Goal: Information Seeking & Learning: Learn about a topic

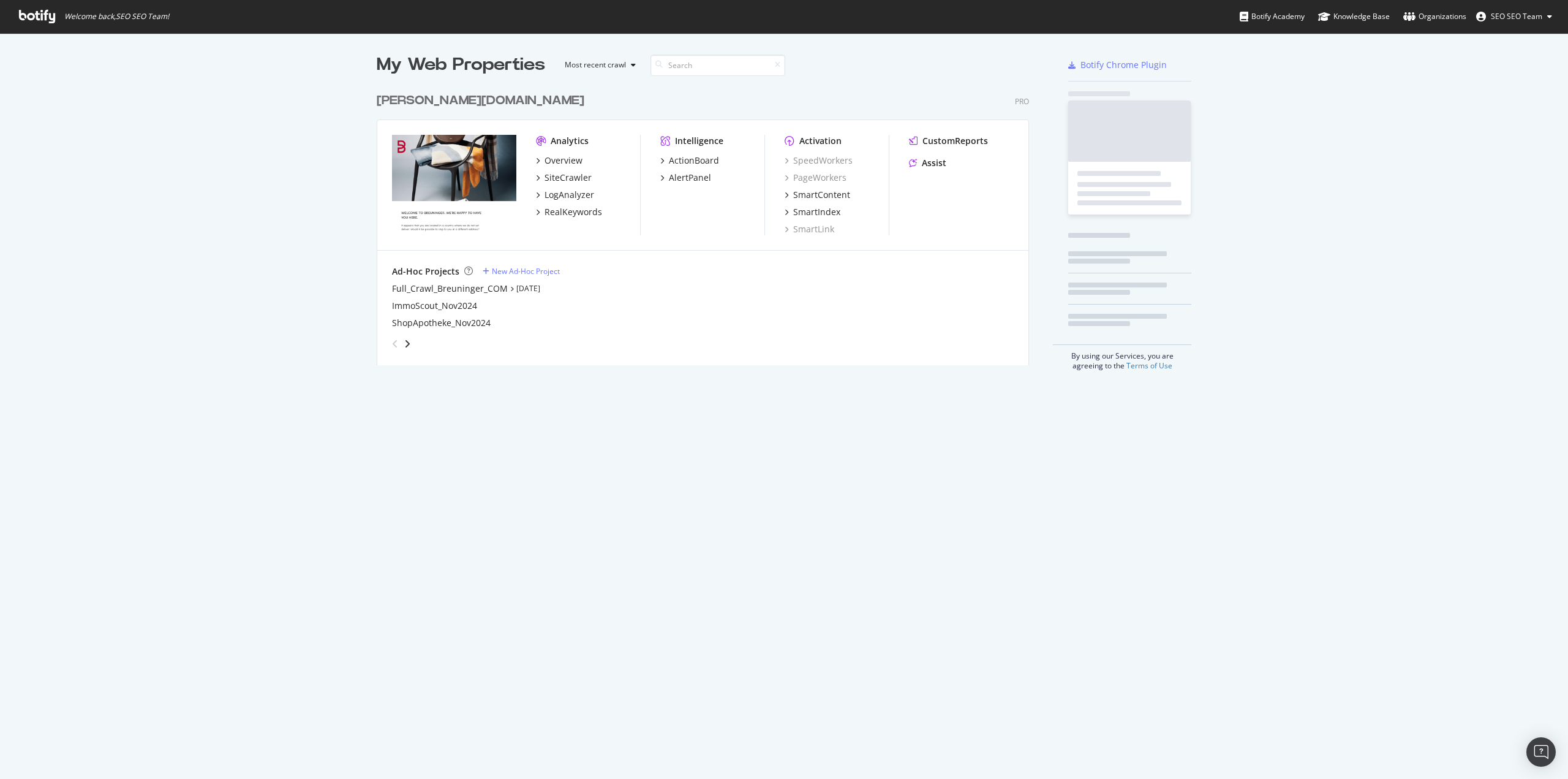
scroll to position [278, 653]
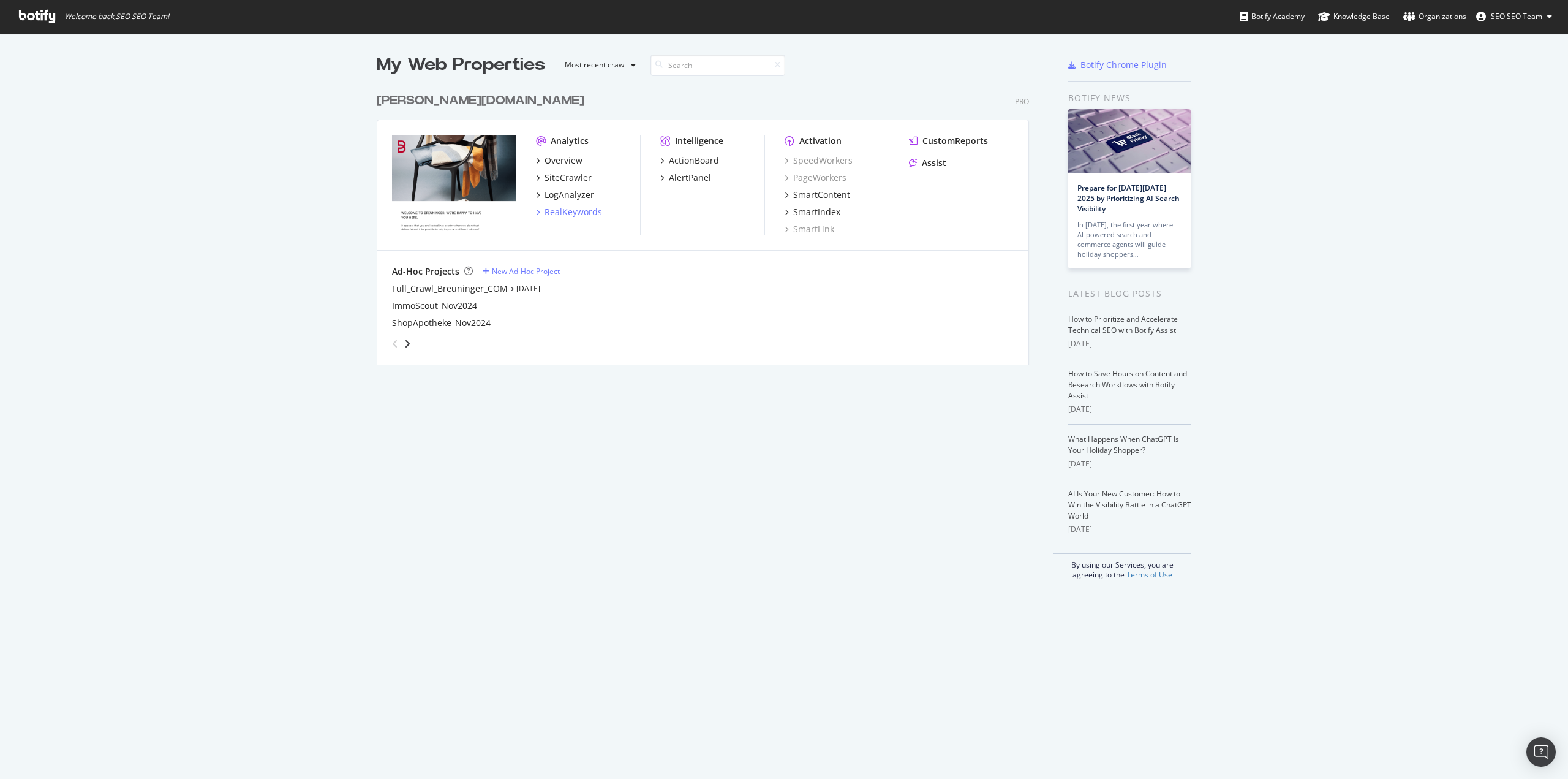
click at [561, 214] on div "RealKeywords" at bounding box center [574, 212] width 57 height 12
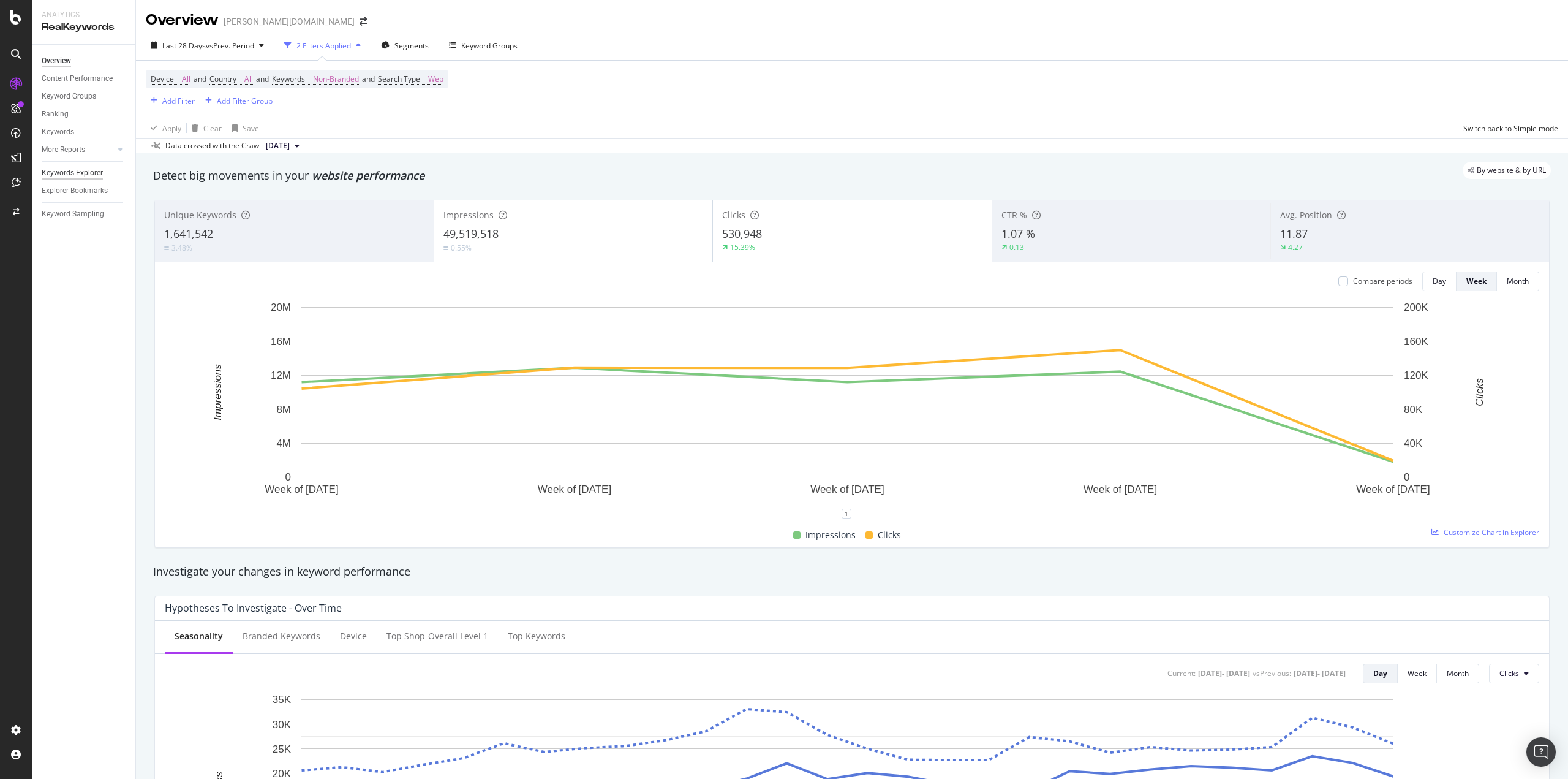
click at [68, 172] on div "Keywords Explorer" at bounding box center [72, 173] width 61 height 13
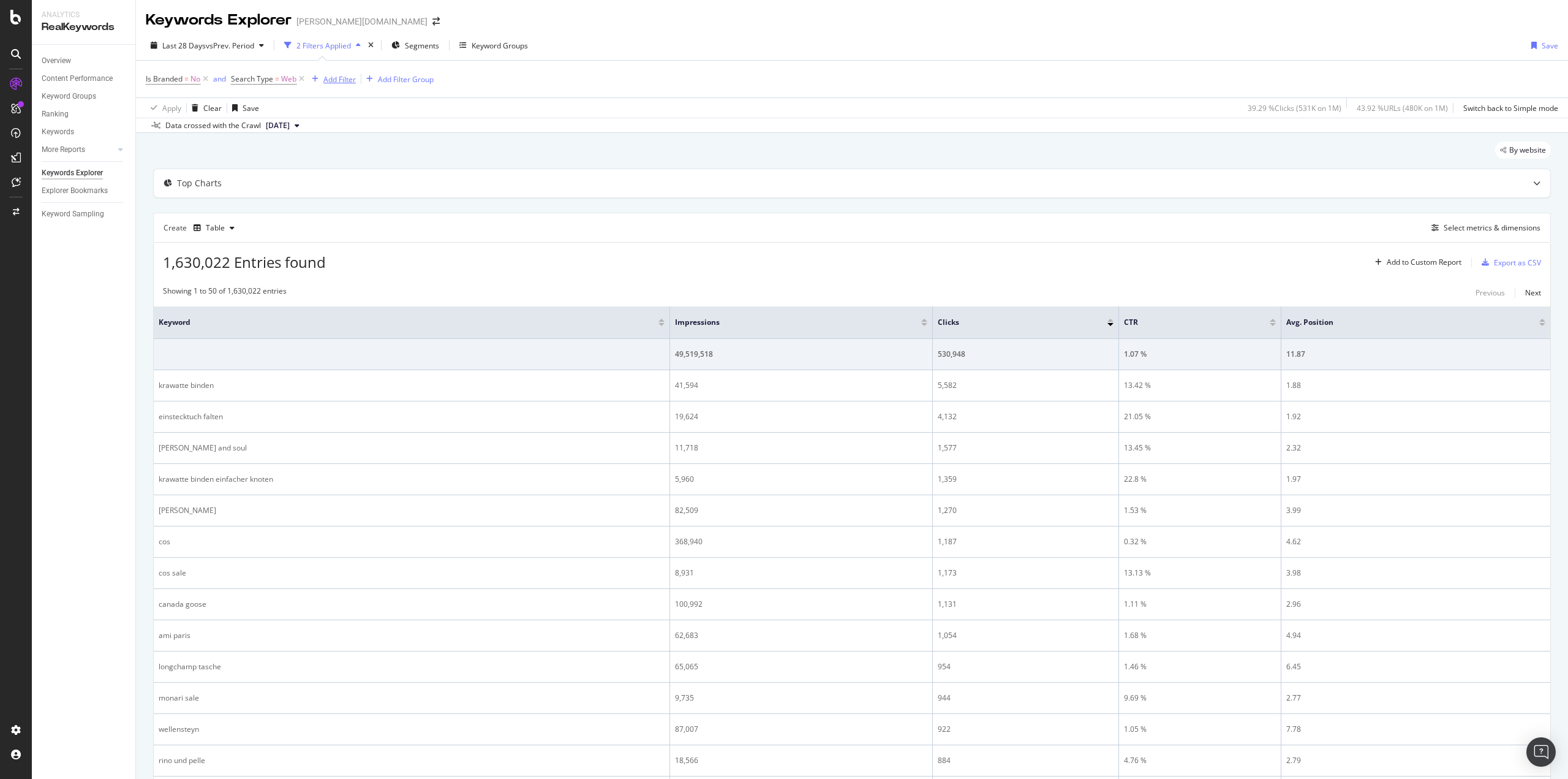
click at [343, 82] on div "Add Filter" at bounding box center [340, 79] width 32 height 10
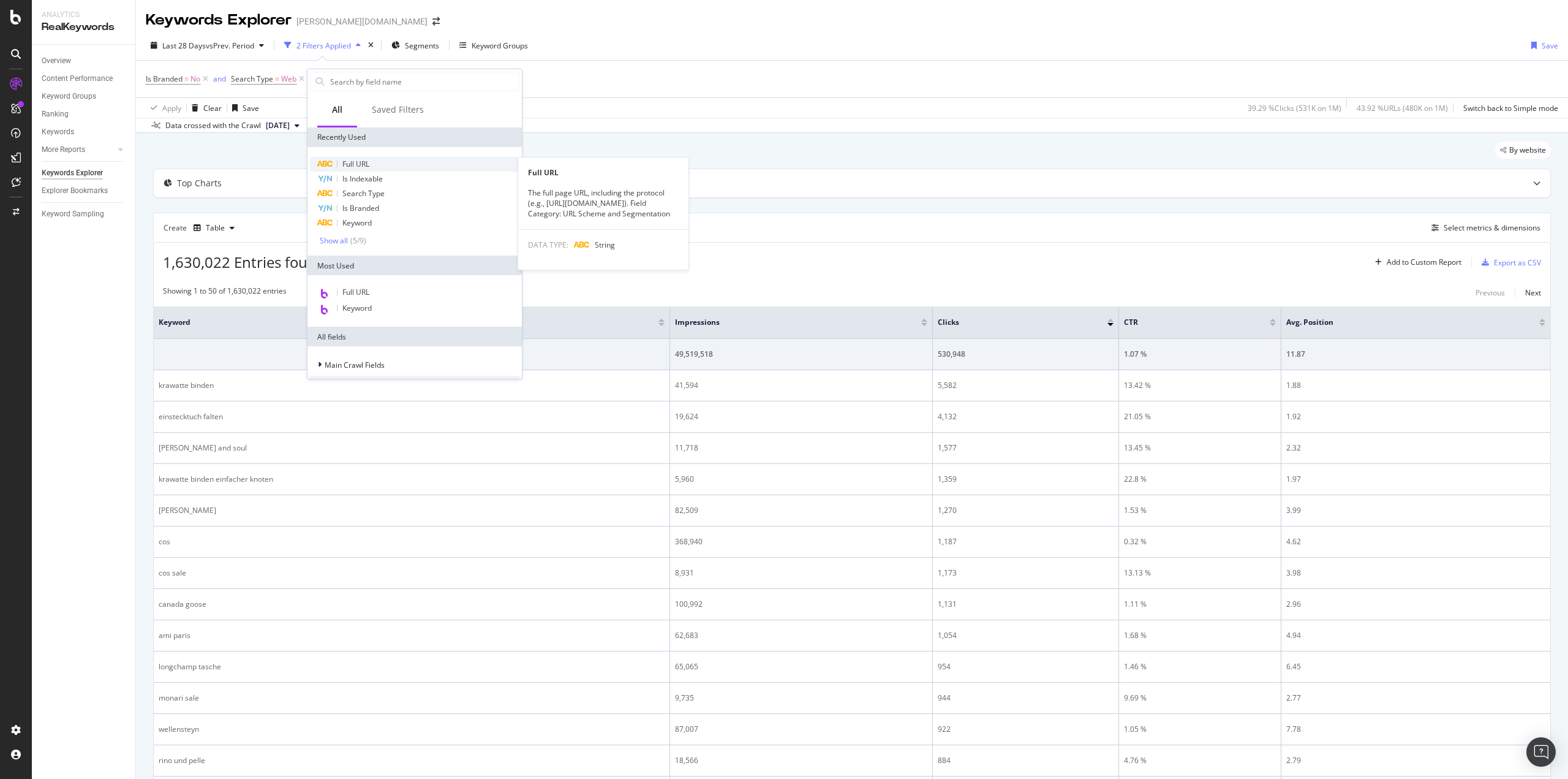
click at [381, 163] on div "Full URL" at bounding box center [414, 165] width 209 height 15
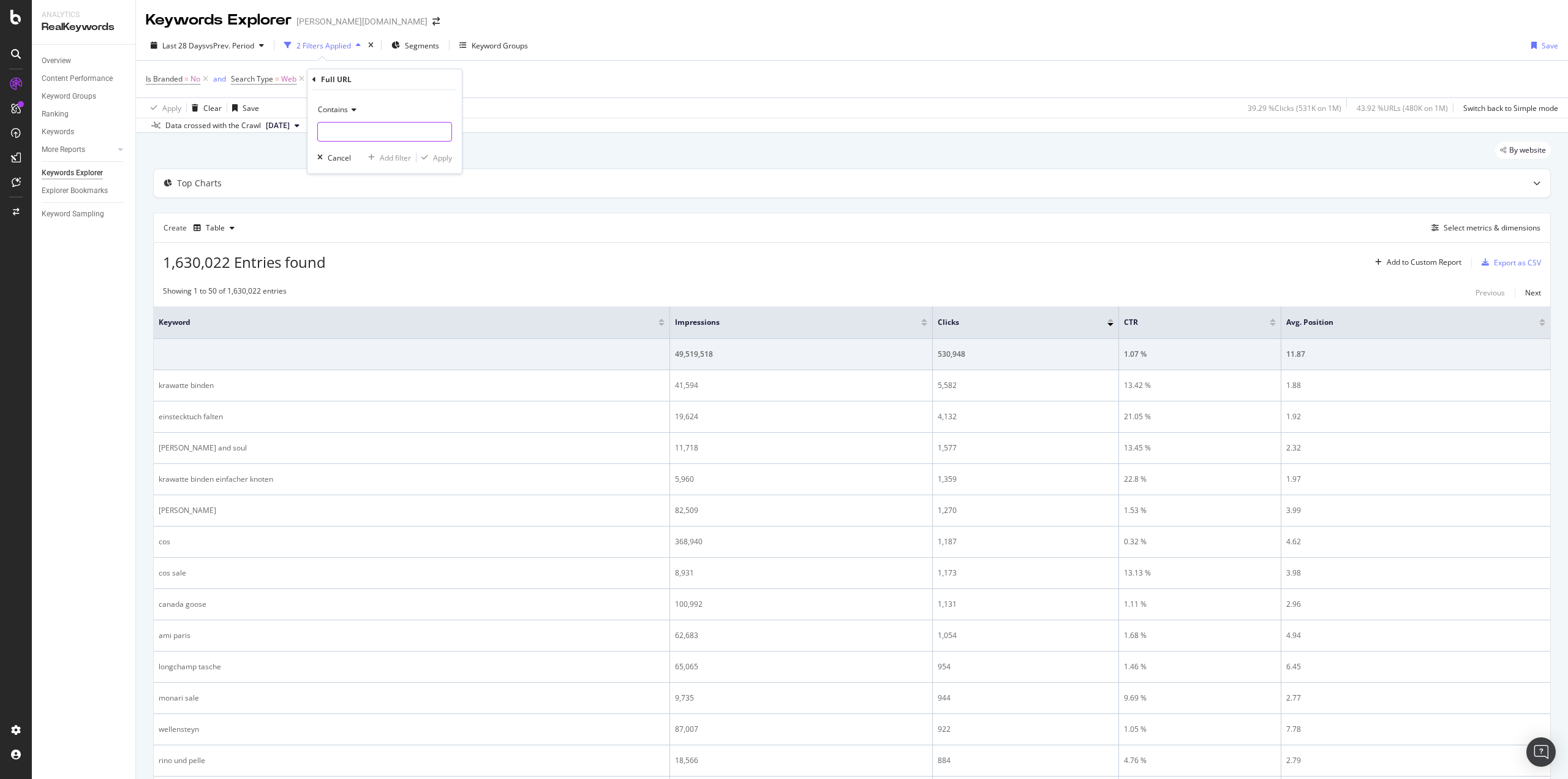
click at [355, 132] on input "text" at bounding box center [385, 131] width 133 height 19
paste input "/de/[PERSON_NAME]/[PERSON_NAME]/"
click at [329, 131] on input "/de/[PERSON_NAME]/[PERSON_NAME]/" at bounding box center [376, 131] width 116 height 19
type input "/ch/[PERSON_NAME]/[PERSON_NAME]/"
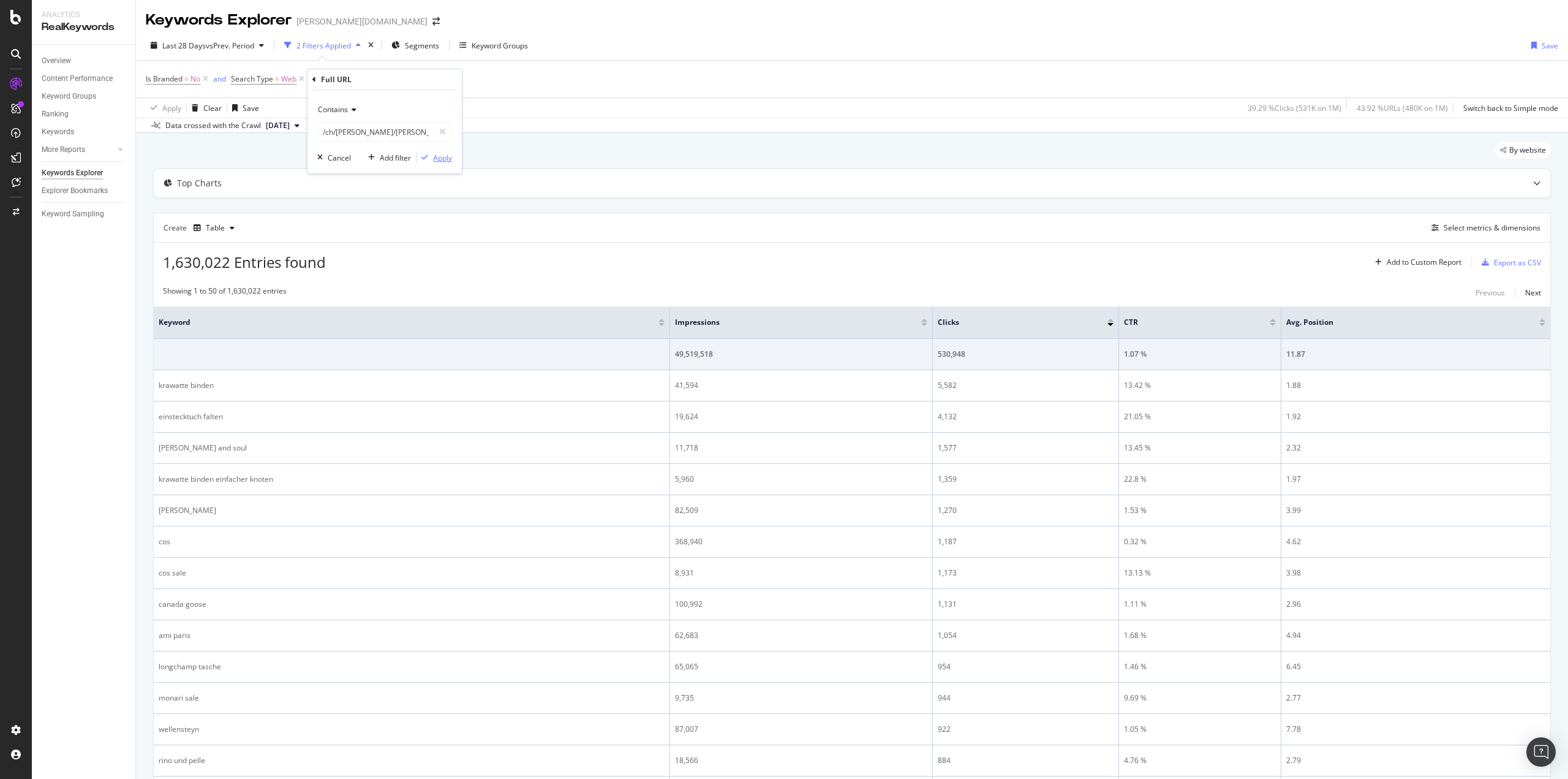
click at [438, 159] on div "Apply" at bounding box center [442, 157] width 19 height 10
click at [1463, 231] on div "Select metrics & dimensions" at bounding box center [1492, 227] width 97 height 10
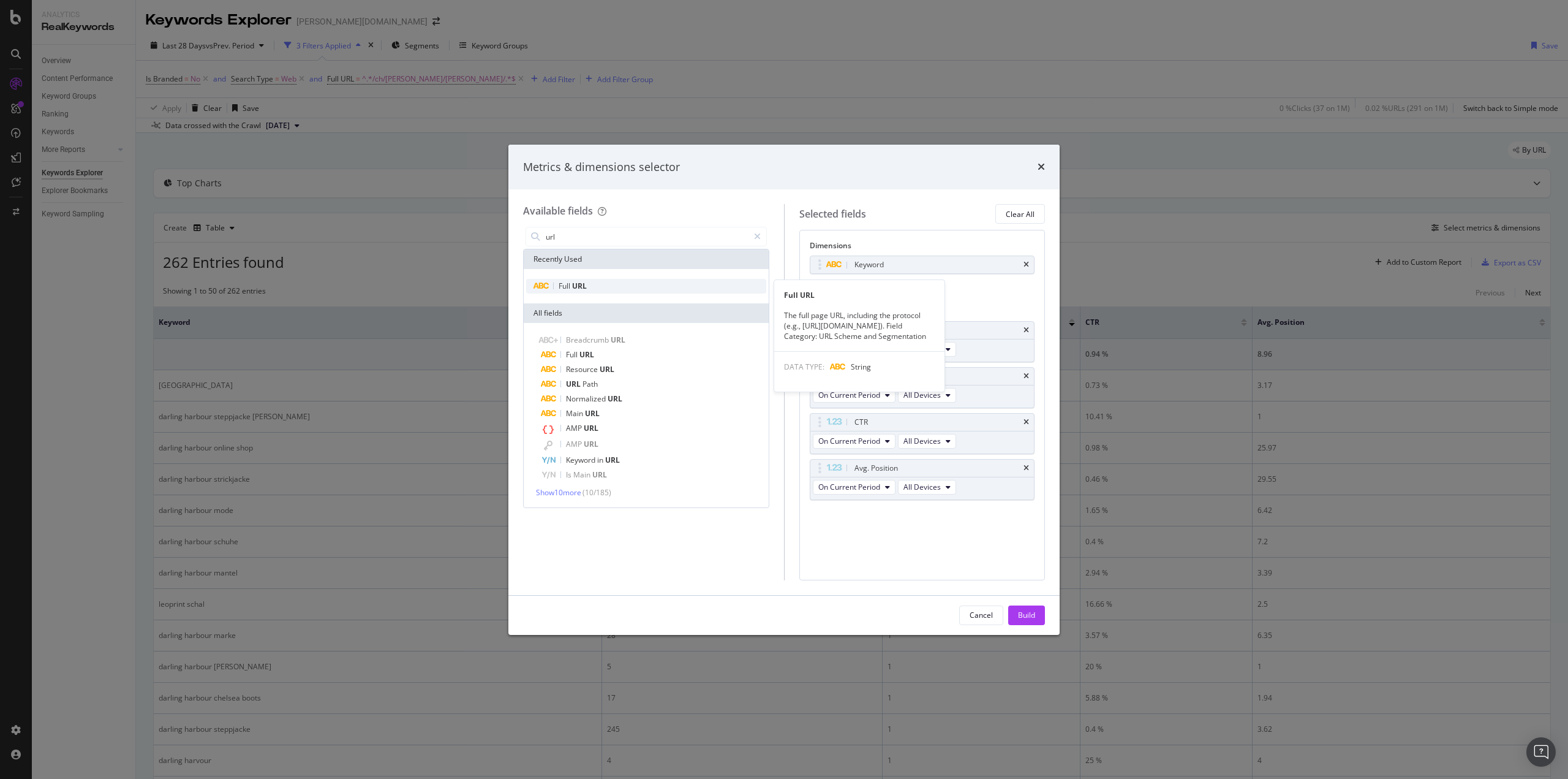
type input "url"
click at [598, 283] on div "Full URL" at bounding box center [647, 286] width 241 height 15
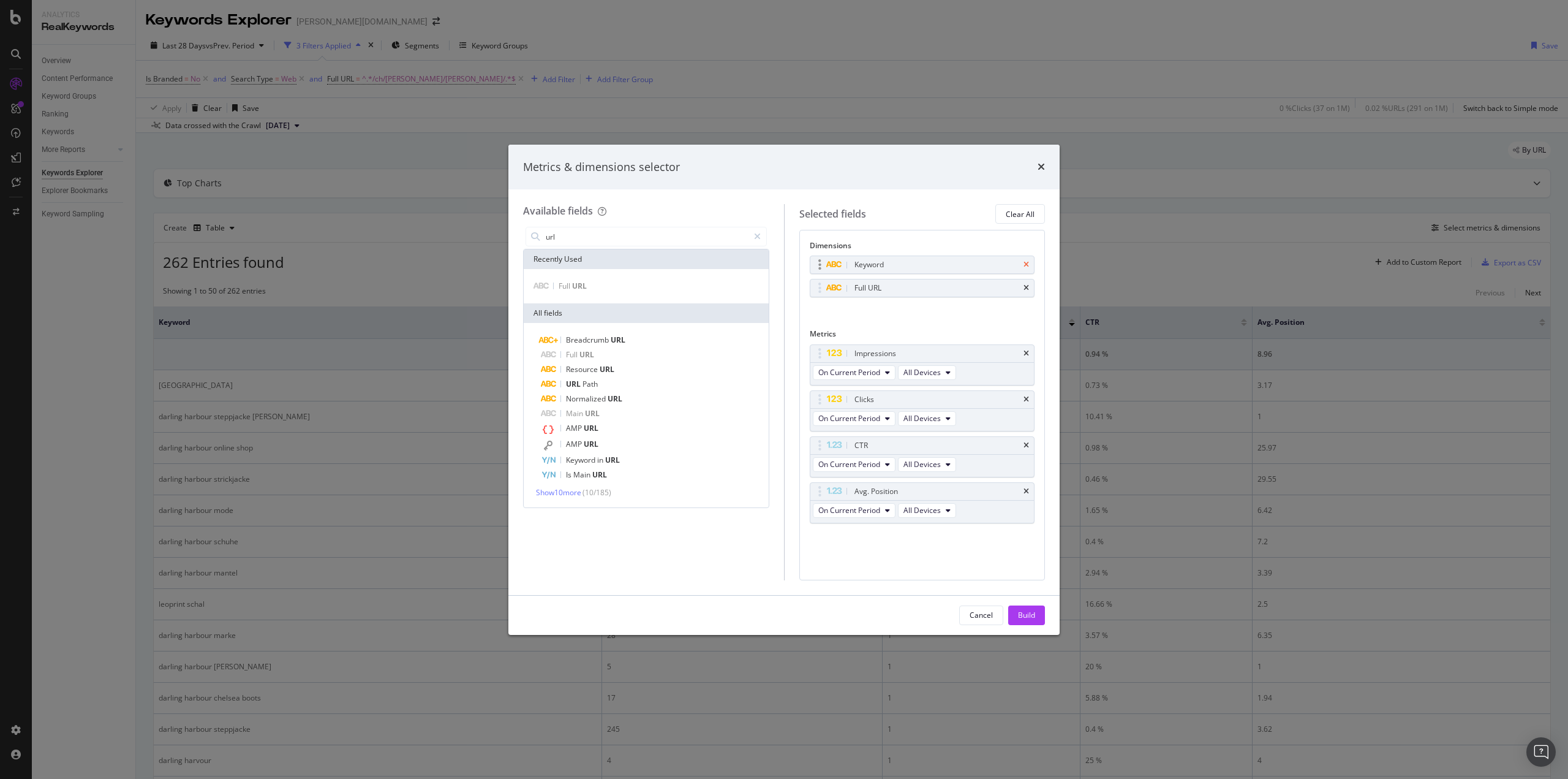
click at [1026, 263] on icon "times" at bounding box center [1027, 265] width 6 height 7
click at [1034, 609] on div "Build" at bounding box center [1027, 615] width 18 height 19
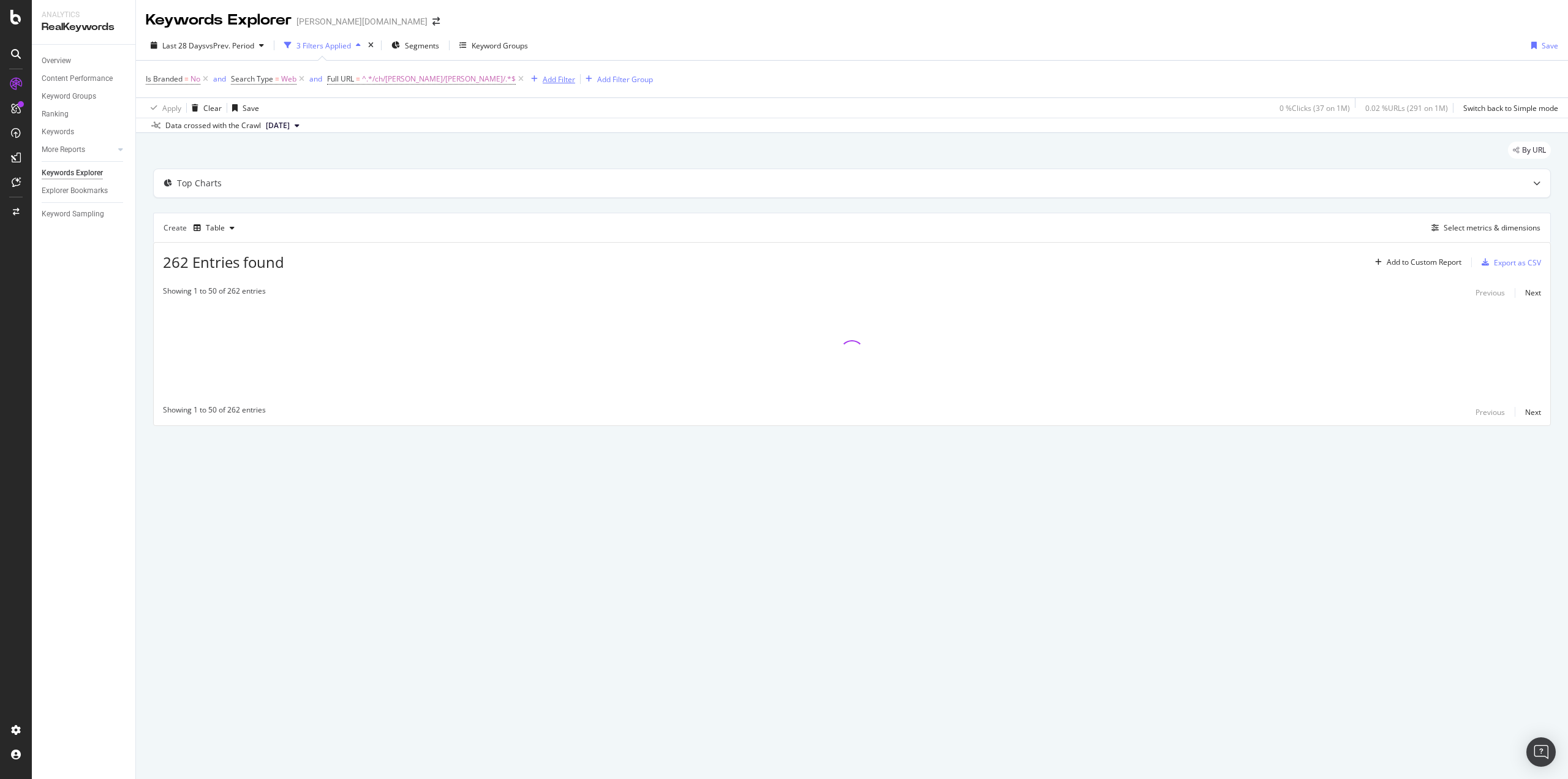
click at [543, 77] on div "Add Filter" at bounding box center [559, 79] width 32 height 10
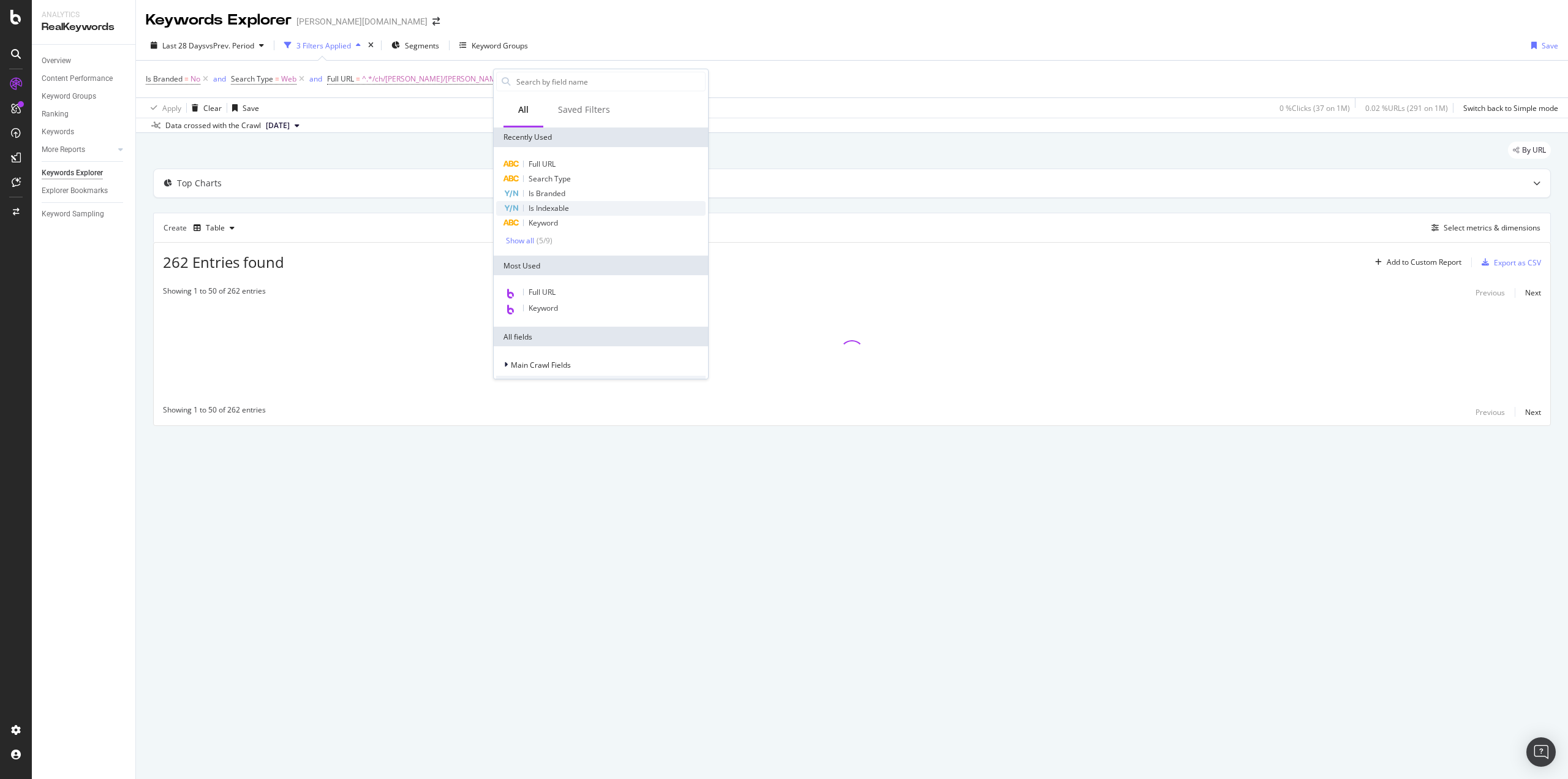
click at [565, 204] on span "Is Indexable" at bounding box center [549, 207] width 41 height 10
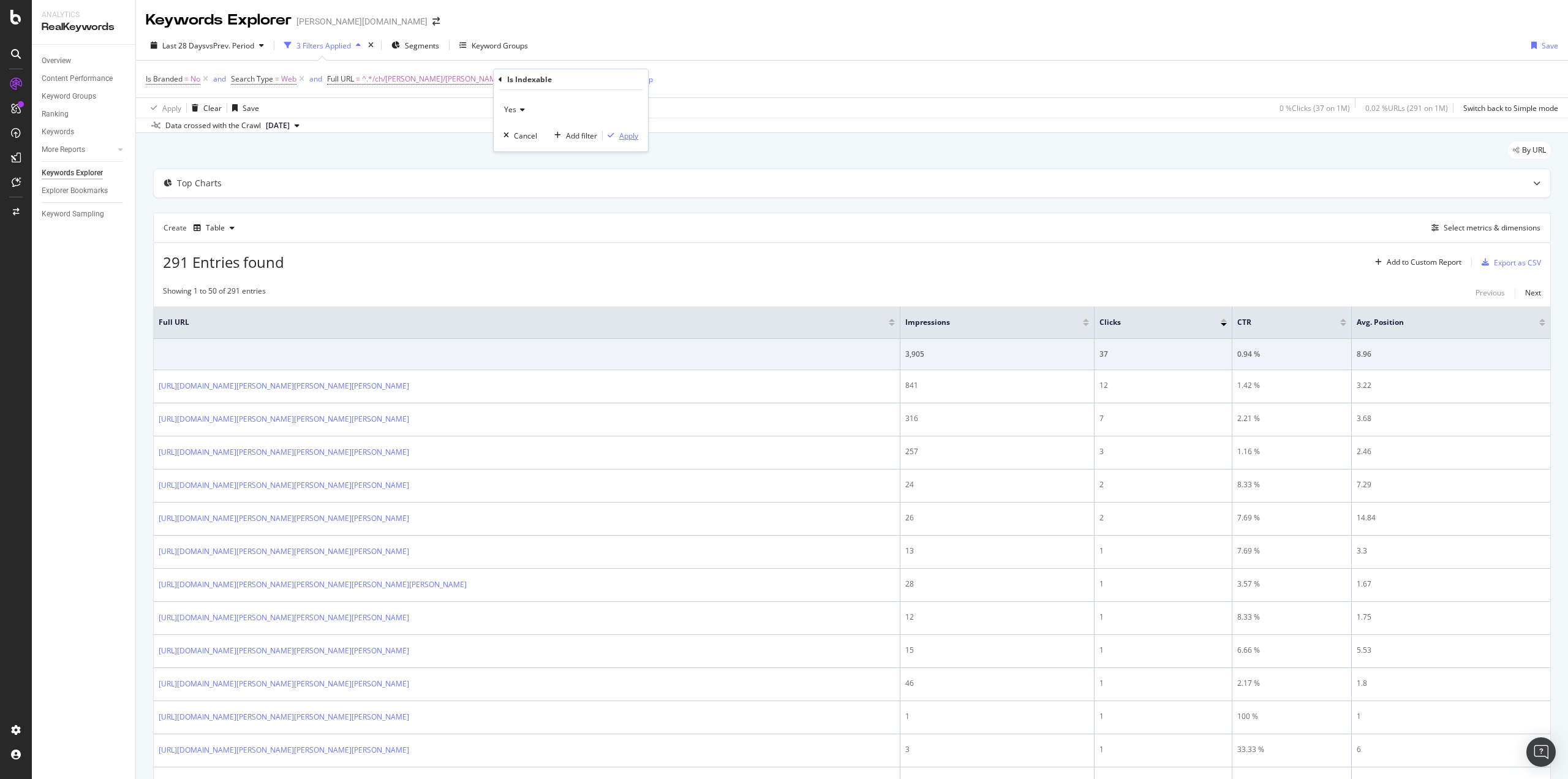
click at [630, 137] on div "Apply" at bounding box center [628, 135] width 19 height 10
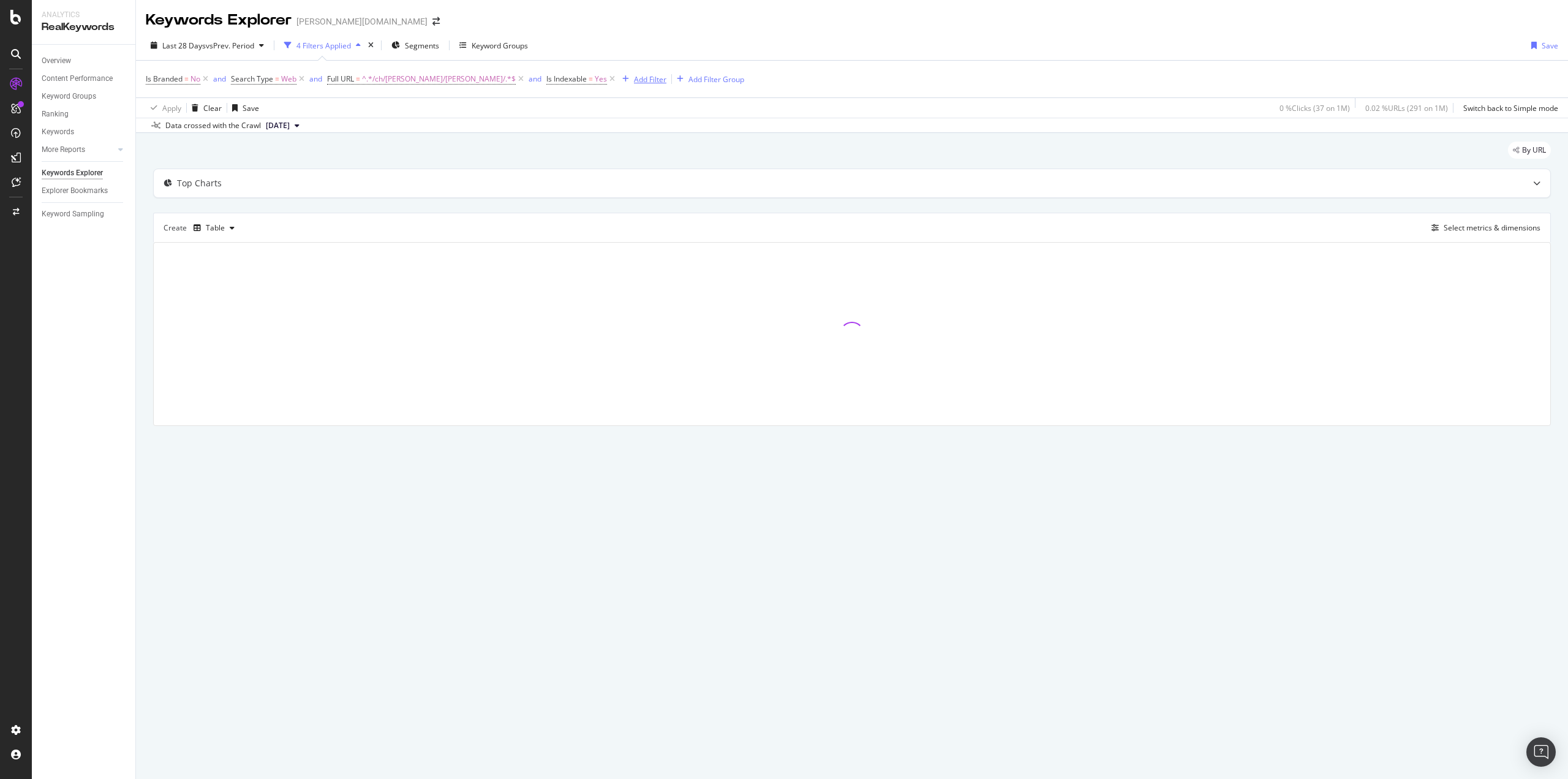
click at [634, 81] on div "Add Filter" at bounding box center [649, 79] width 32 height 10
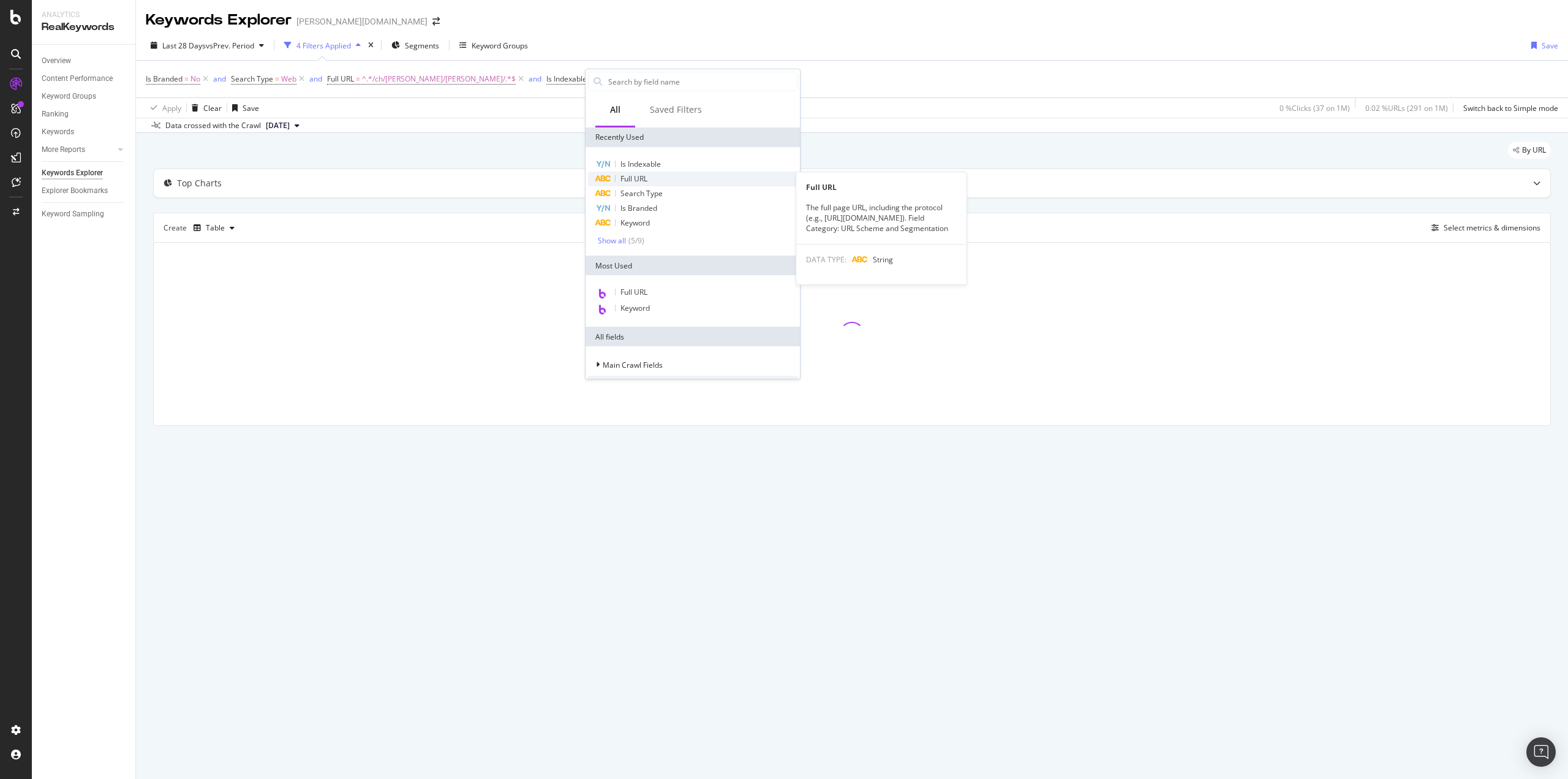
click at [661, 177] on div "Full URL" at bounding box center [693, 179] width 209 height 15
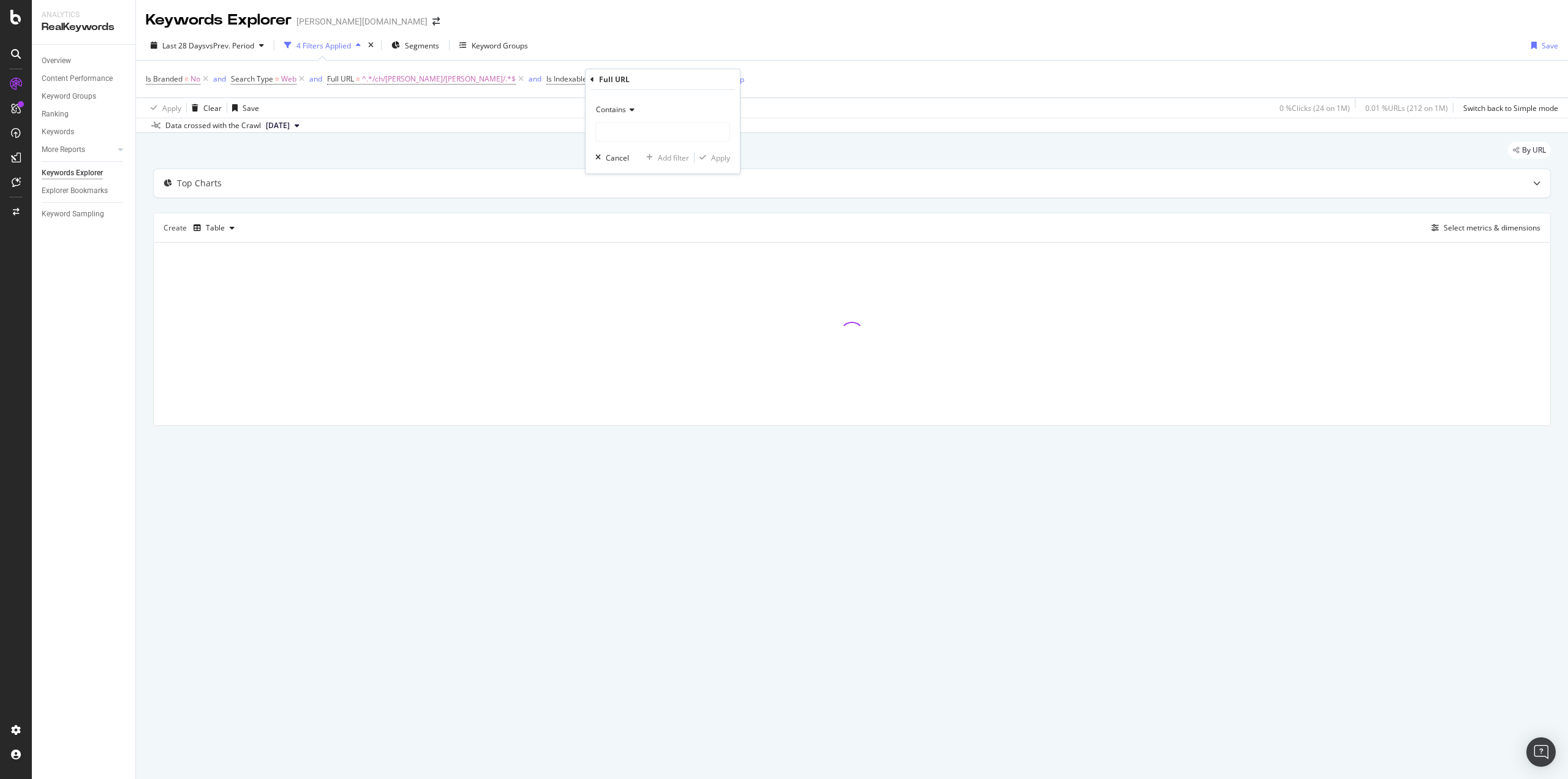
click at [614, 114] on span "Contains" at bounding box center [611, 109] width 30 height 10
click at [647, 249] on span "Doesn't contain" at bounding box center [628, 246] width 54 height 10
click at [623, 133] on input "text" at bounding box center [662, 131] width 133 height 19
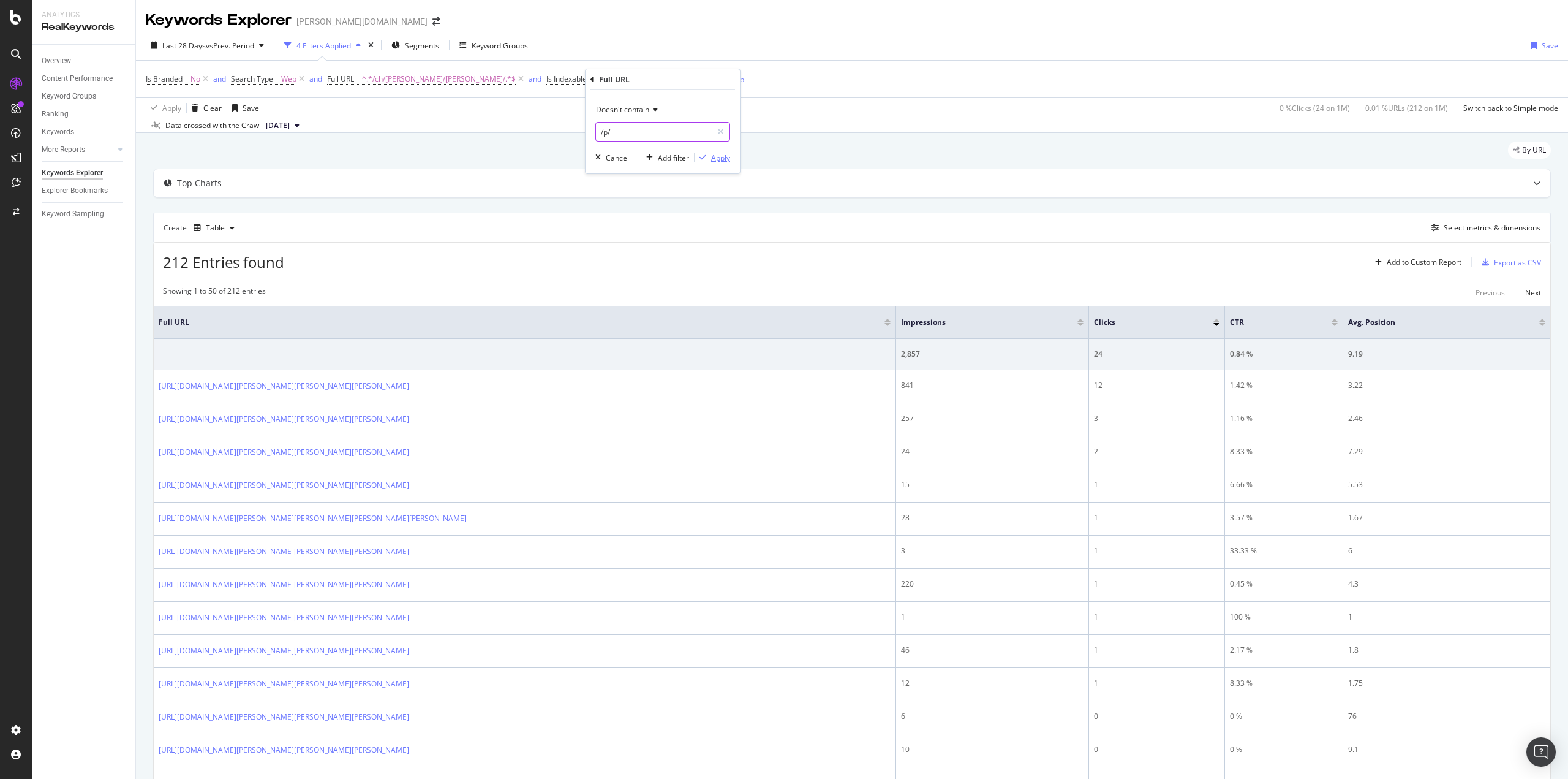
type input "/p/"
click at [721, 155] on div "Apply" at bounding box center [721, 157] width 19 height 10
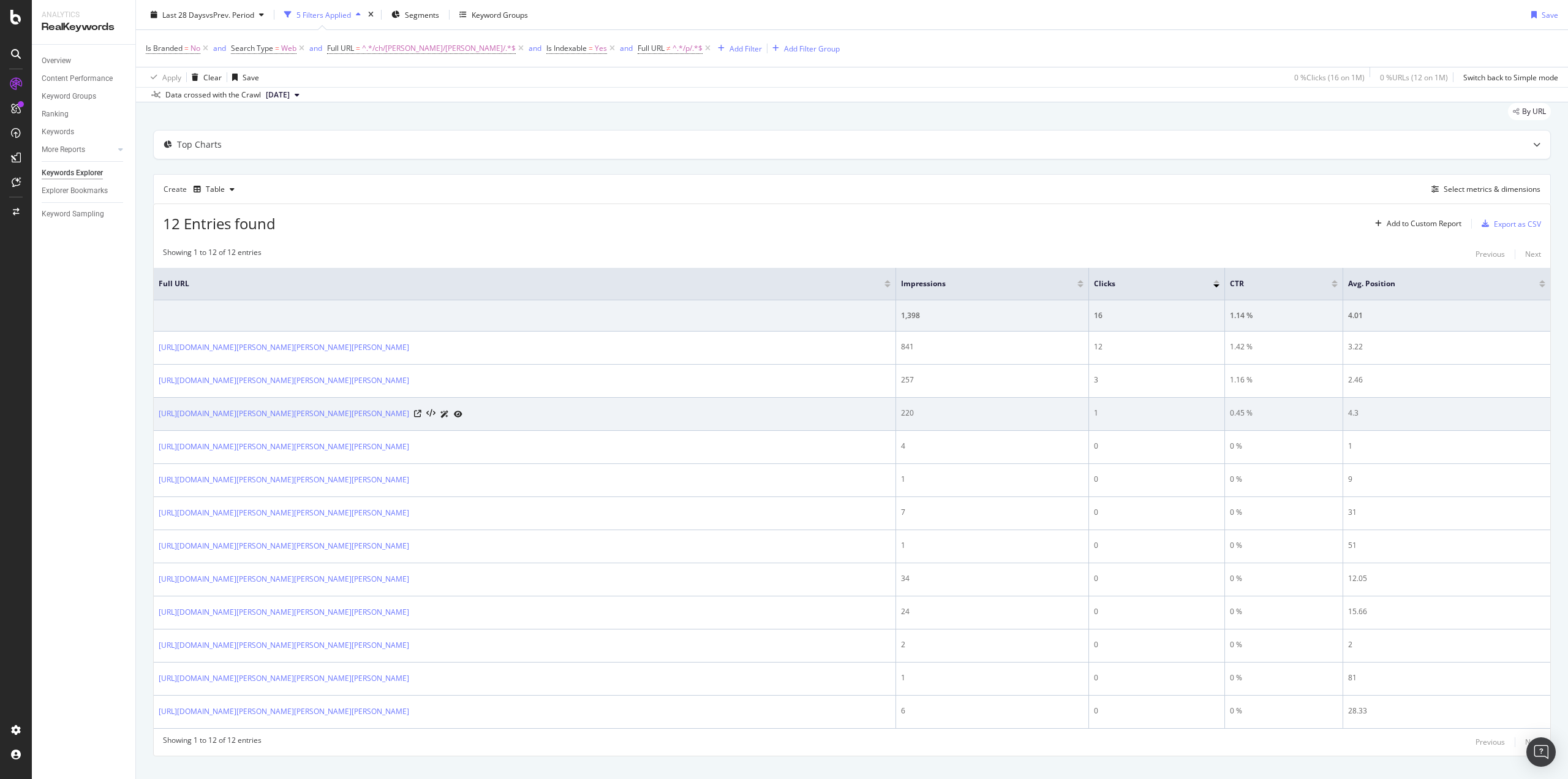
scroll to position [59, 0]
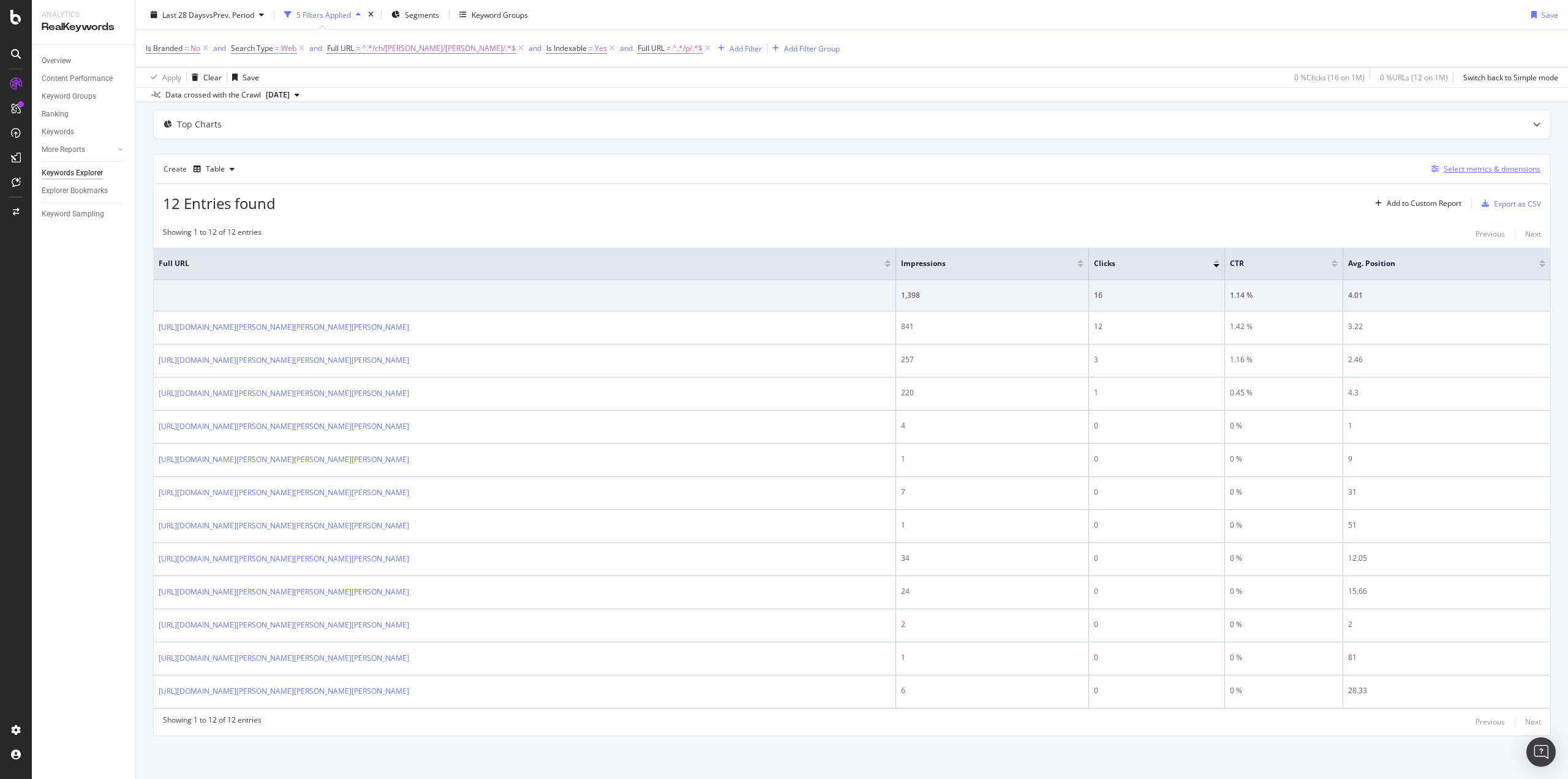
click at [1454, 167] on div "Select metrics & dimensions" at bounding box center [1492, 168] width 97 height 10
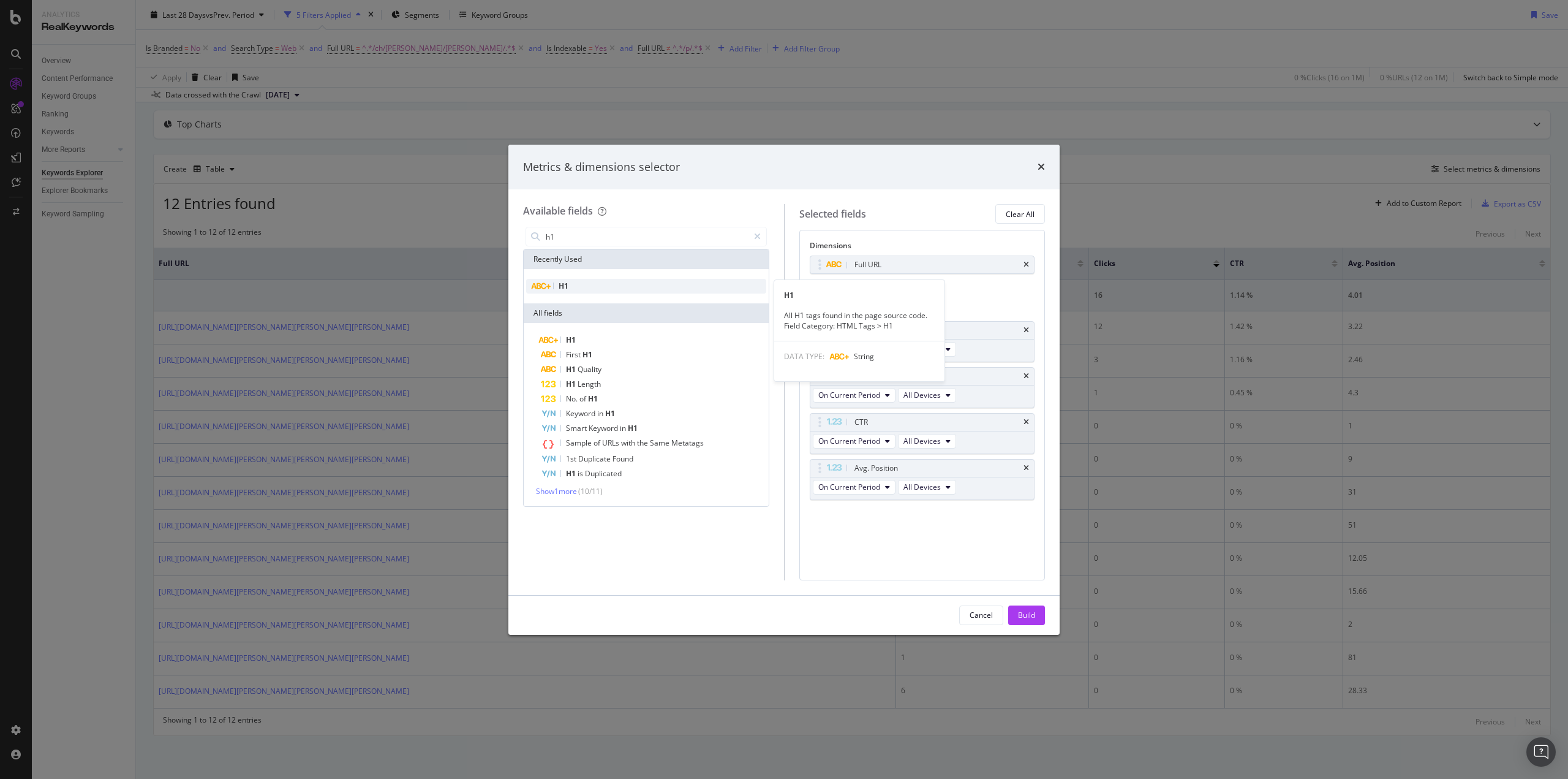
type input "h1"
click at [573, 284] on div "H1" at bounding box center [647, 286] width 241 height 15
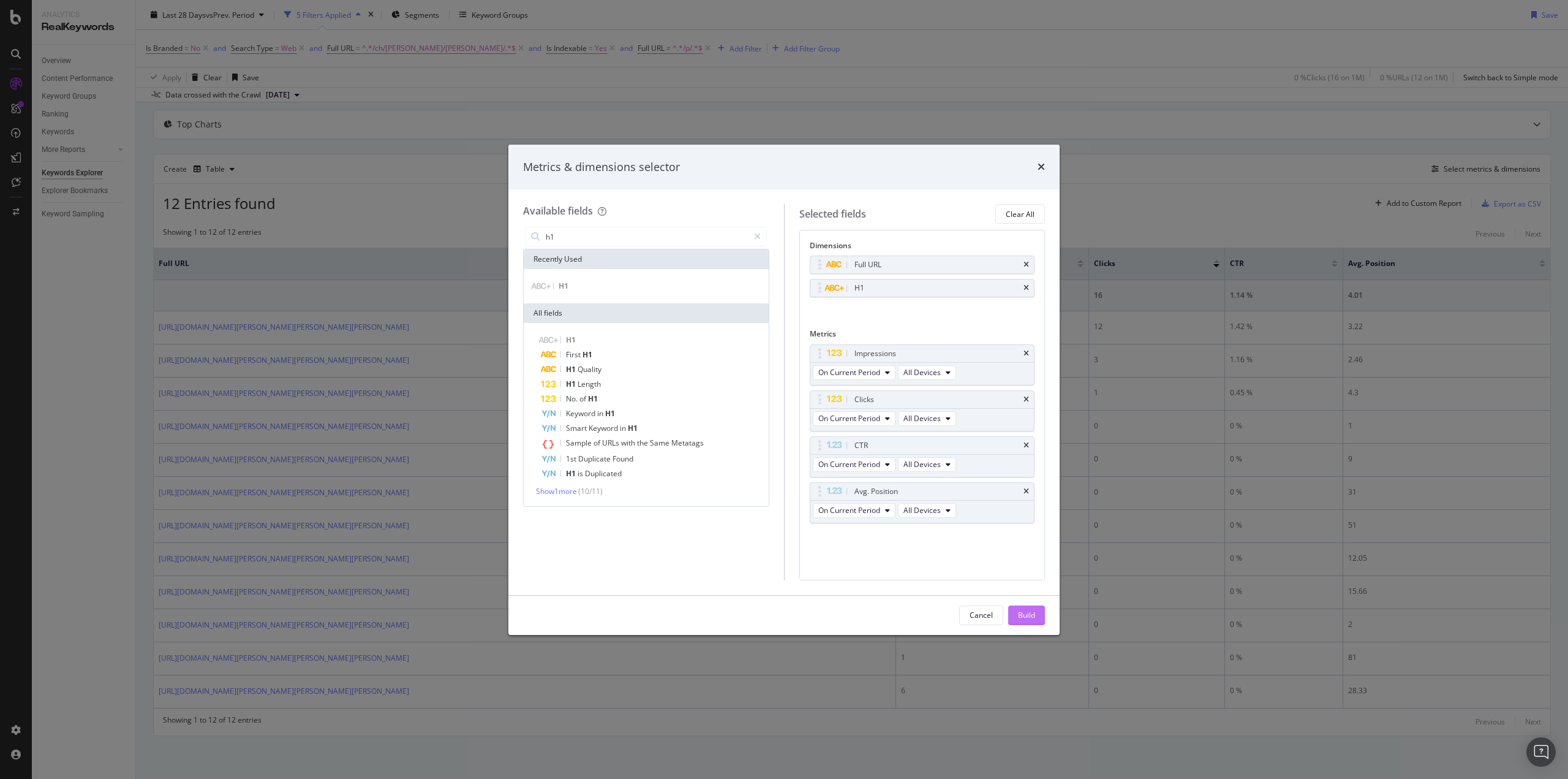
click at [1037, 616] on button "Build" at bounding box center [1027, 614] width 37 height 19
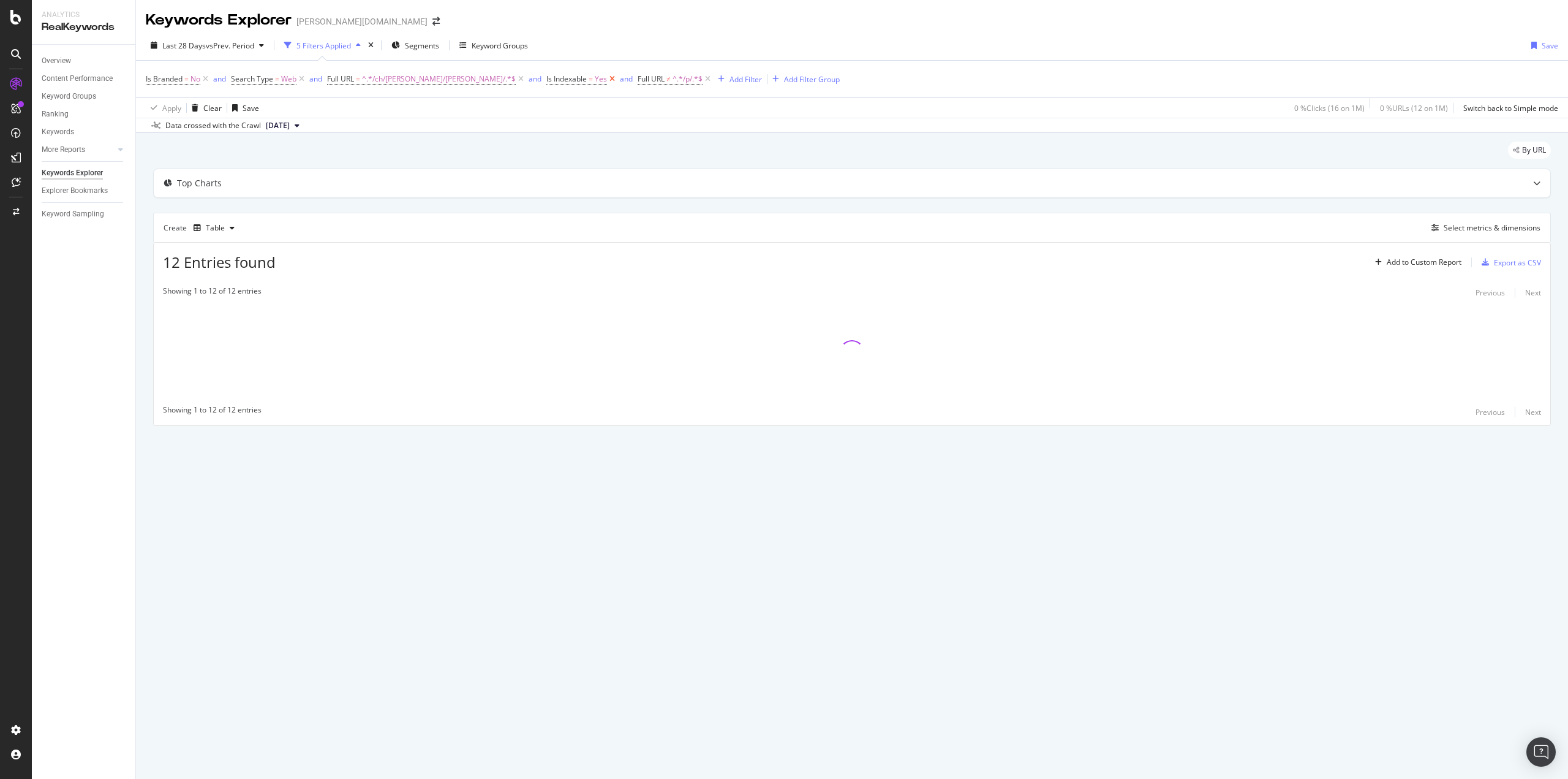
click at [607, 80] on icon at bounding box center [611, 79] width 10 height 12
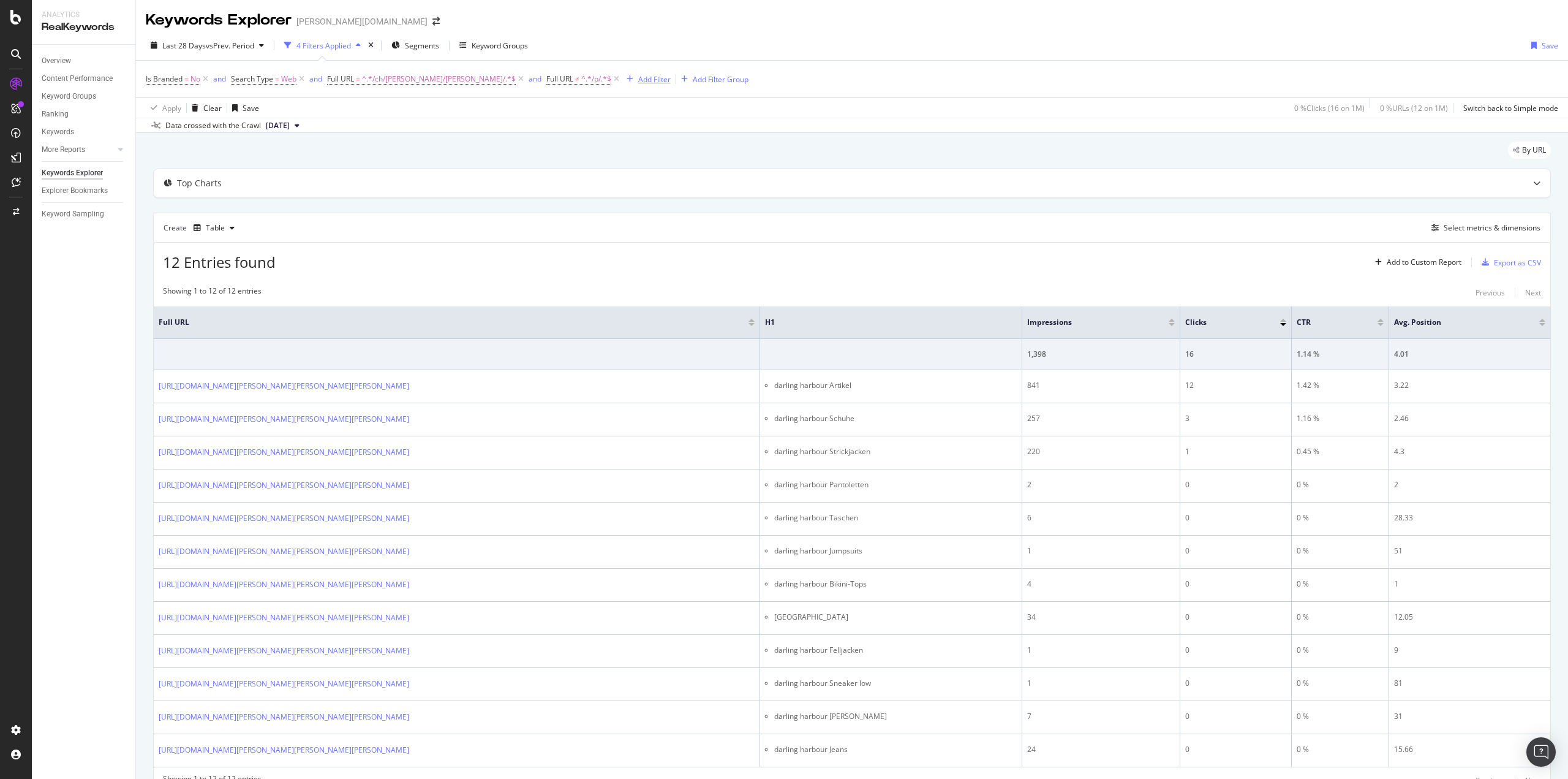
click at [638, 80] on div "Add Filter" at bounding box center [654, 79] width 32 height 10
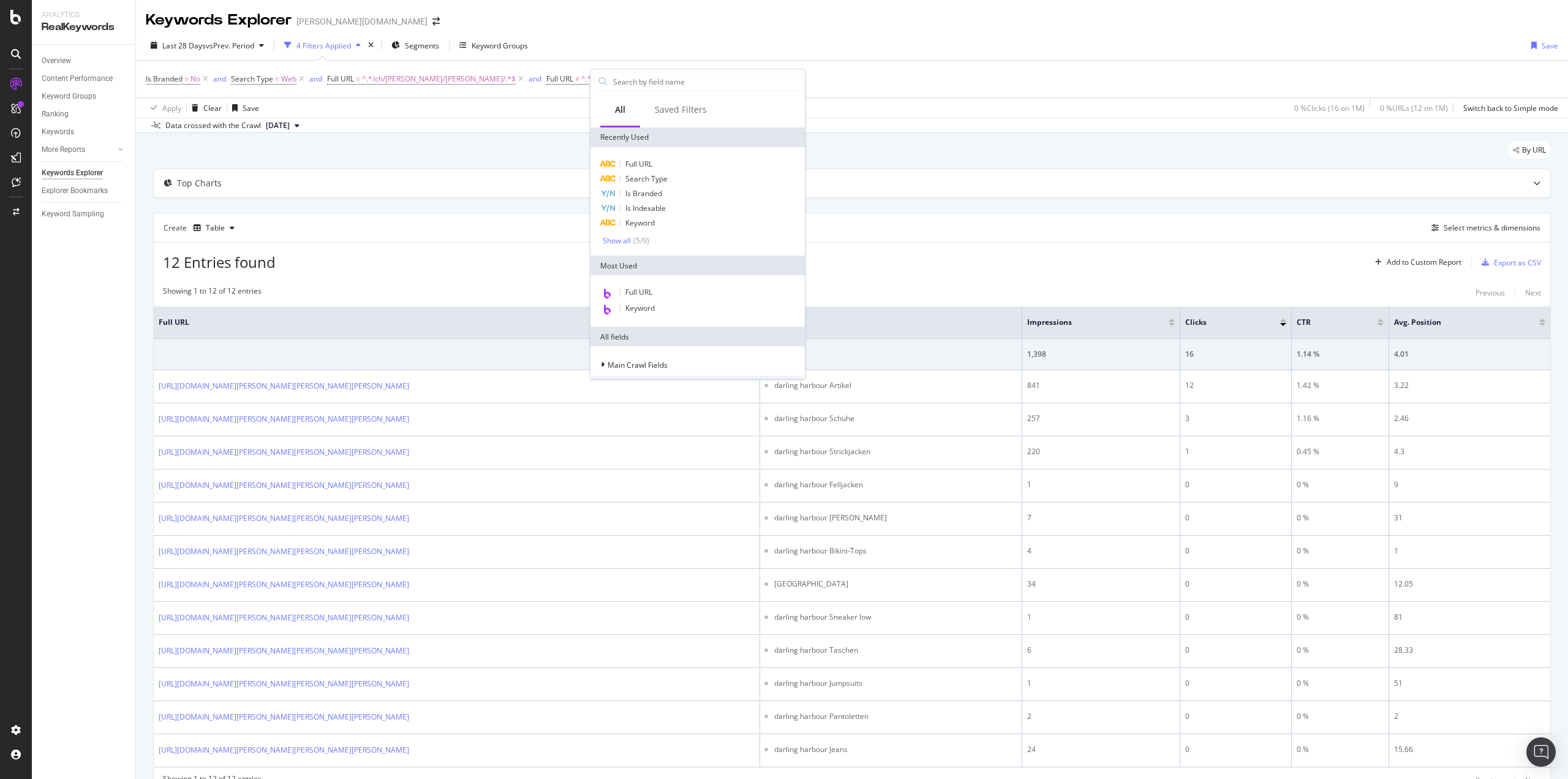
click at [476, 159] on div "By URL" at bounding box center [852, 155] width 1398 height 27
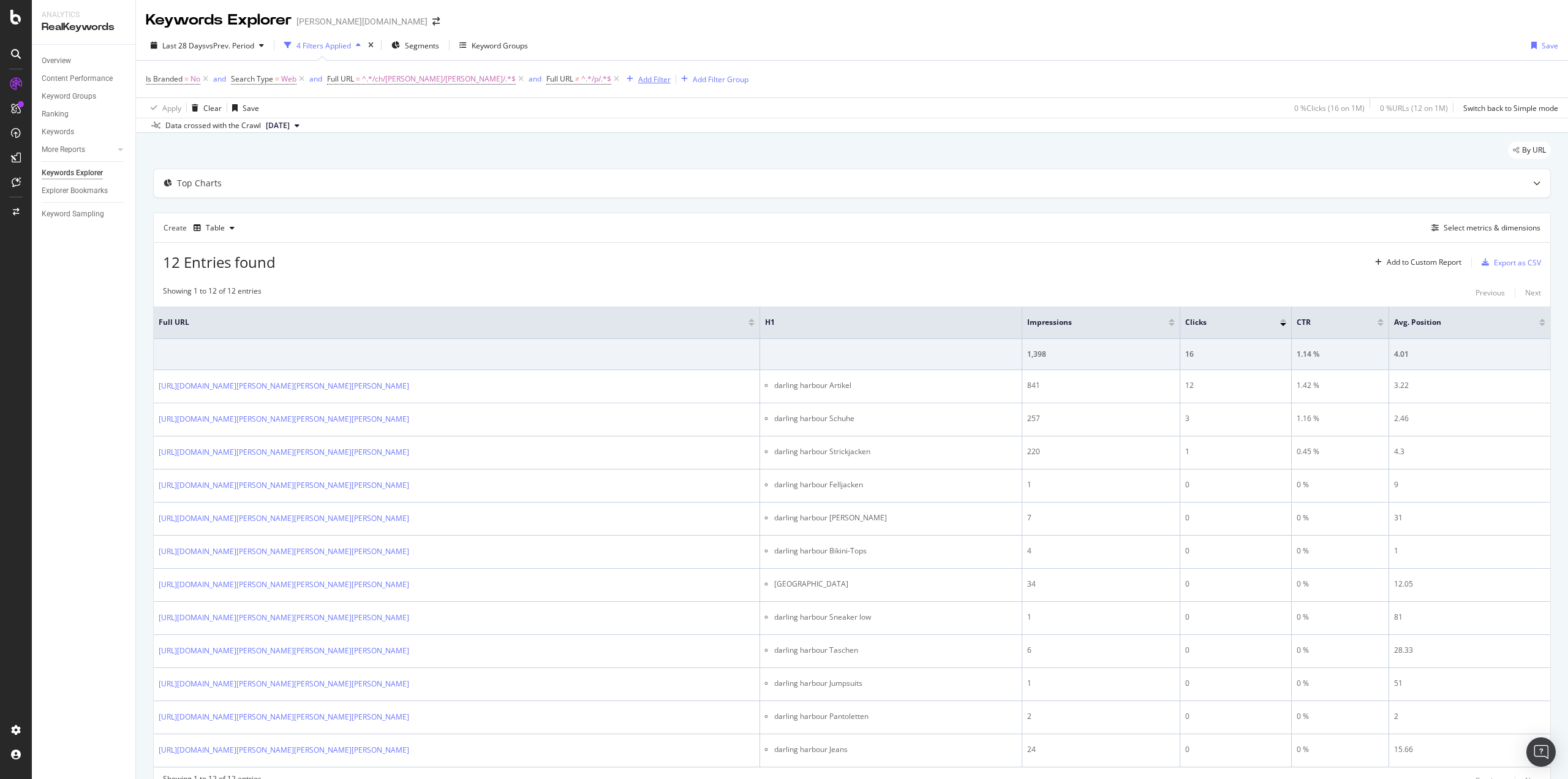
click at [638, 77] on div "Add Filter" at bounding box center [654, 79] width 32 height 10
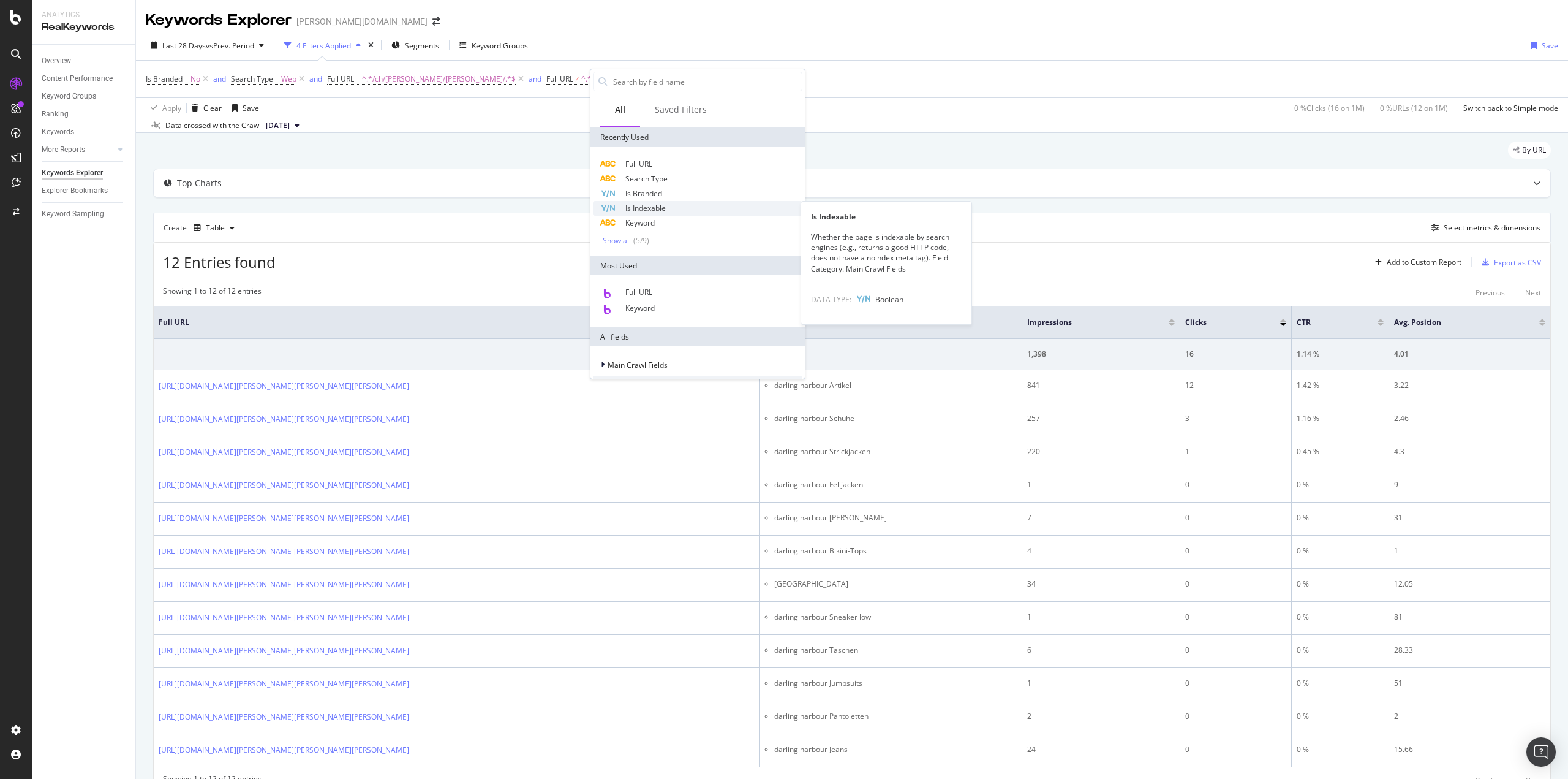
click at [653, 206] on span "Is Indexable" at bounding box center [646, 207] width 41 height 10
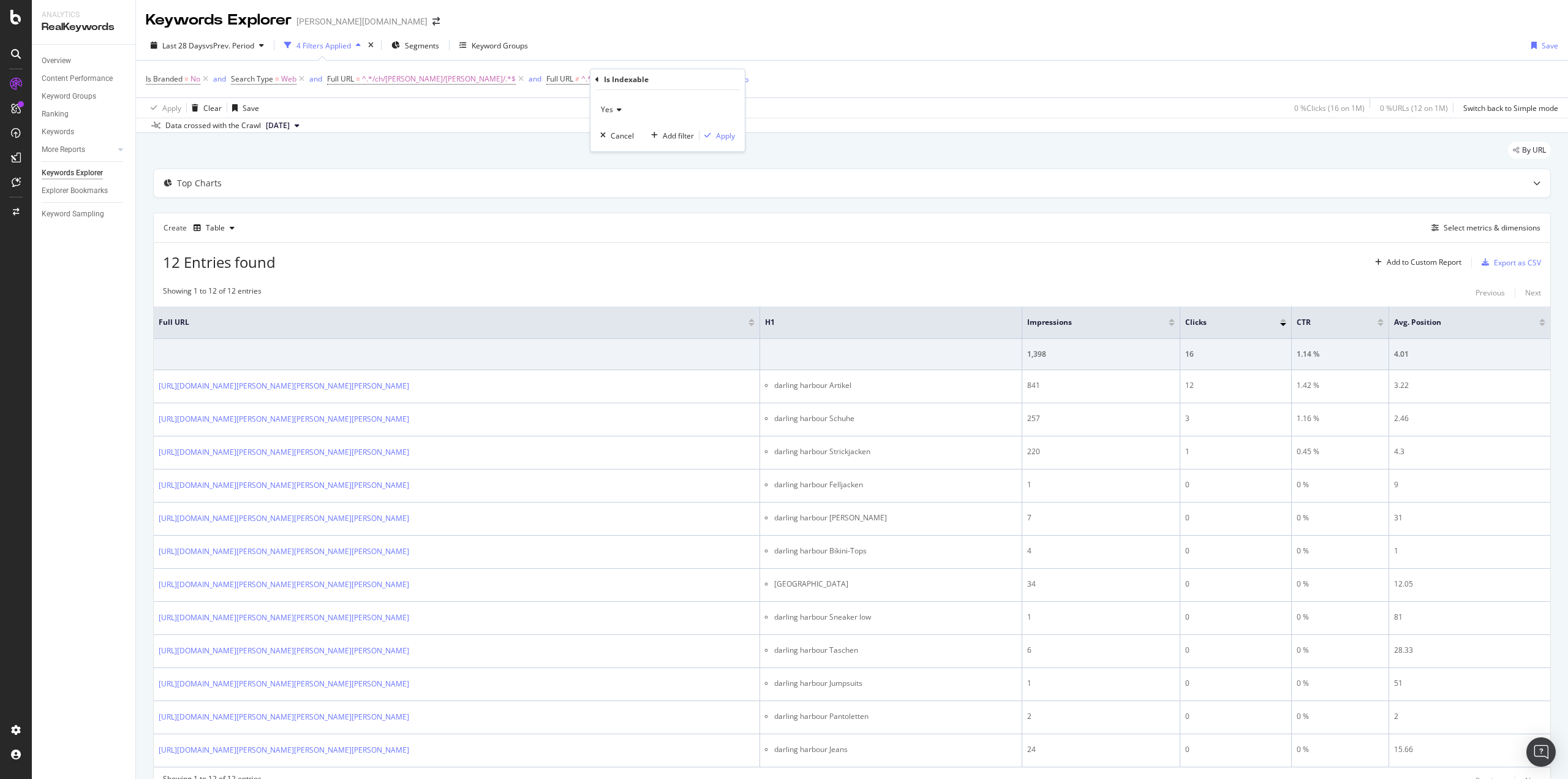
click at [621, 107] on icon at bounding box center [617, 110] width 8 height 7
click at [509, 131] on div "Data crossed with the Crawl [DATE]" at bounding box center [852, 125] width 1432 height 15
click at [638, 80] on div "Add Filter" at bounding box center [654, 79] width 32 height 10
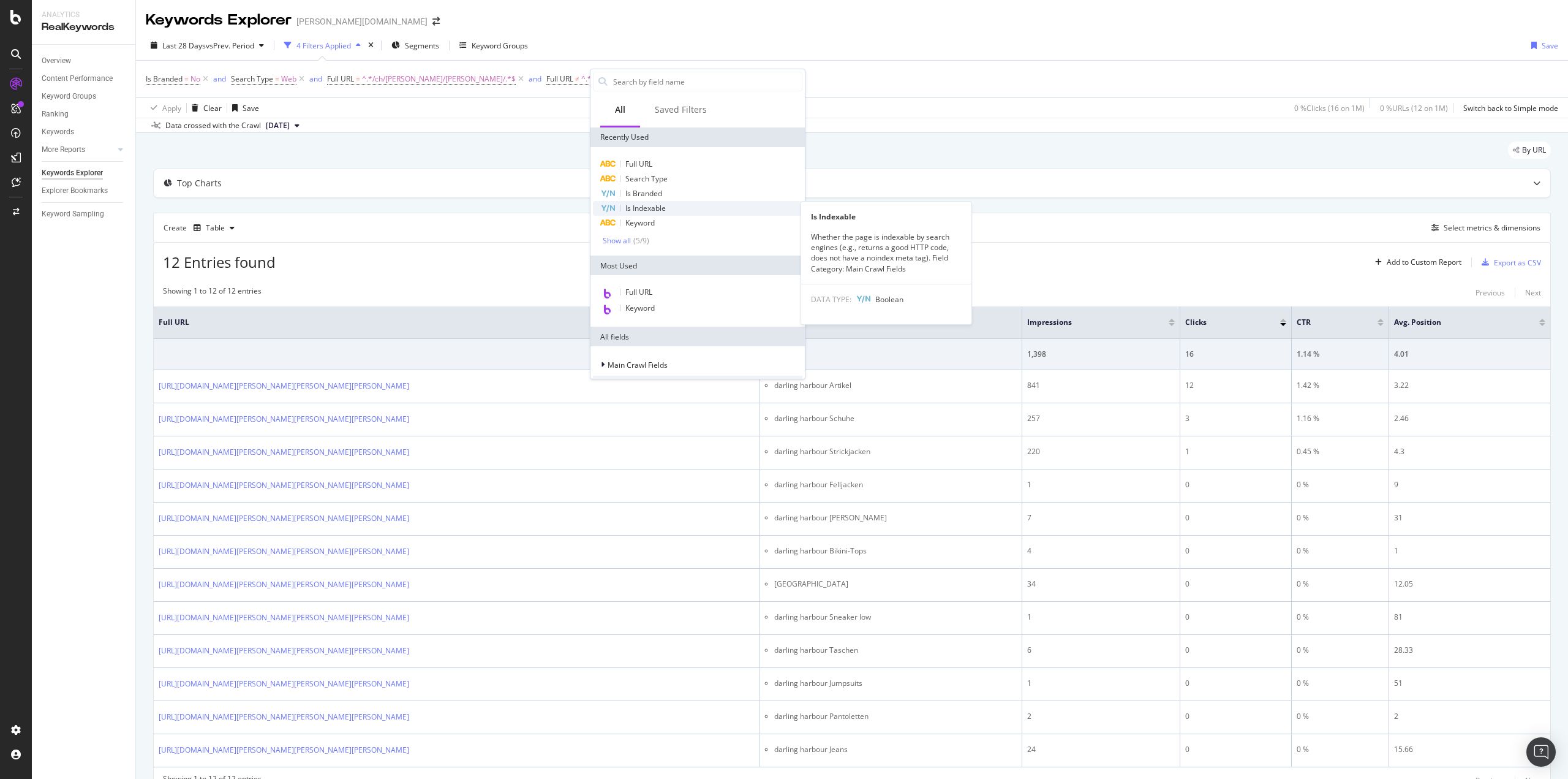
click at [654, 206] on span "Is Indexable" at bounding box center [646, 207] width 41 height 10
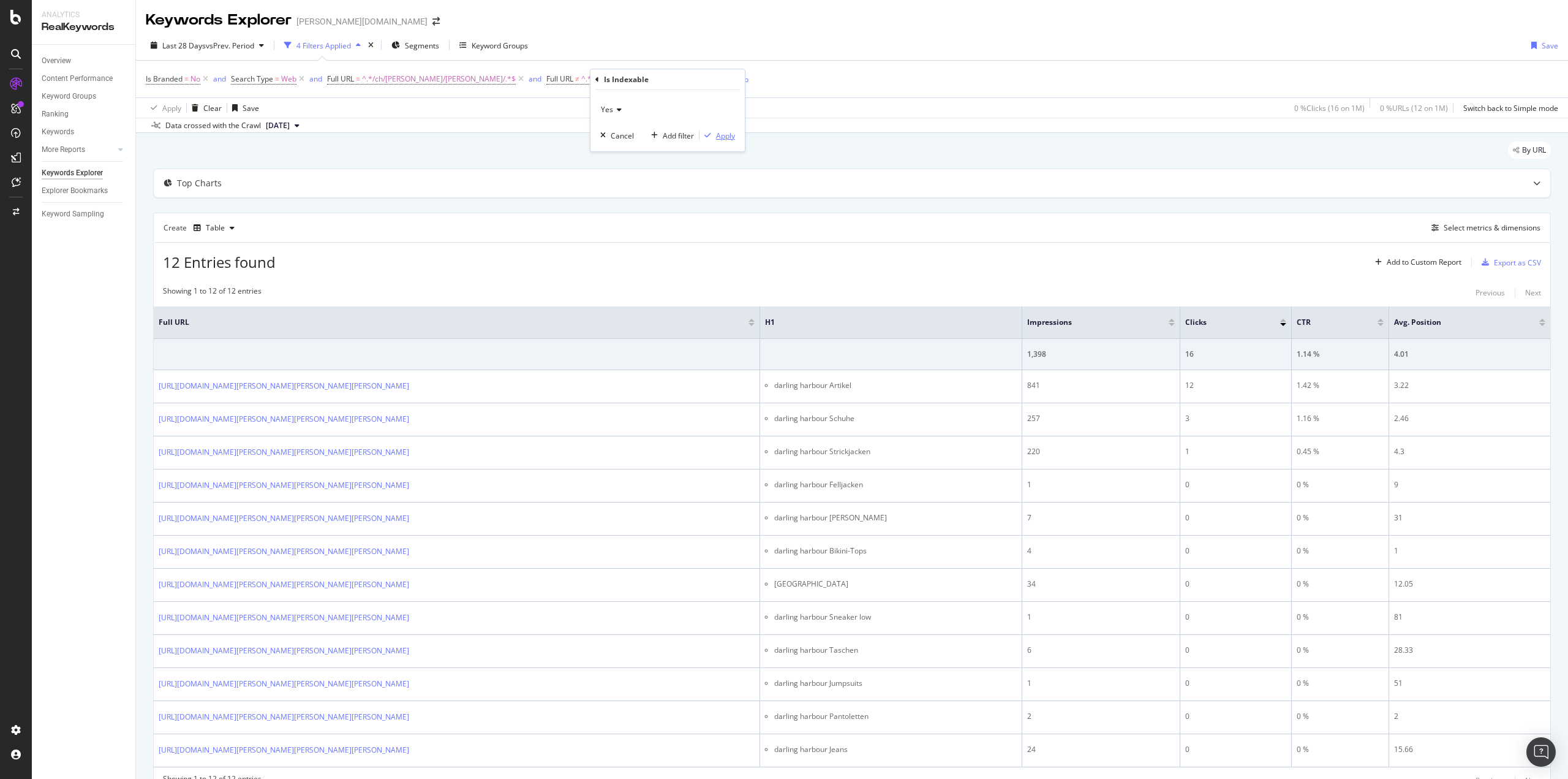
click at [721, 141] on div "Apply" at bounding box center [725, 135] width 19 height 10
click at [703, 80] on icon at bounding box center [708, 79] width 10 height 12
click at [510, 152] on div "By URL" at bounding box center [852, 155] width 1398 height 27
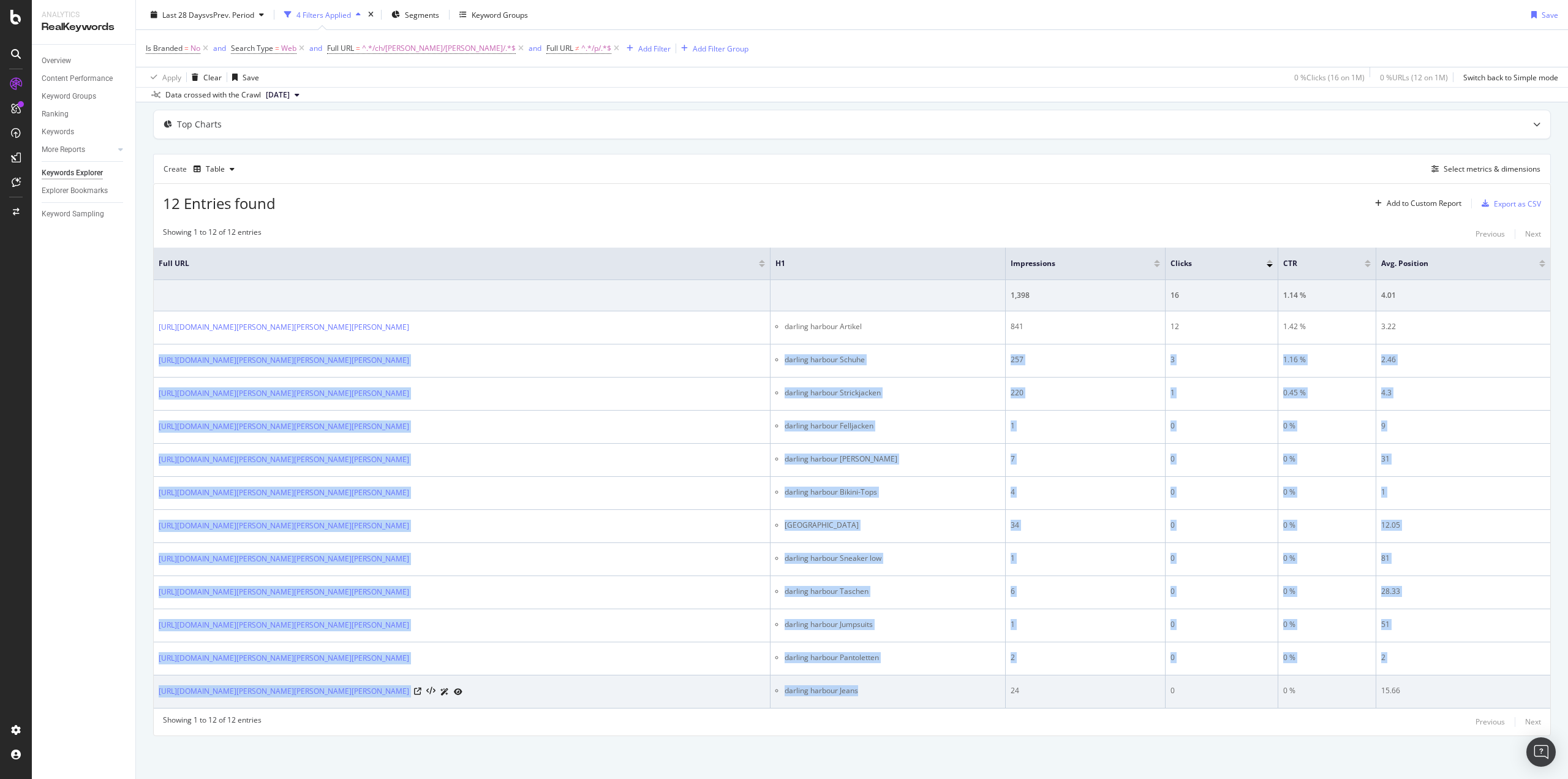
drag, startPoint x: 154, startPoint y: 358, endPoint x: 869, endPoint y: 688, distance: 787.5
click at [869, 688] on tbody "1,398 16 1.14 % 4.01 [URL][DOMAIN_NAME][PERSON_NAME][PERSON_NAME][PERSON_NAME] …" at bounding box center [852, 494] width 1397 height 428
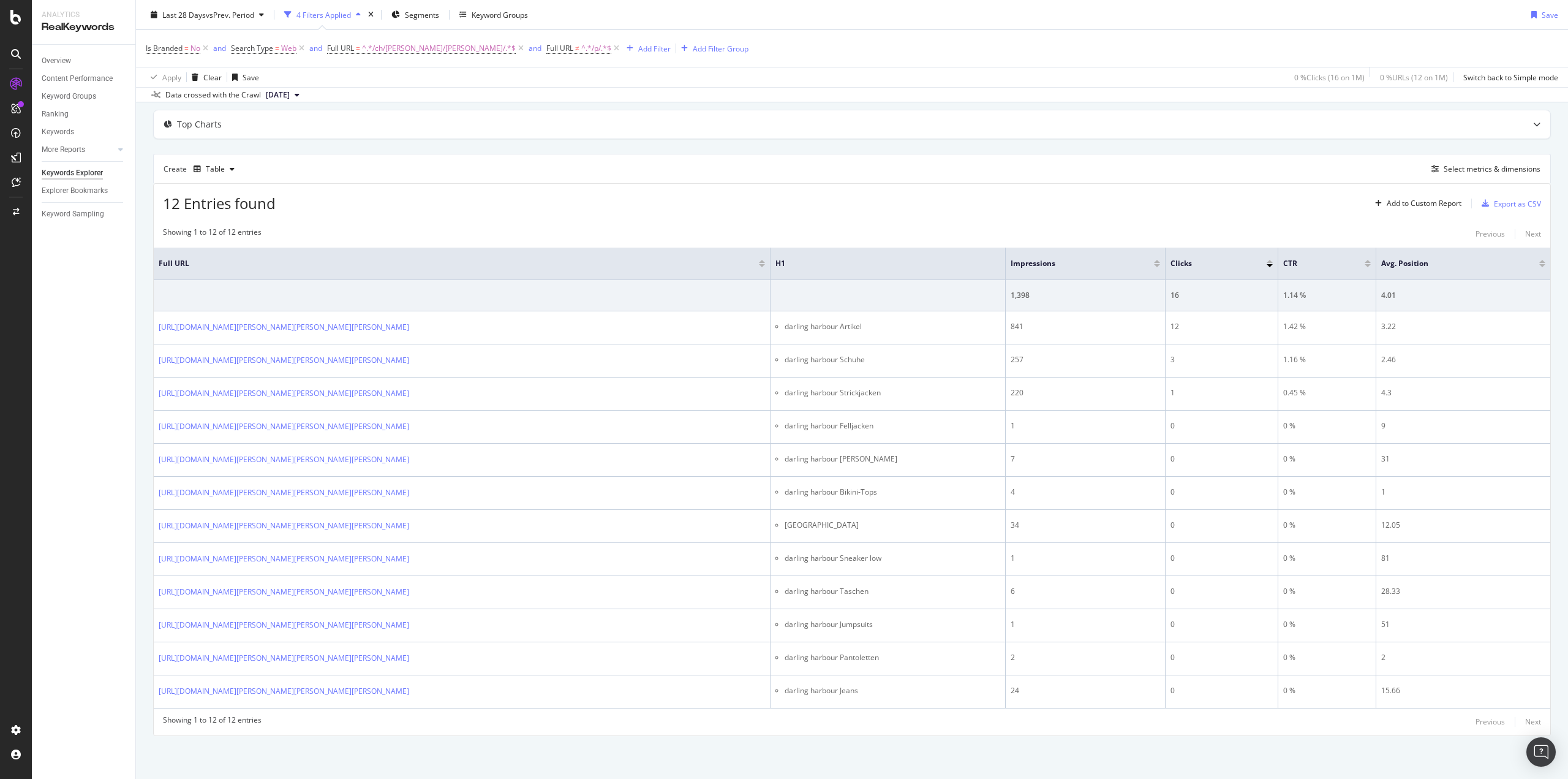
click at [90, 407] on div "Overview Content Performance Keyword Groups Ranking Keywords More Reports Count…" at bounding box center [83, 411] width 104 height 734
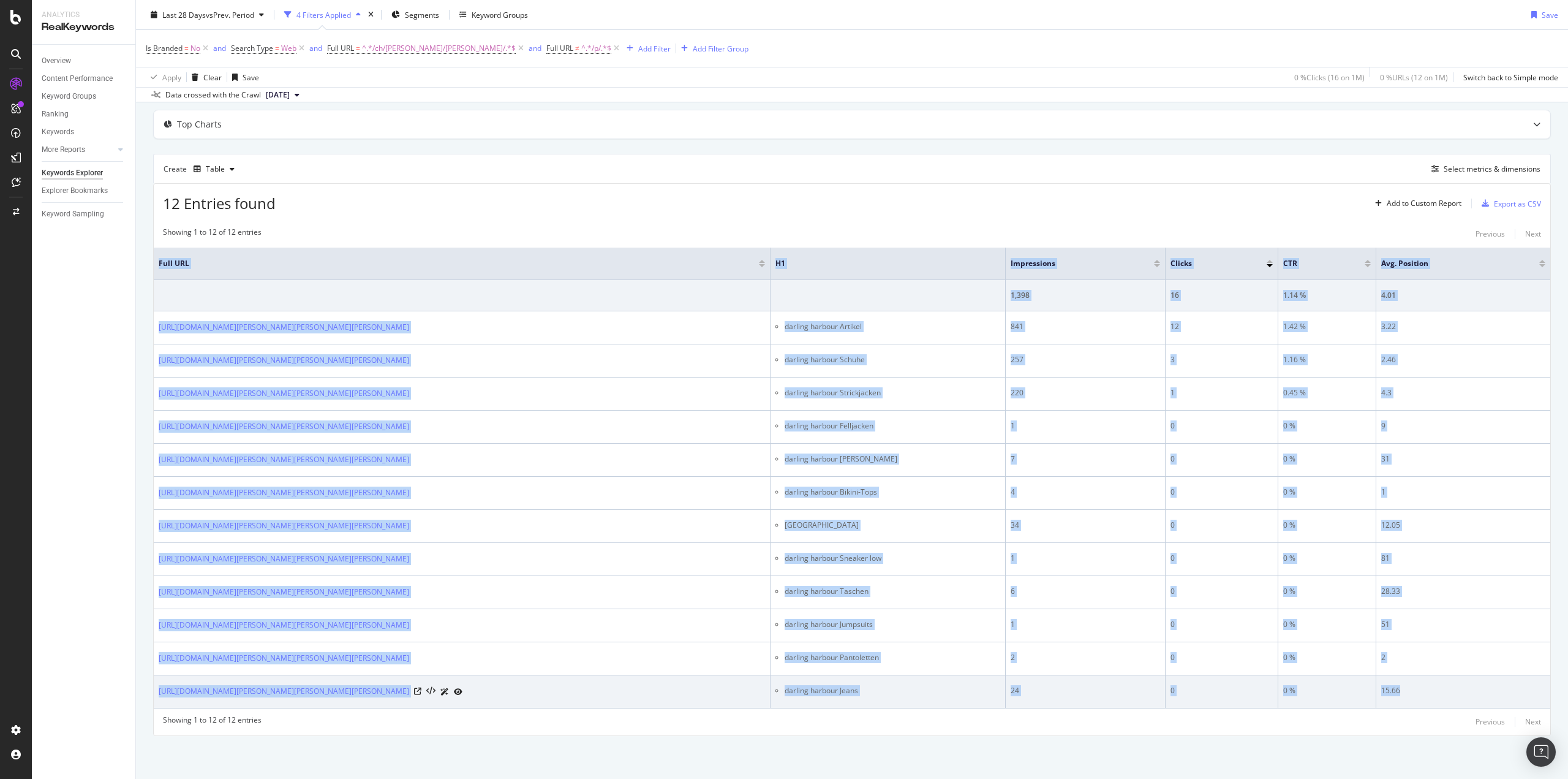
drag, startPoint x: 157, startPoint y: 261, endPoint x: 1401, endPoint y: 694, distance: 1317.2
click at [1401, 694] on table "Full URL H1 Impressions Clicks CTR Avg. Position 1,398 16 1.14 % 4.01 [URL][DOM…" at bounding box center [852, 478] width 1397 height 461
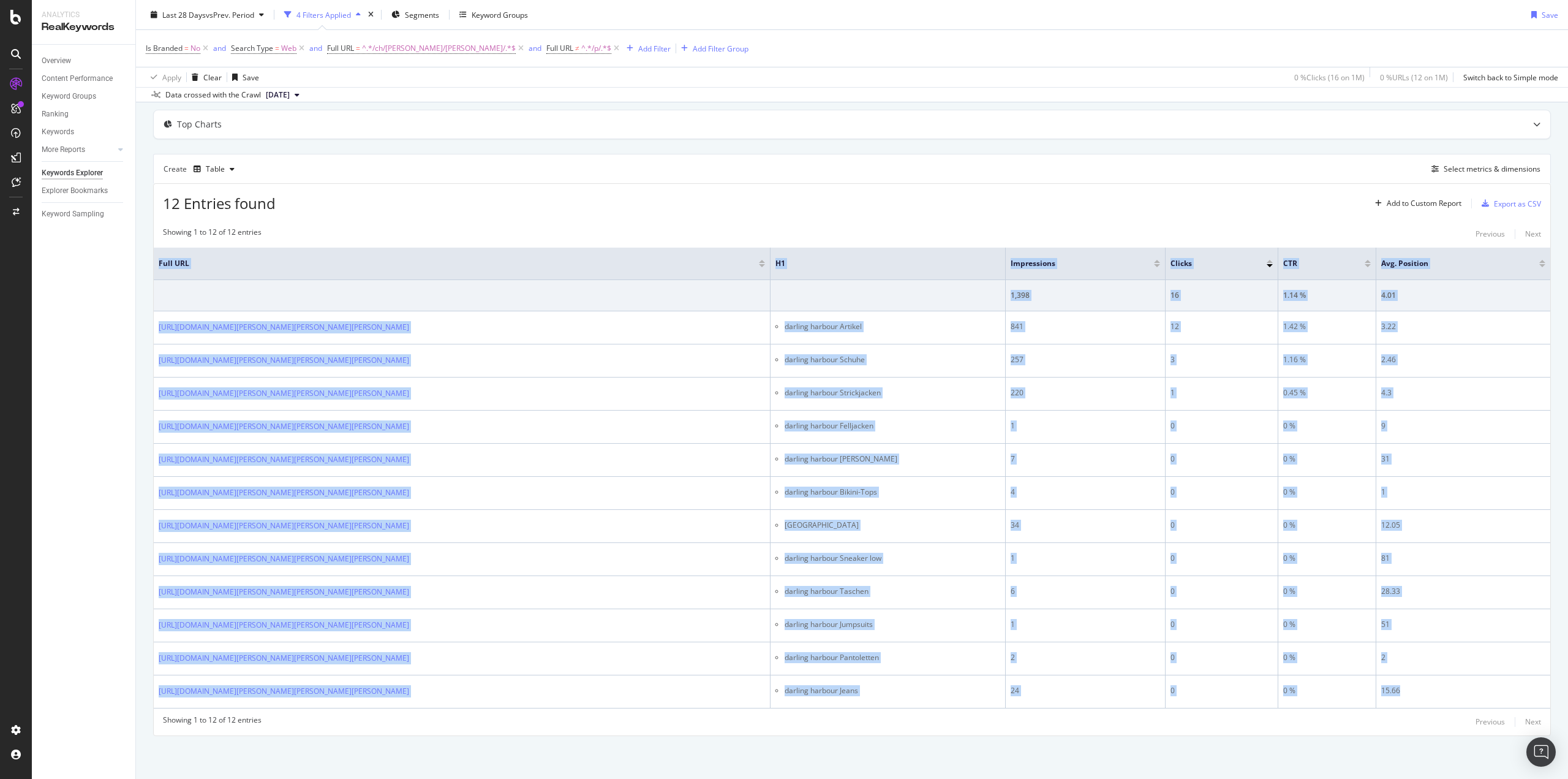
copy table "Lore IPS D8 Sitametcons Adipis ELI Sed. Doeiusmo 8,191 10 7.77 % 7.05 tempo://i…"
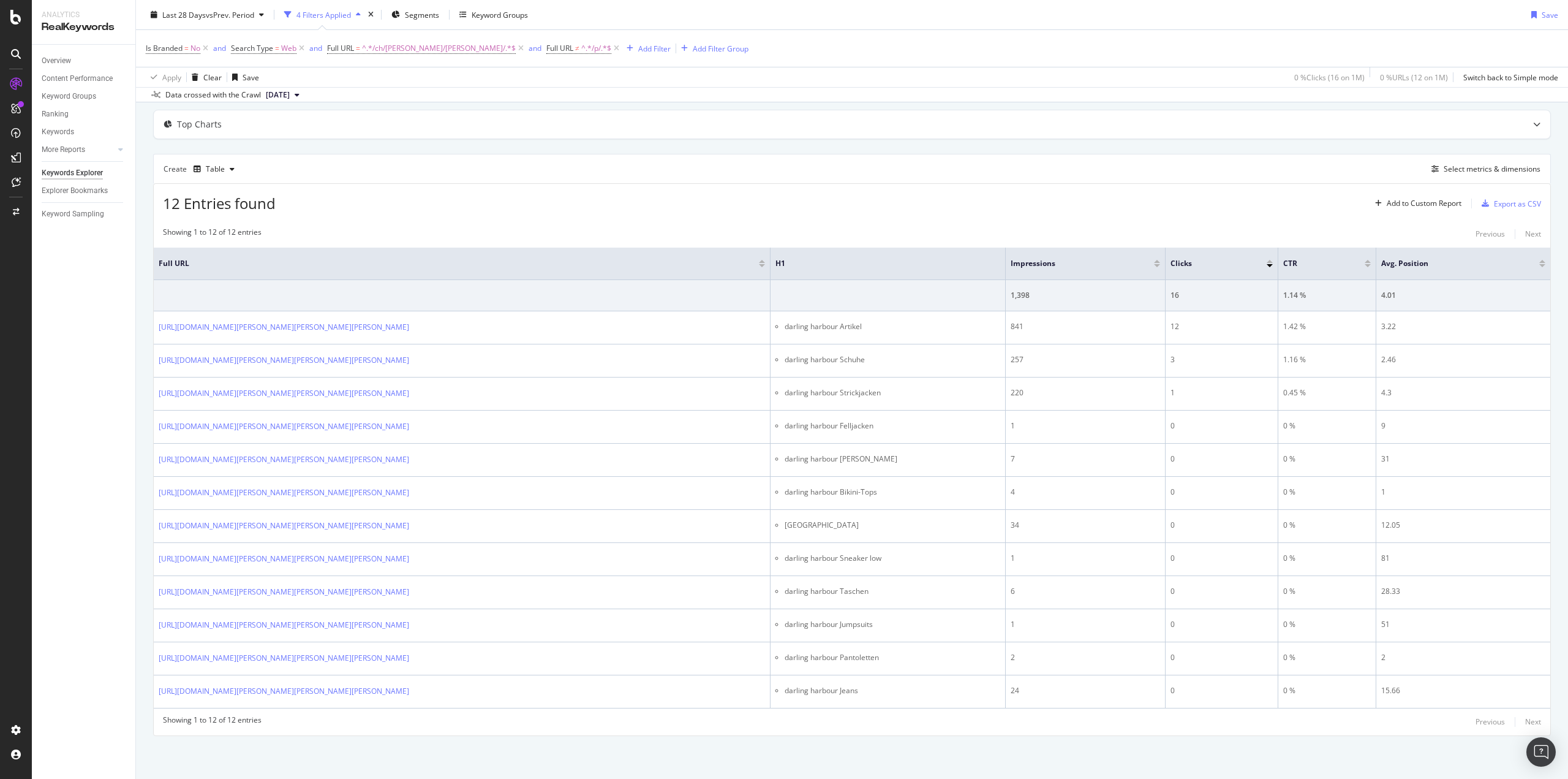
click at [532, 213] on div "12 Entries found Add to Custom Report Export as CSV" at bounding box center [852, 199] width 1397 height 30
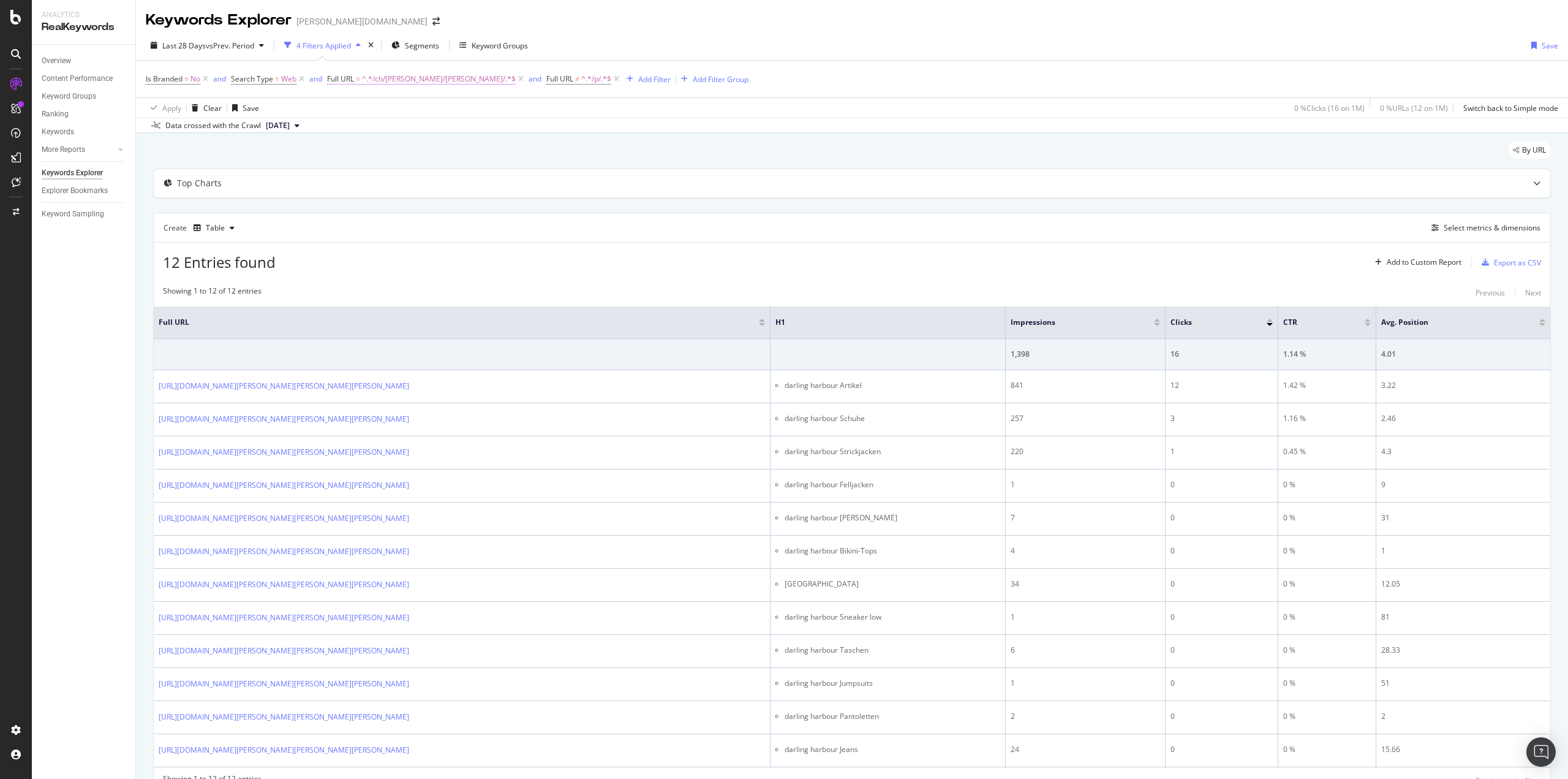
click at [417, 80] on span "^.*/ch/[PERSON_NAME]/[PERSON_NAME]/.*$" at bounding box center [438, 79] width 154 height 18
click at [424, 126] on input "/ch/[PERSON_NAME]/[PERSON_NAME]/" at bounding box center [396, 130] width 116 height 19
click at [75, 315] on div "Overview Content Performance Keyword Groups Ranking Keywords More Reports Count…" at bounding box center [83, 411] width 104 height 734
click at [9, 204] on div at bounding box center [16, 212] width 30 height 19
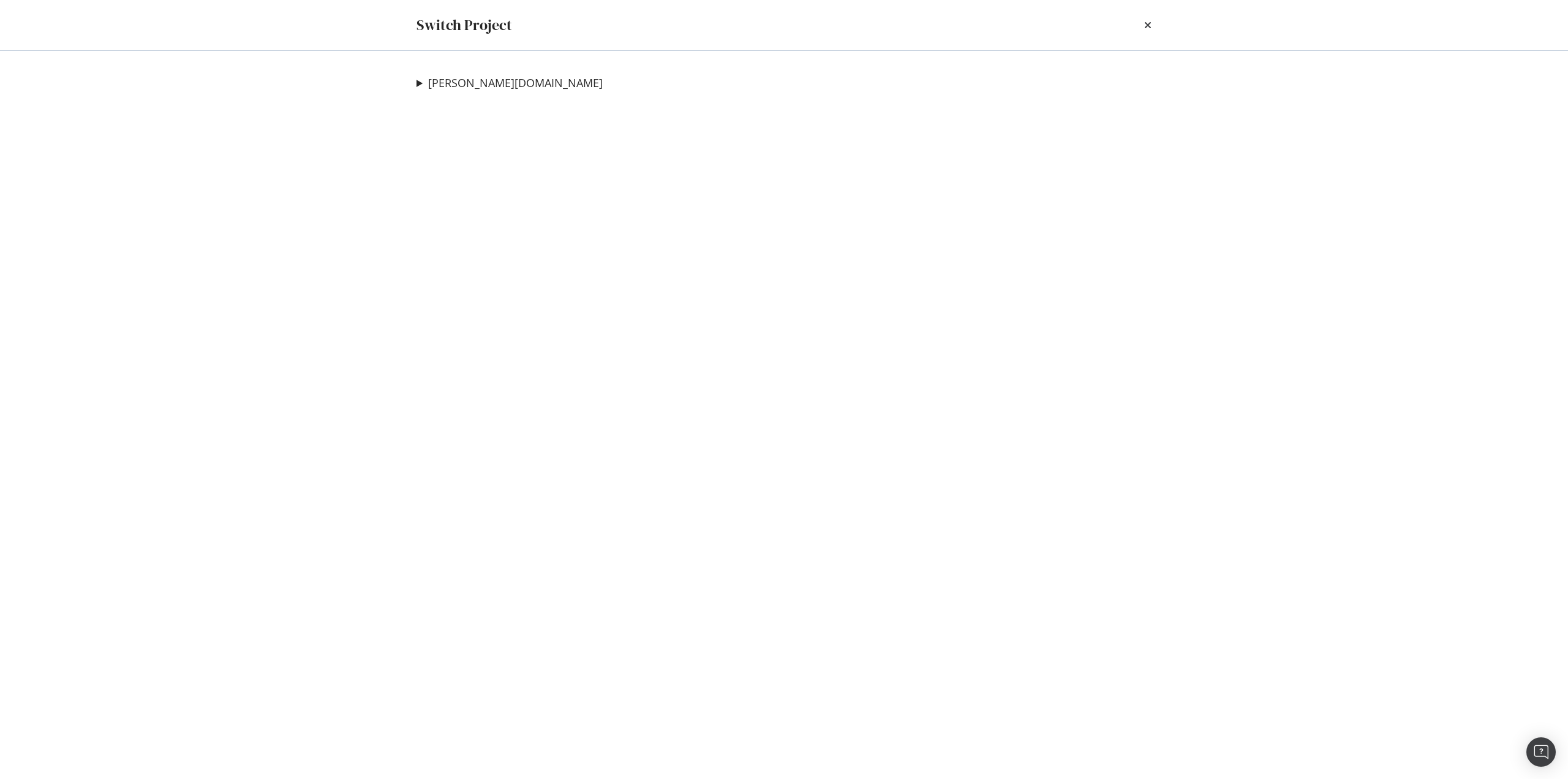
click at [421, 81] on summary "[PERSON_NAME][DOMAIN_NAME]" at bounding box center [509, 82] width 186 height 16
click at [505, 105] on link "Full_Crawl_Breuninger_COM" at bounding box center [503, 107] width 154 height 13
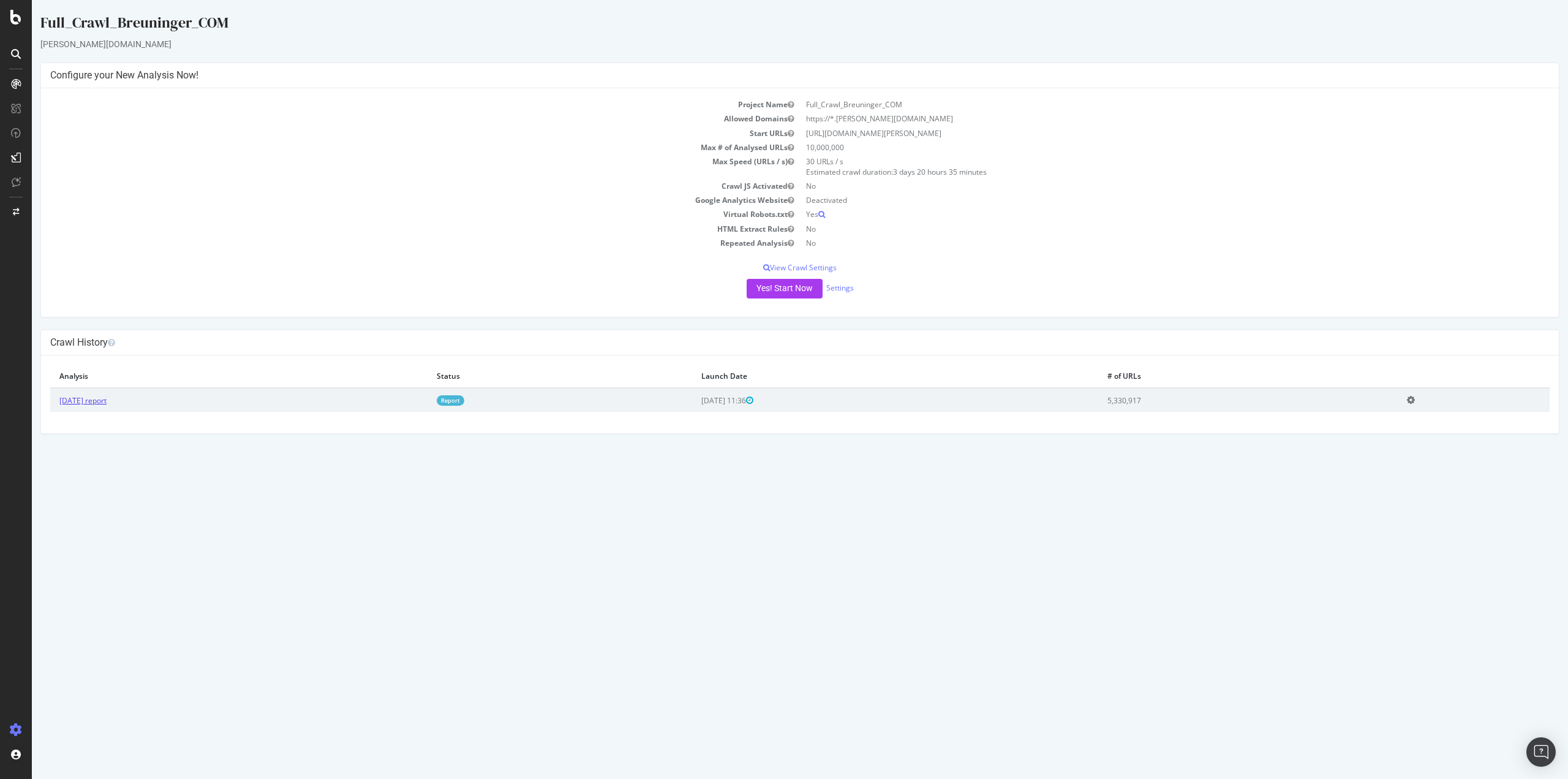
click at [106, 405] on link "[DATE] report" at bounding box center [82, 400] width 47 height 10
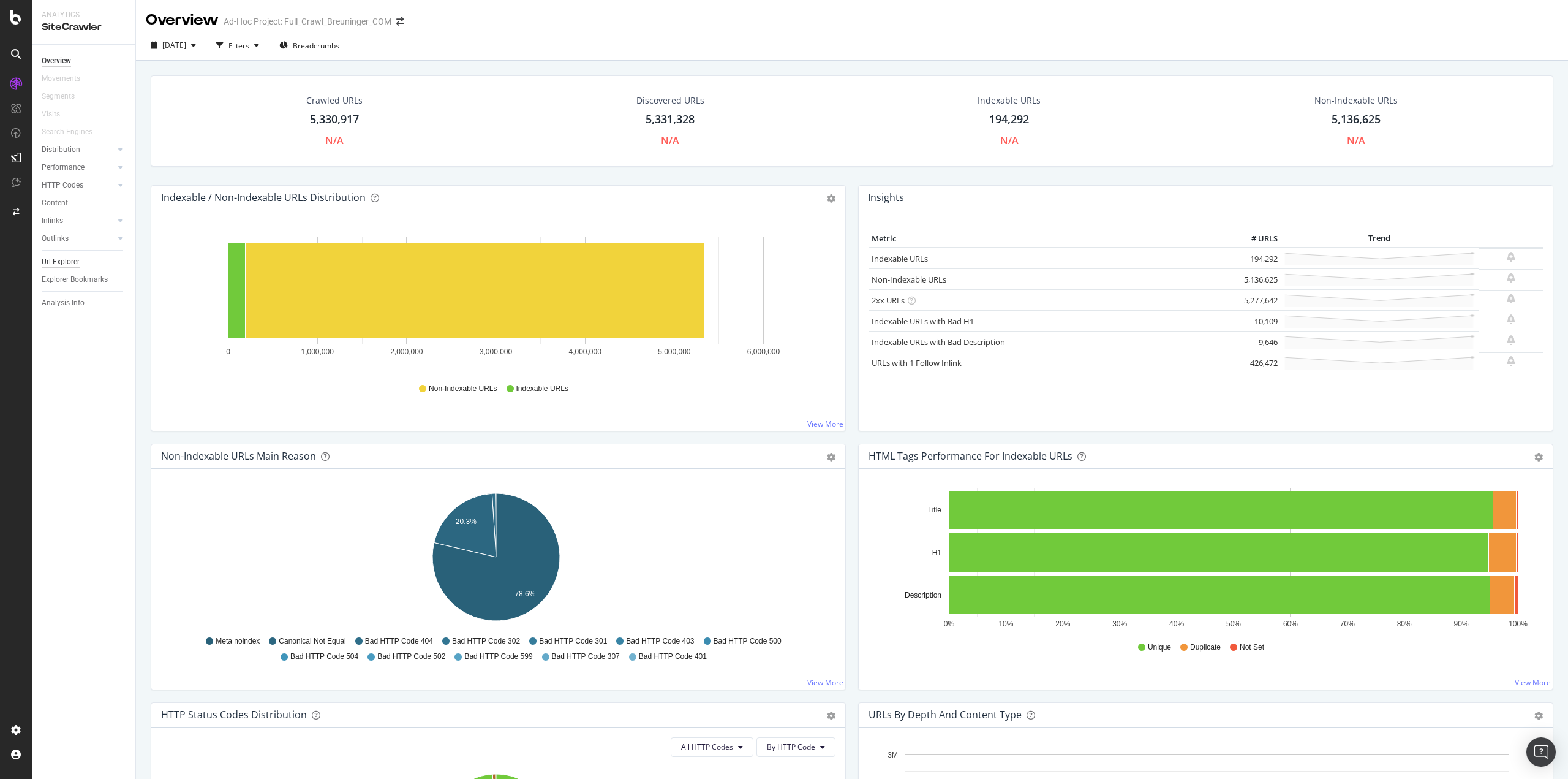
click at [57, 264] on div "Url Explorer" at bounding box center [60, 262] width 38 height 13
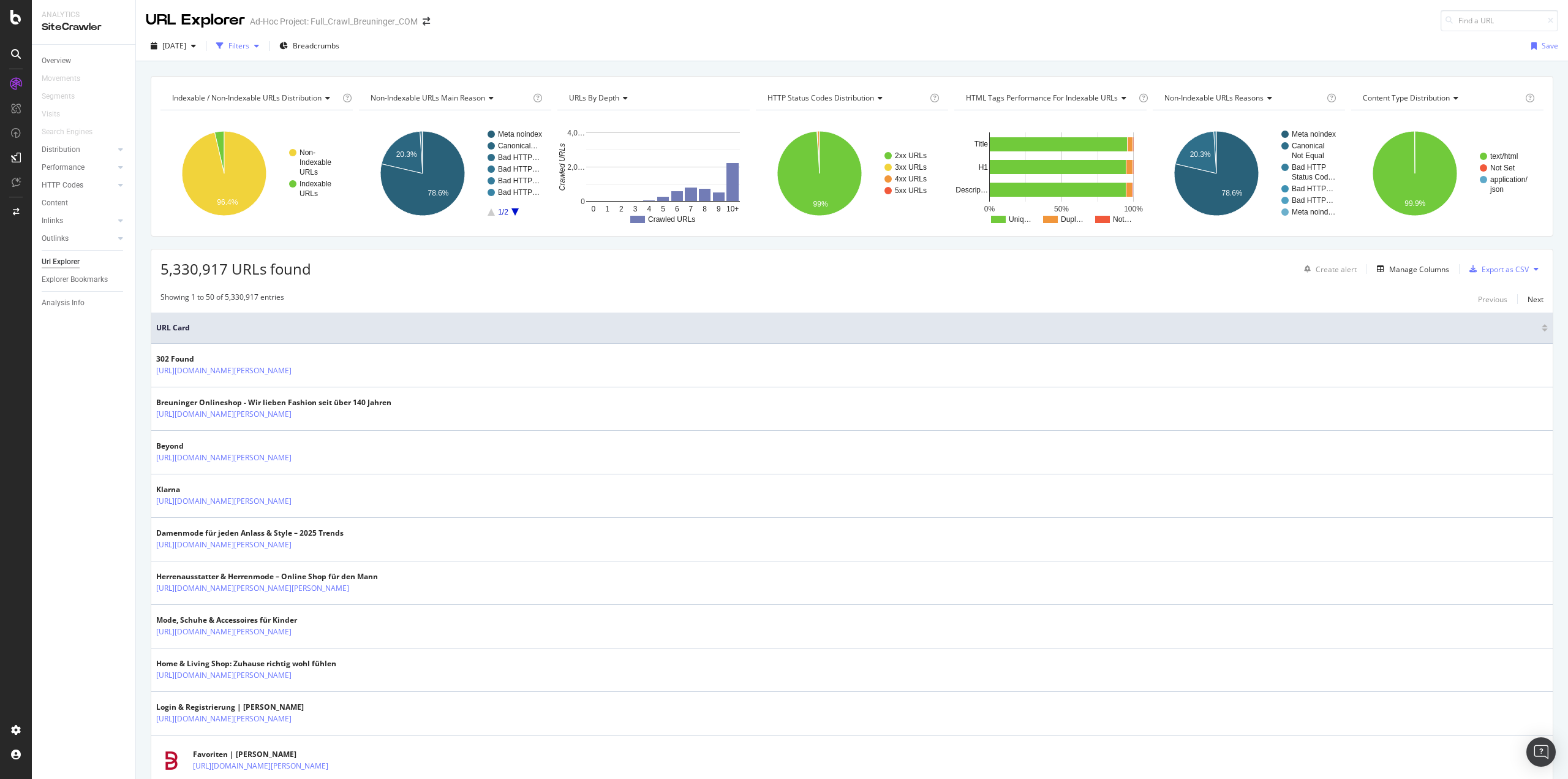
click at [250, 46] on div "Filters" at bounding box center [239, 45] width 21 height 10
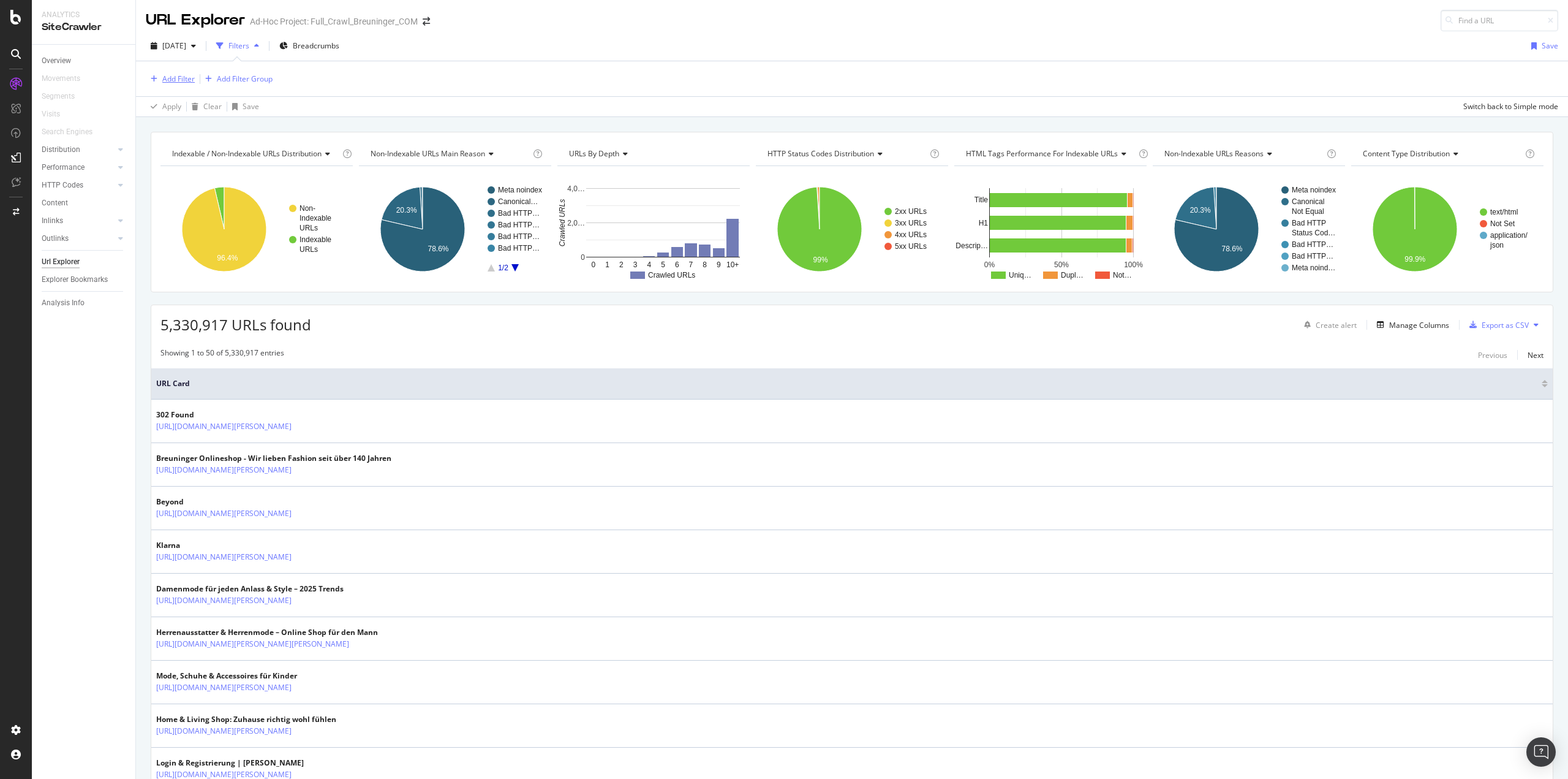
click at [182, 75] on div "Add Filter" at bounding box center [178, 78] width 32 height 10
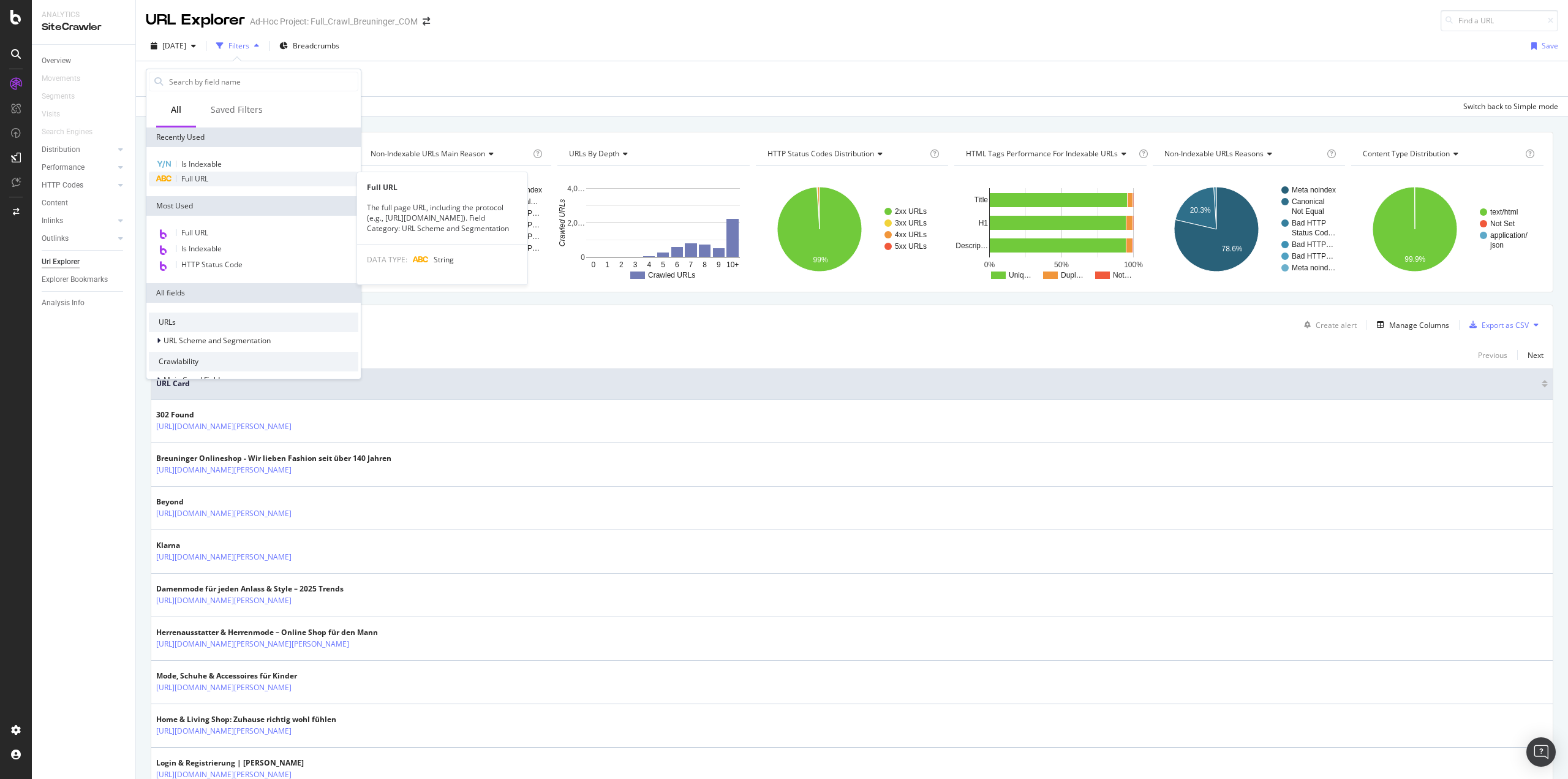
click at [193, 181] on span "Full URL" at bounding box center [194, 178] width 27 height 10
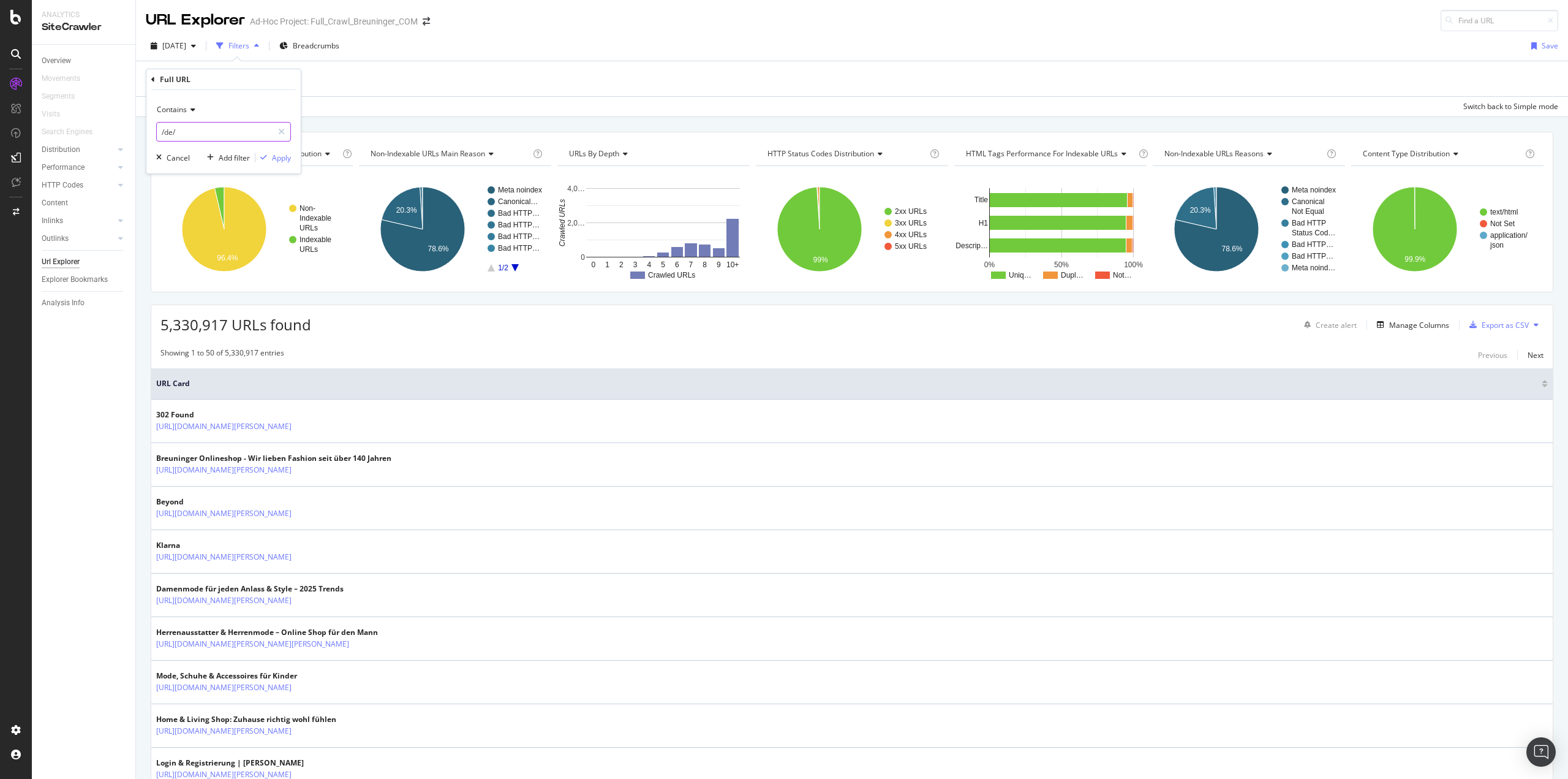
click at [204, 131] on input "/de/" at bounding box center [215, 131] width 116 height 19
paste input "ch/[PERSON_NAME]/[PERSON_NAME]"
type input "/ch/[PERSON_NAME]/[PERSON_NAME]/"
click at [290, 155] on div "Apply" at bounding box center [281, 157] width 19 height 10
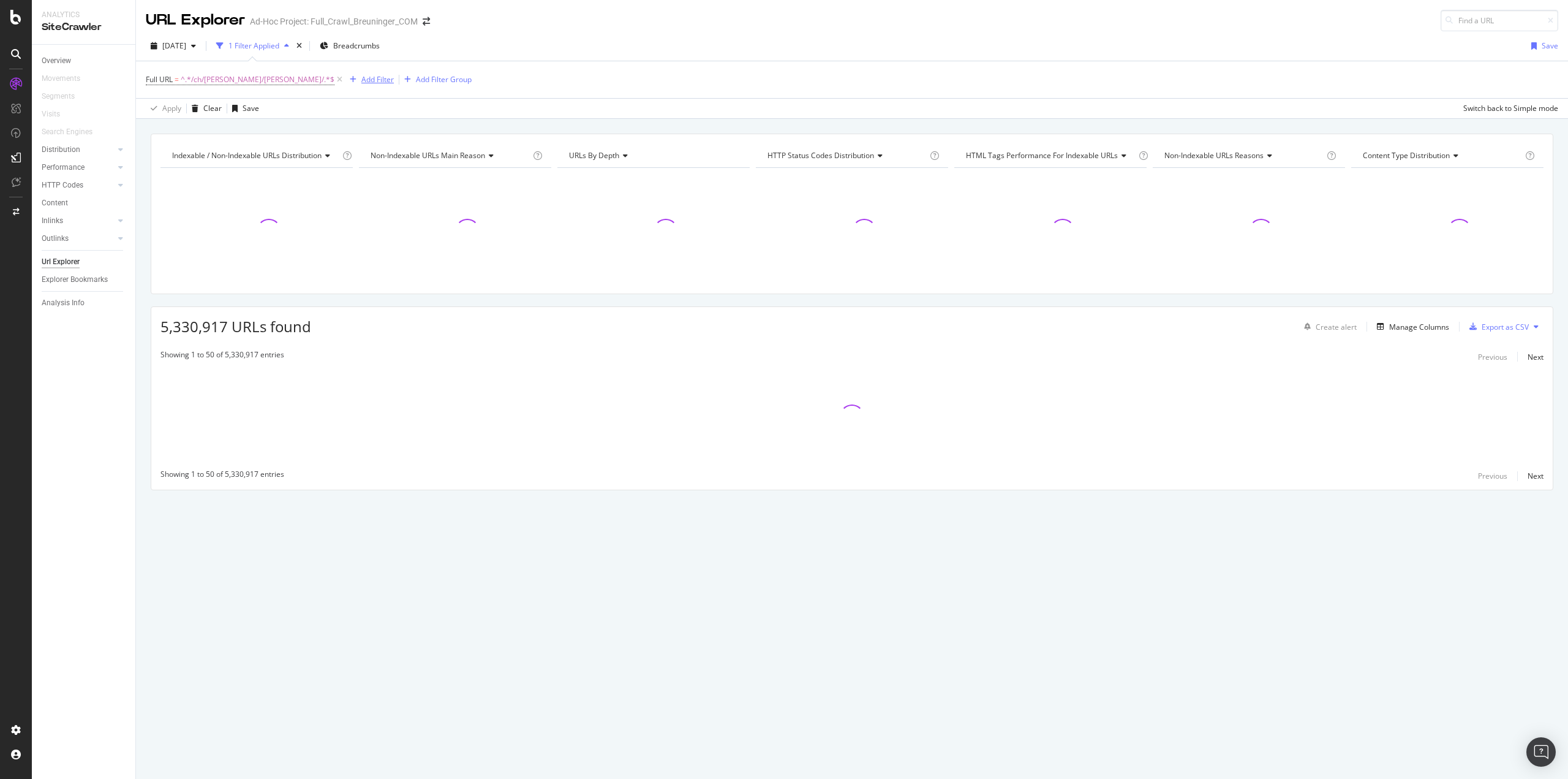
click at [362, 80] on div "Add Filter" at bounding box center [377, 79] width 32 height 10
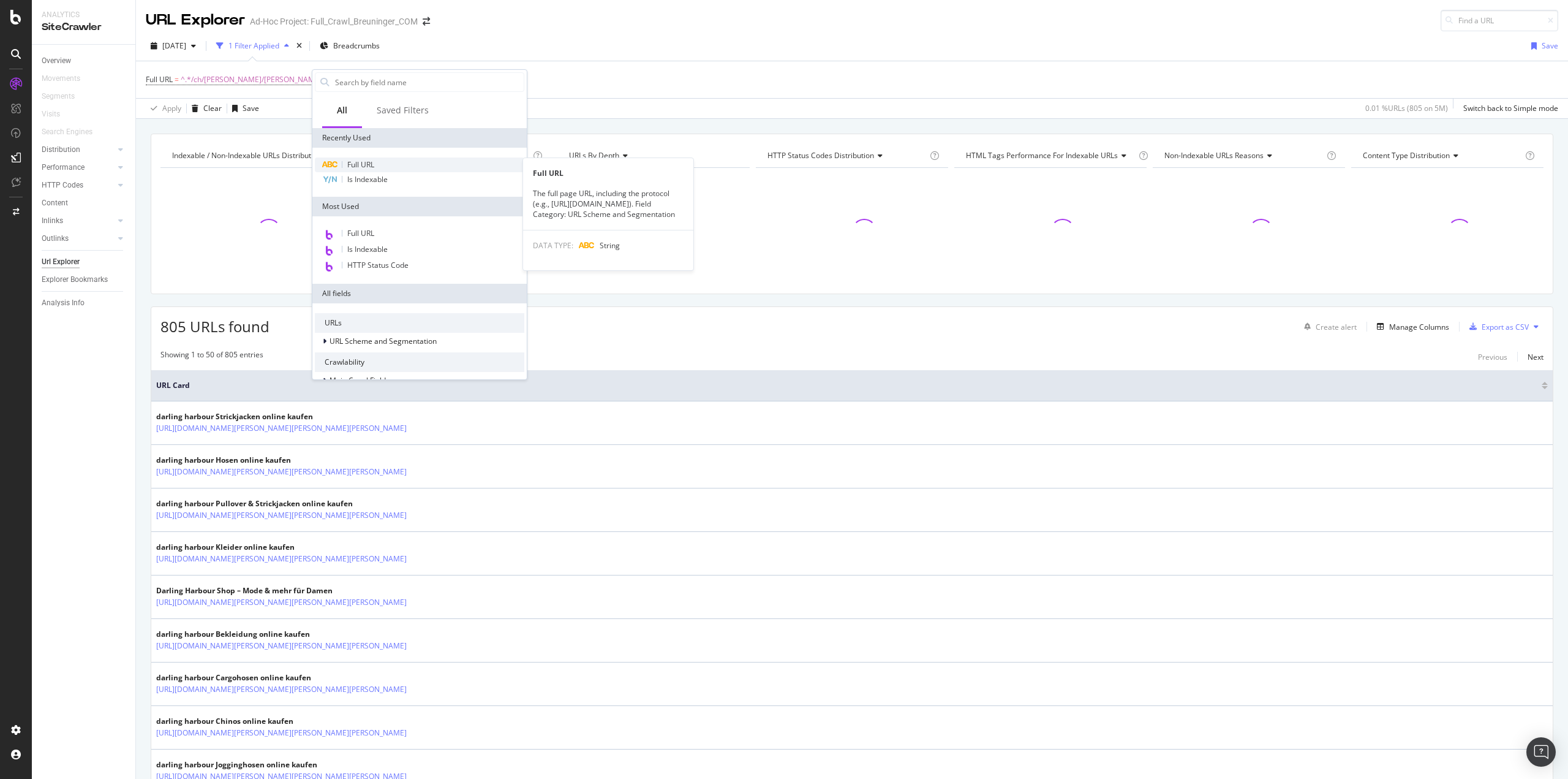
click at [384, 160] on div "Full URL" at bounding box center [419, 165] width 209 height 15
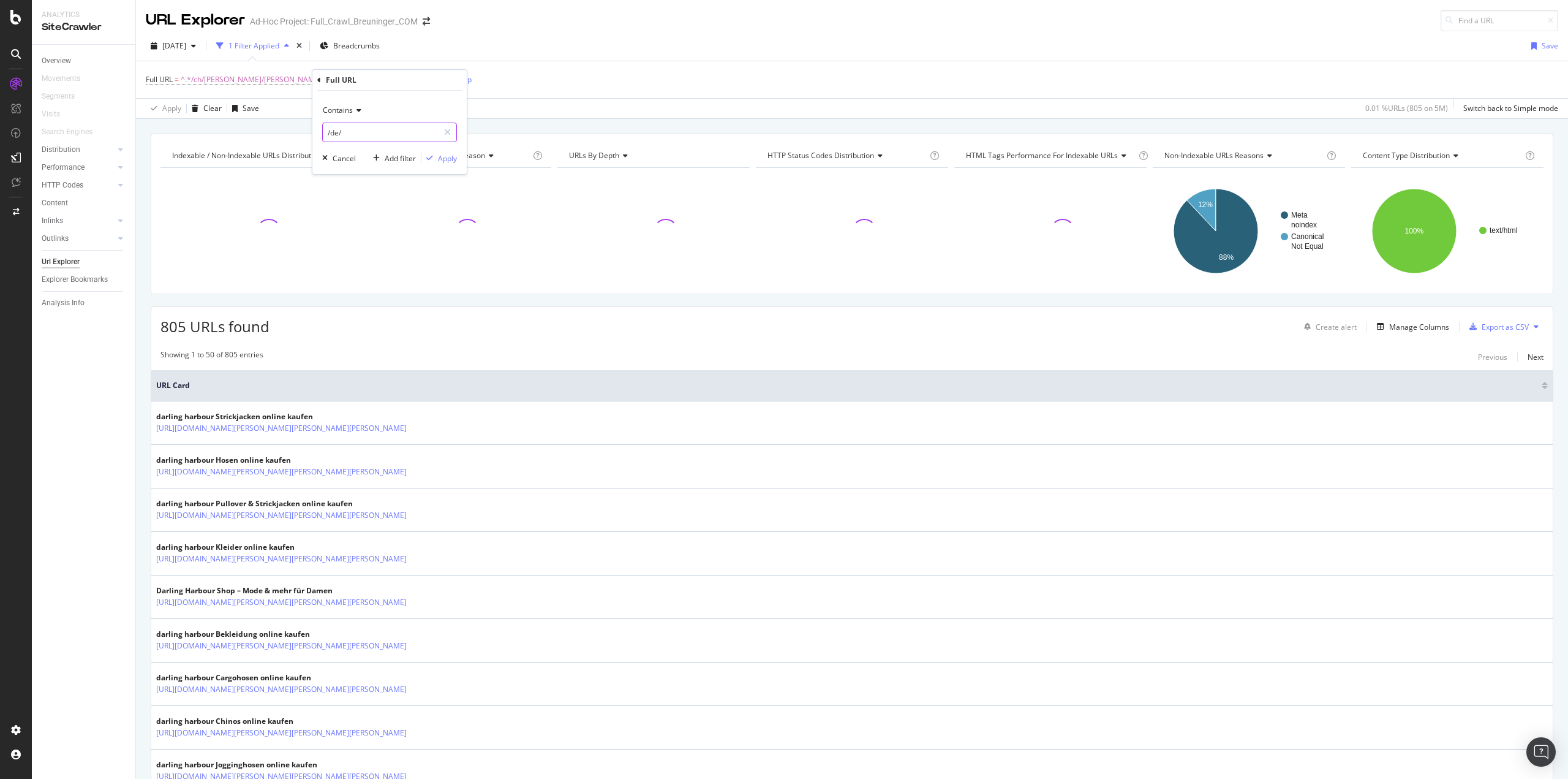
click at [363, 133] on input "/de/" at bounding box center [380, 131] width 116 height 19
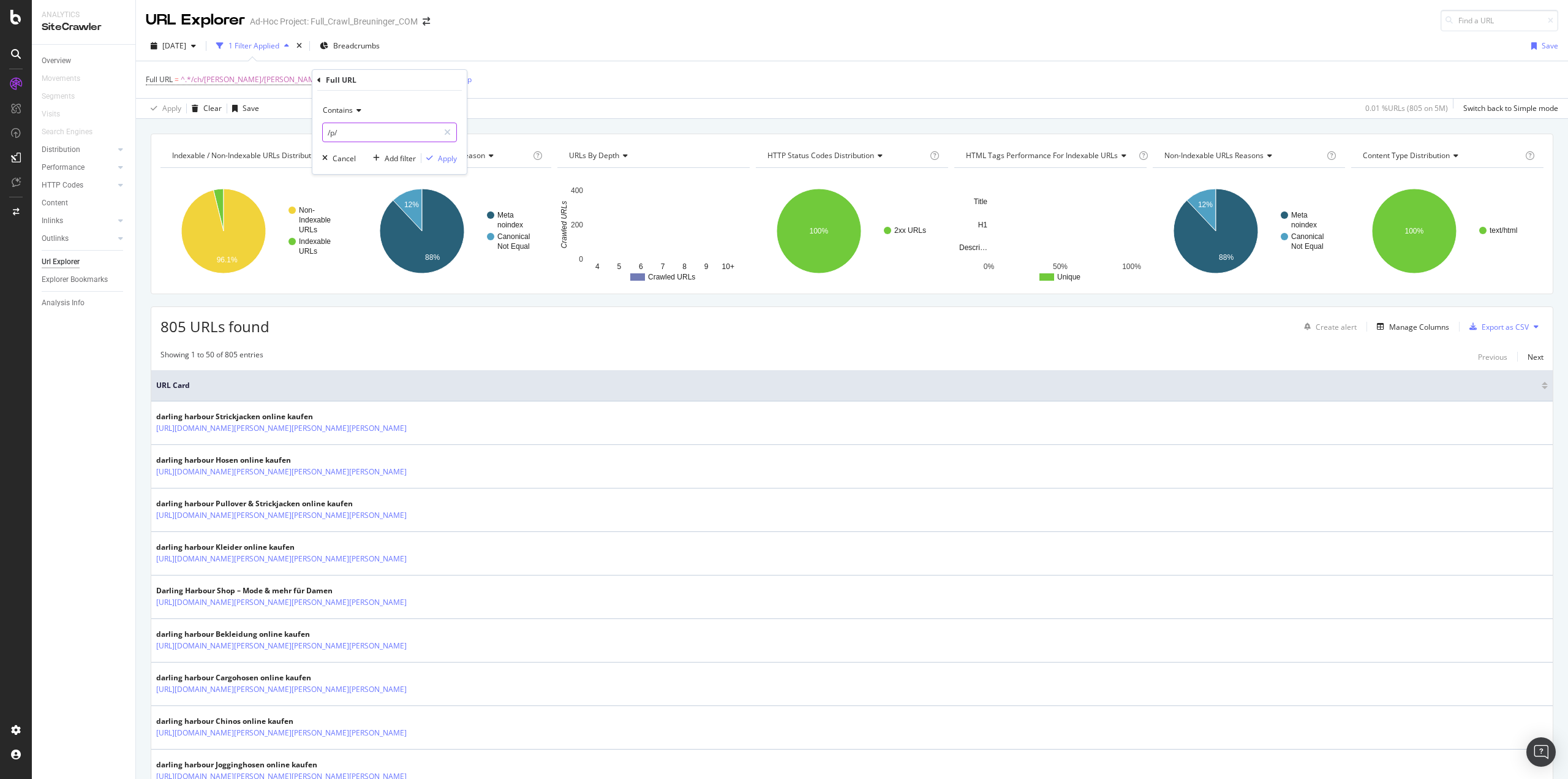
type input "/p/"
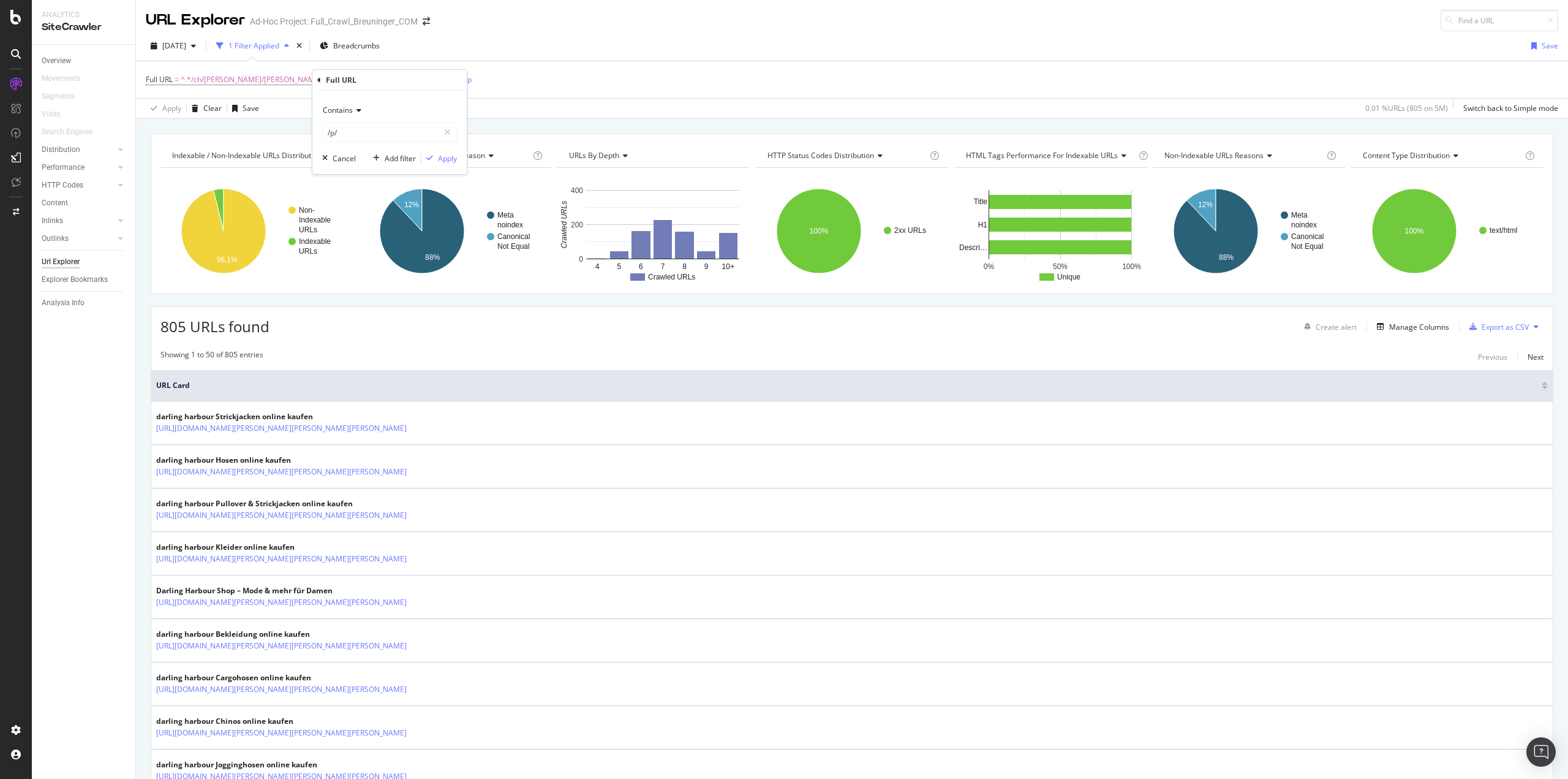
click at [353, 110] on icon at bounding box center [356, 110] width 8 height 7
click at [380, 252] on span "Doesn't contain" at bounding box center [355, 247] width 54 height 10
click at [441, 162] on div "Apply" at bounding box center [447, 158] width 19 height 10
click at [453, 68] on div "Full URL = ^.*/ch/[PERSON_NAME]/[PERSON_NAME]/.*$ and Full URL ≠ ^.*/p/.*$ Add …" at bounding box center [852, 80] width 1413 height 37
click at [451, 72] on button "Add Filter" at bounding box center [464, 80] width 49 height 15
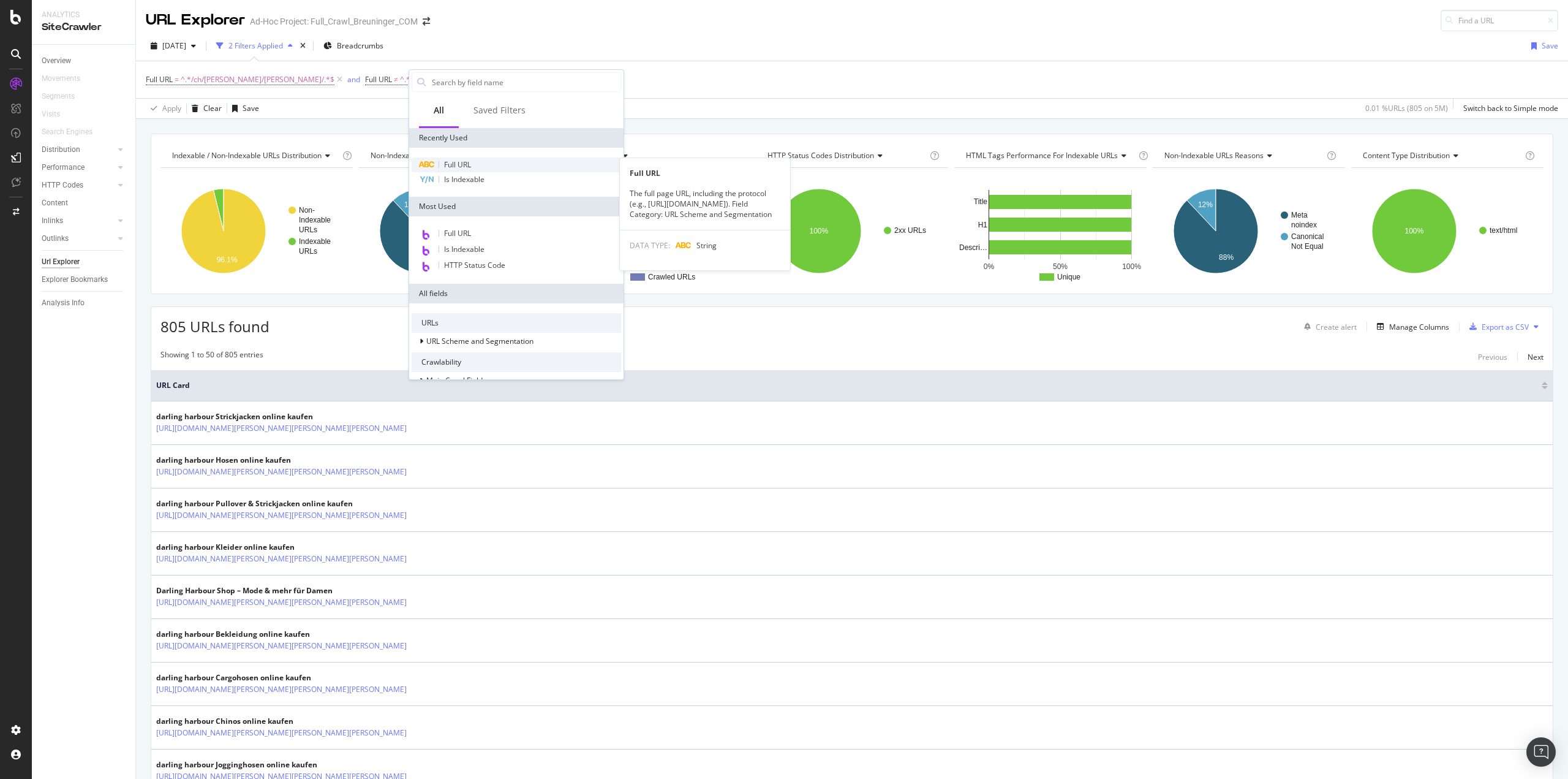
click at [477, 164] on div "Full URL" at bounding box center [516, 165] width 209 height 15
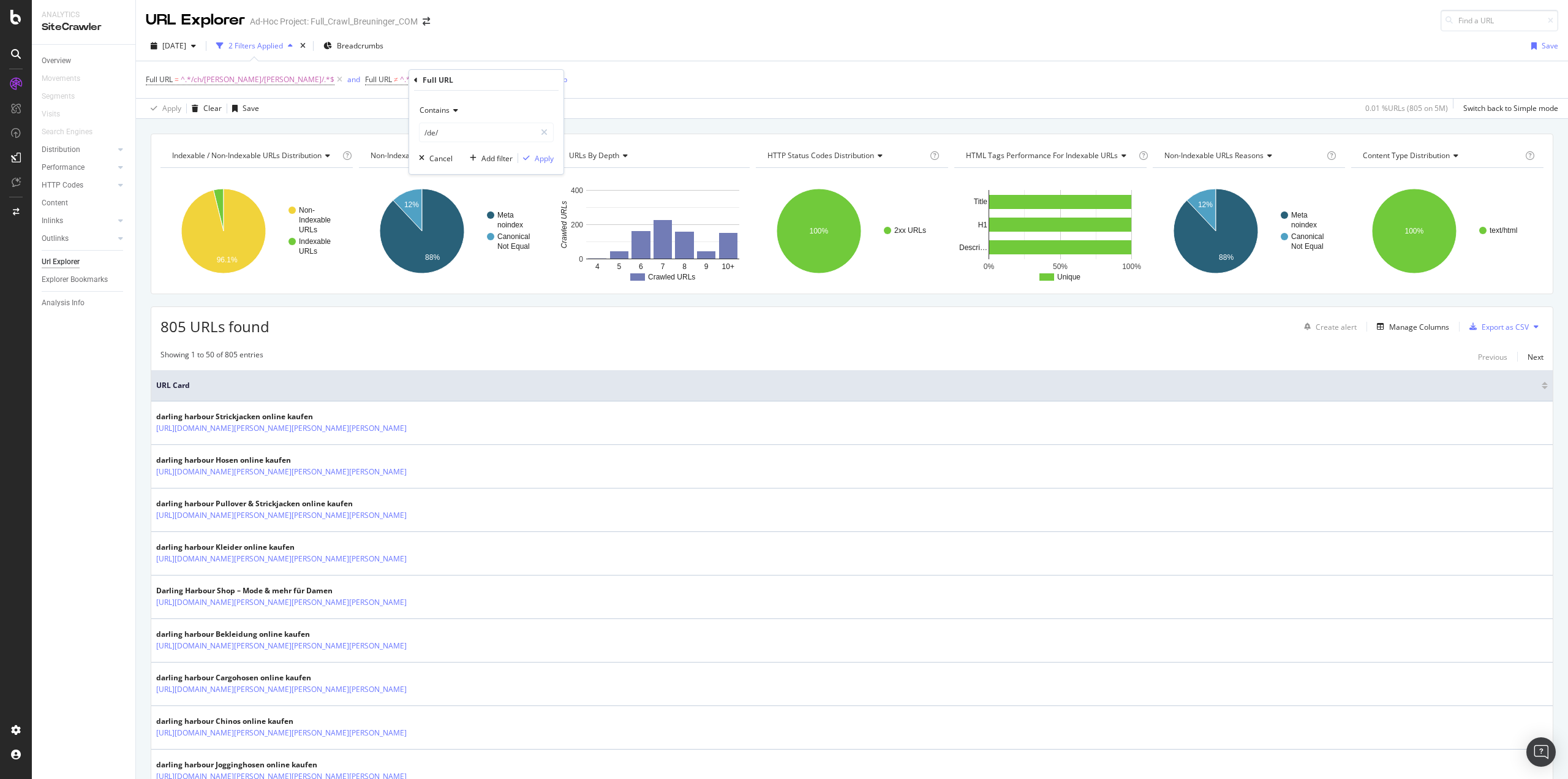
click at [445, 105] on div "Contains" at bounding box center [487, 110] width 135 height 19
click at [468, 243] on span "Doesn't contain" at bounding box center [452, 247] width 54 height 10
click at [451, 134] on input "/de/" at bounding box center [477, 131] width 116 height 19
type input "?"
click at [541, 164] on button "Apply" at bounding box center [536, 157] width 35 height 12
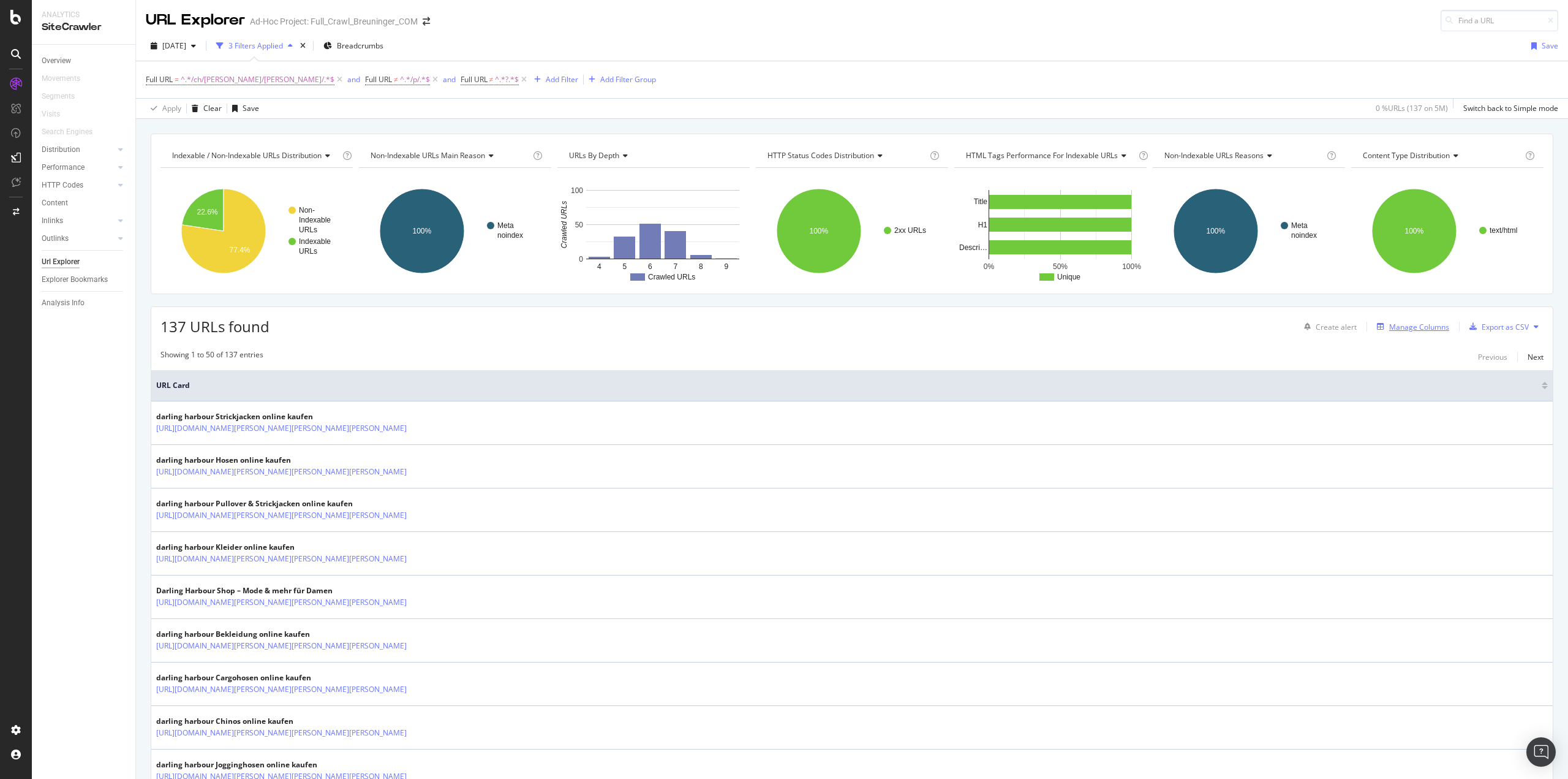
click at [1417, 323] on div "Manage Columns" at bounding box center [1419, 327] width 60 height 10
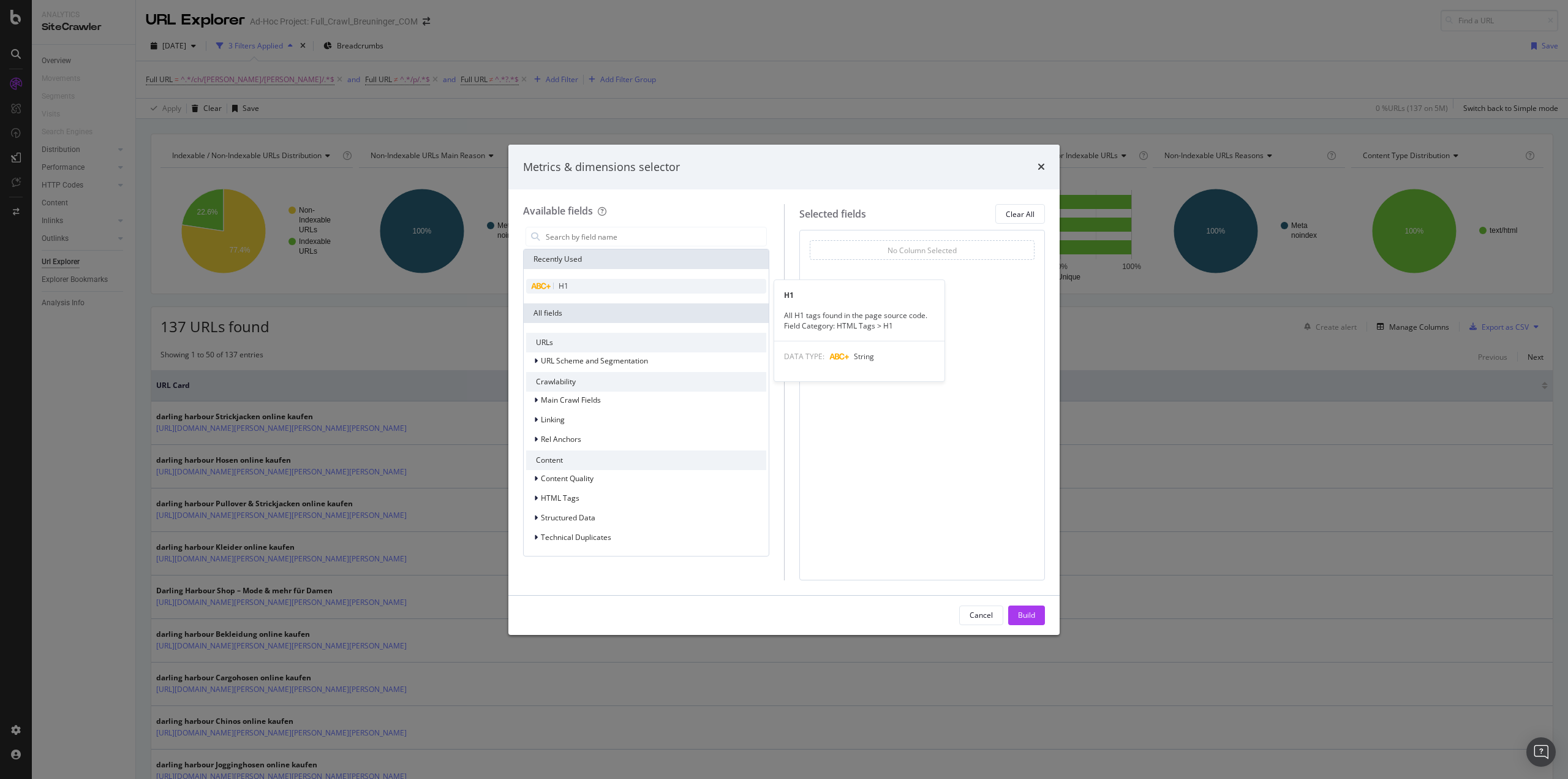
click at [599, 282] on div "H1" at bounding box center [647, 286] width 241 height 15
click at [602, 240] on input "modal" at bounding box center [656, 237] width 222 height 19
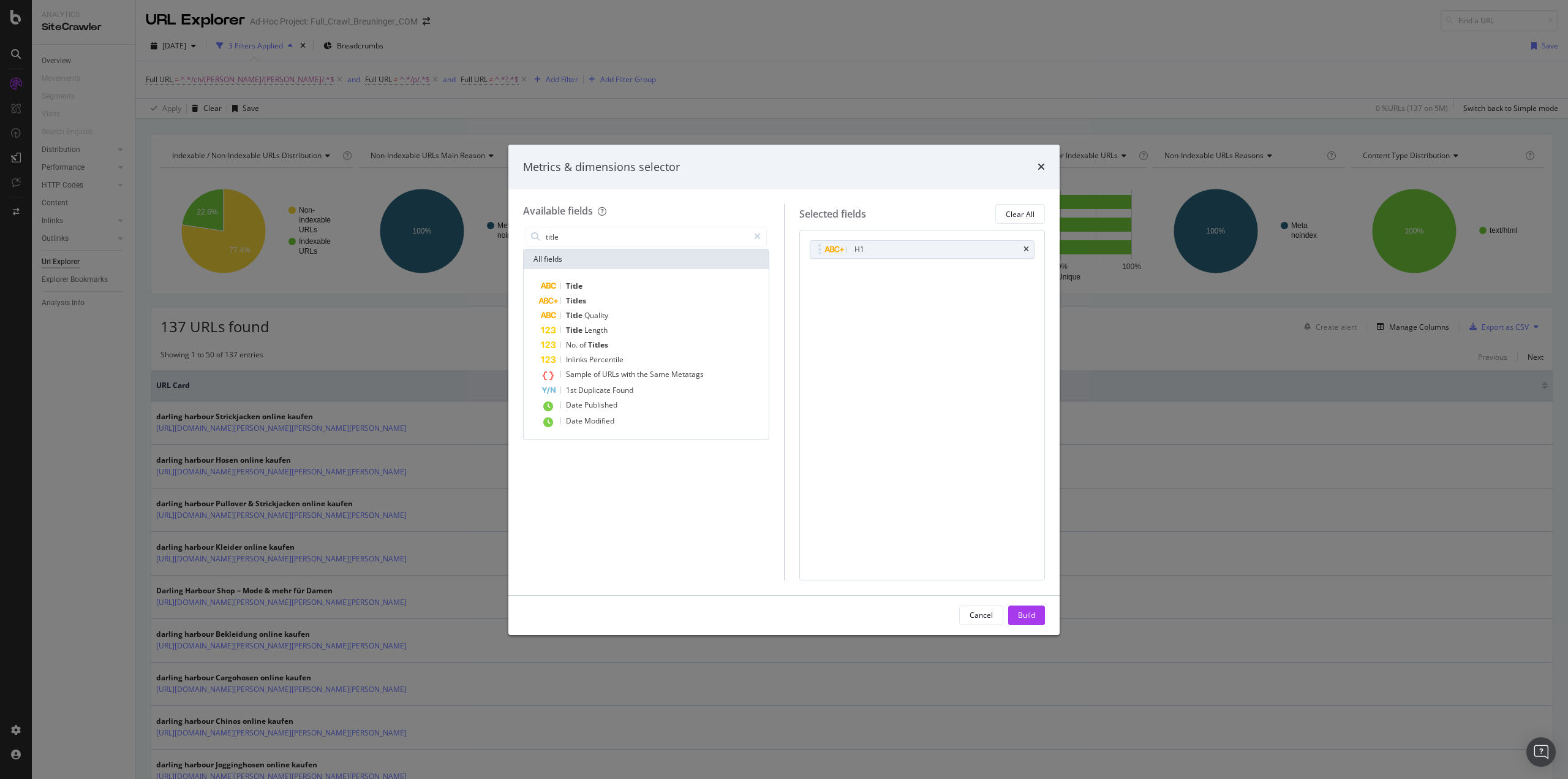
click at [581, 278] on div "Title Titles Title Quality Title Length No. of Titles Inlinks Percentile Sample…" at bounding box center [646, 354] width 245 height 170
click at [578, 282] on span "Title" at bounding box center [574, 285] width 17 height 10
type input "prod"
click at [1031, 614] on div "Build" at bounding box center [1027, 614] width 18 height 10
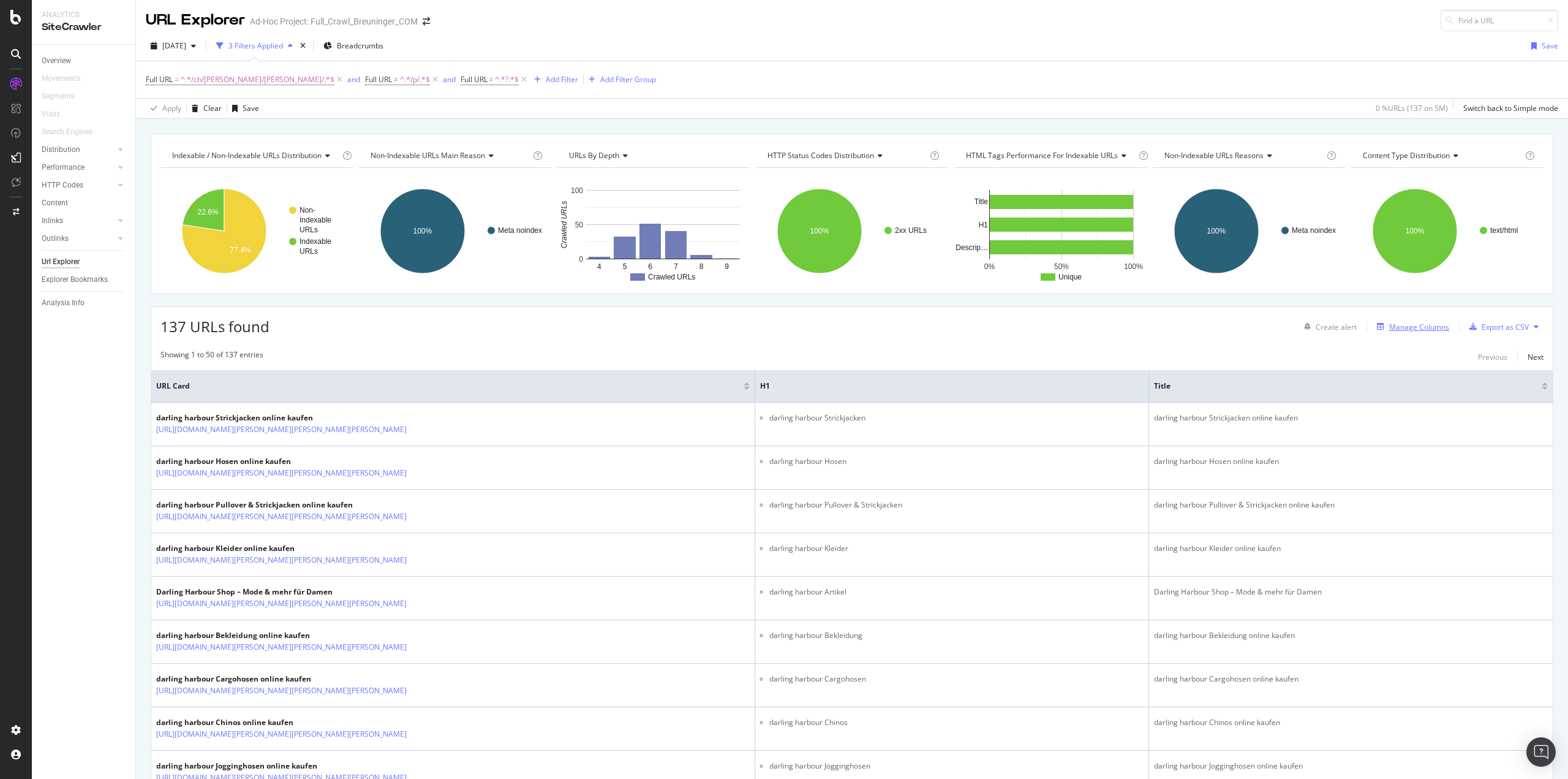
click at [1414, 328] on div "Manage Columns" at bounding box center [1419, 327] width 60 height 10
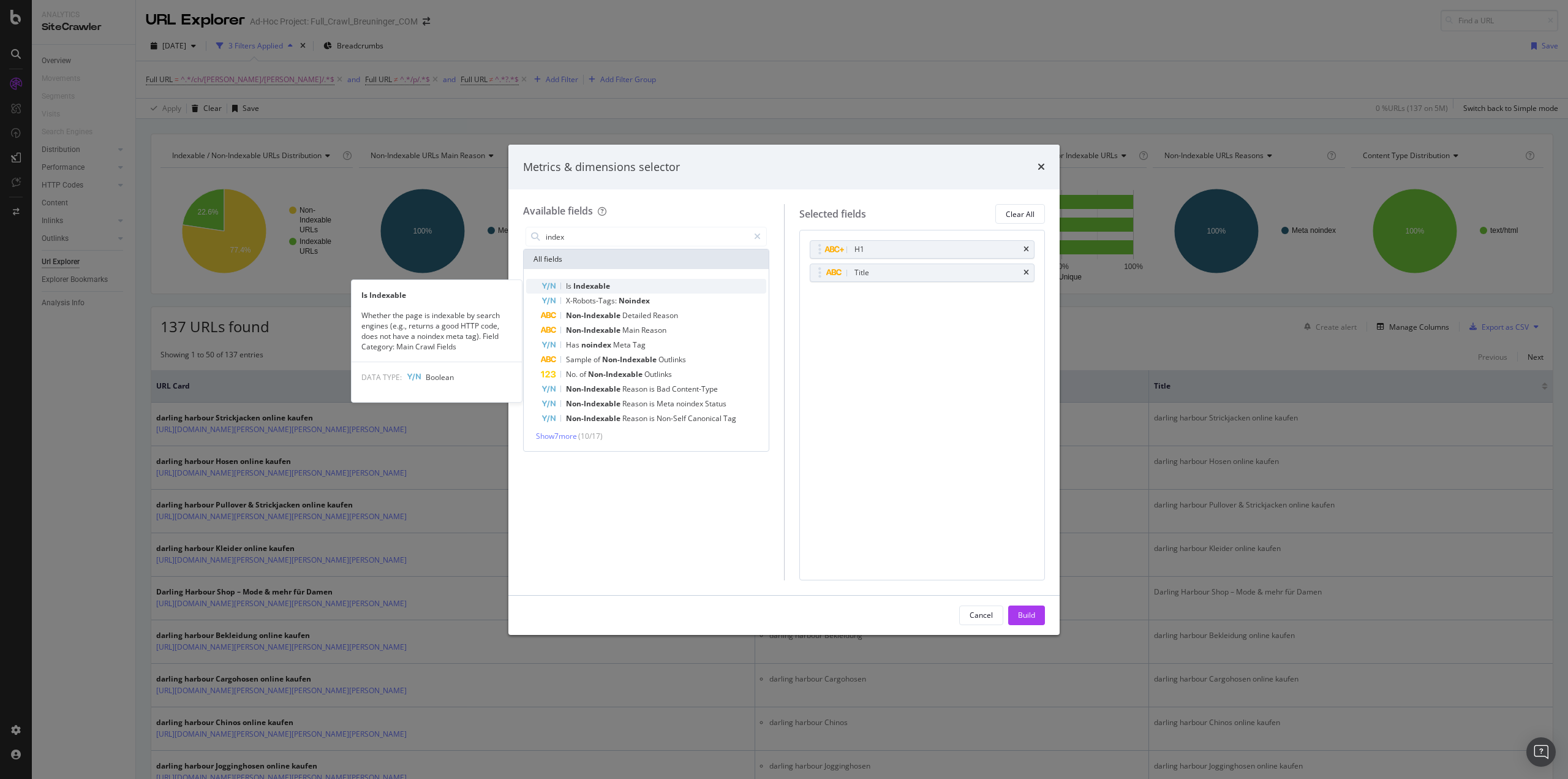
type input "index"
click at [613, 284] on div "Is Indexable" at bounding box center [654, 286] width 226 height 15
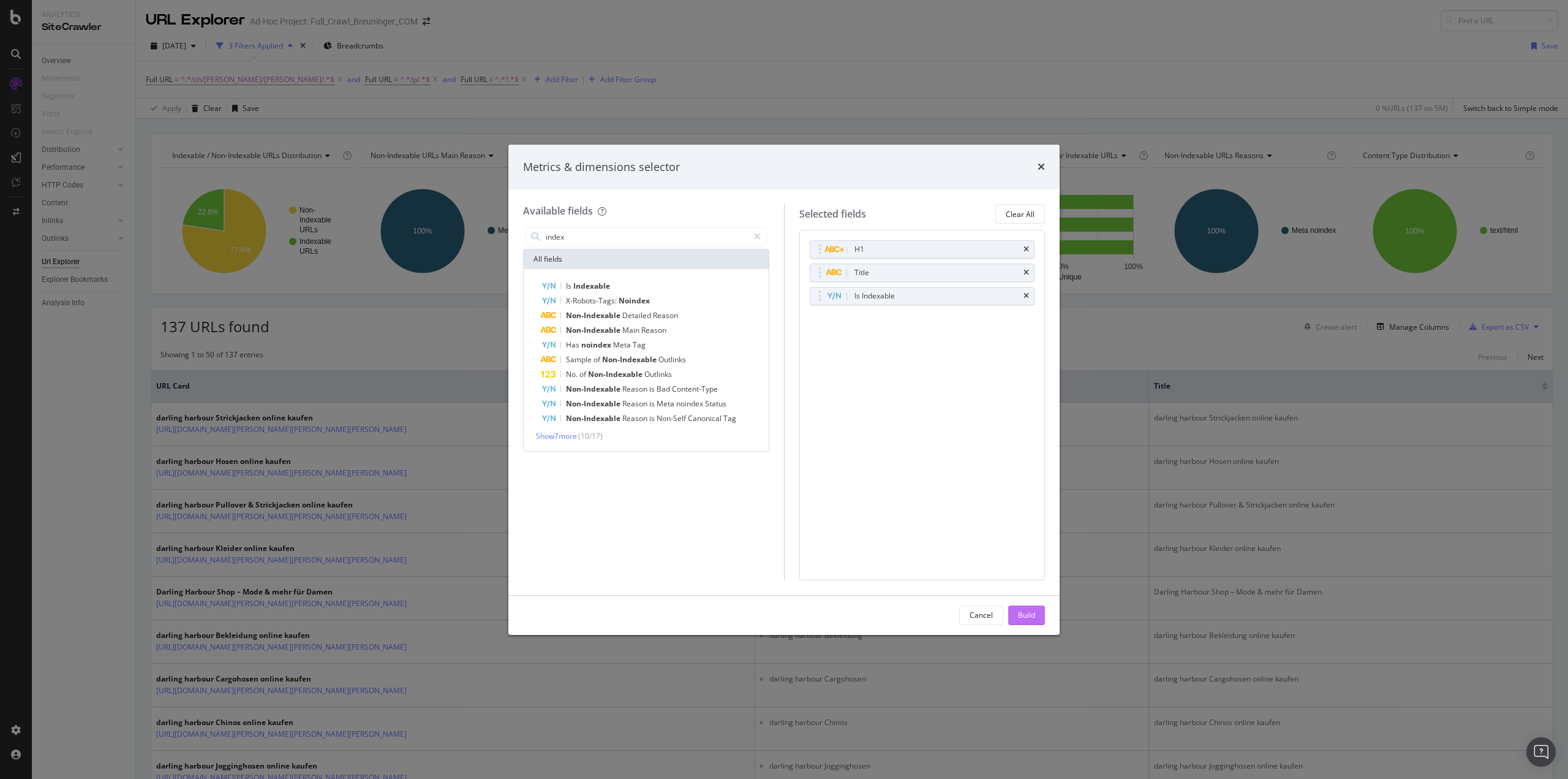
click at [1022, 615] on div "Build" at bounding box center [1027, 614] width 18 height 10
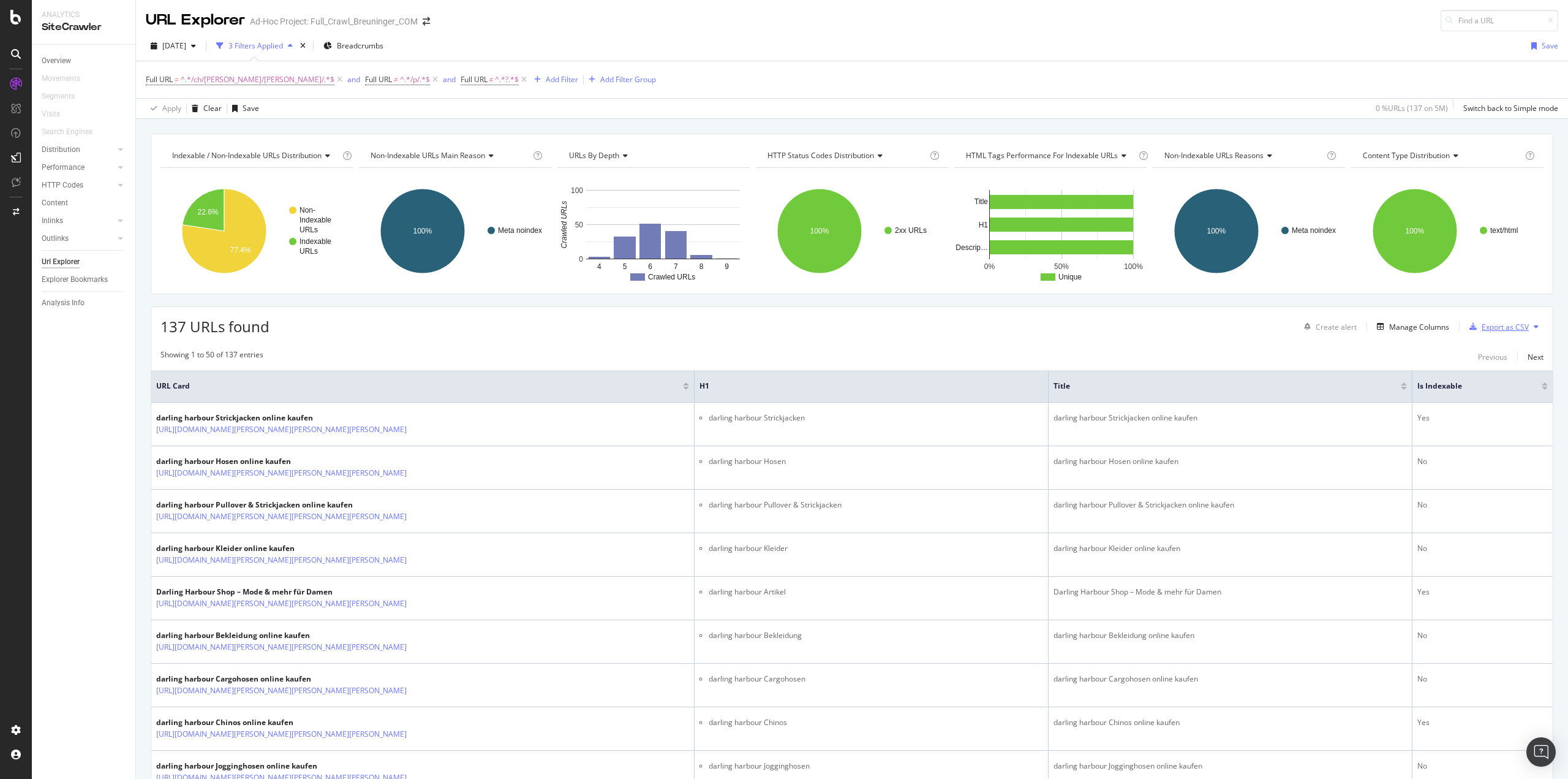
click at [1490, 322] on div "Export as CSV" at bounding box center [1505, 327] width 47 height 10
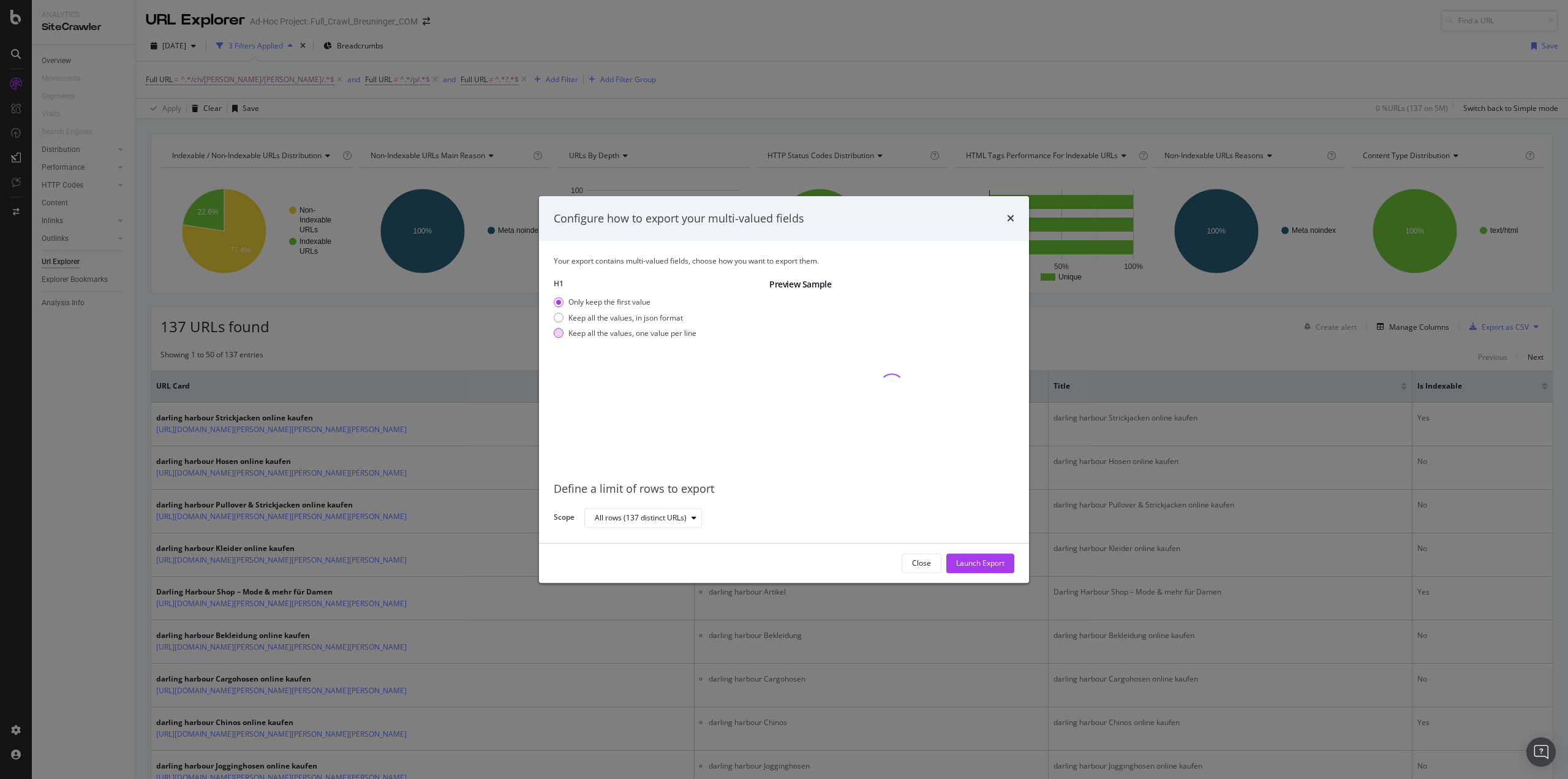
click at [563, 331] on div "Keep all the values, one value per line" at bounding box center [625, 332] width 142 height 10
click at [981, 563] on div "Launch Export" at bounding box center [981, 563] width 48 height 10
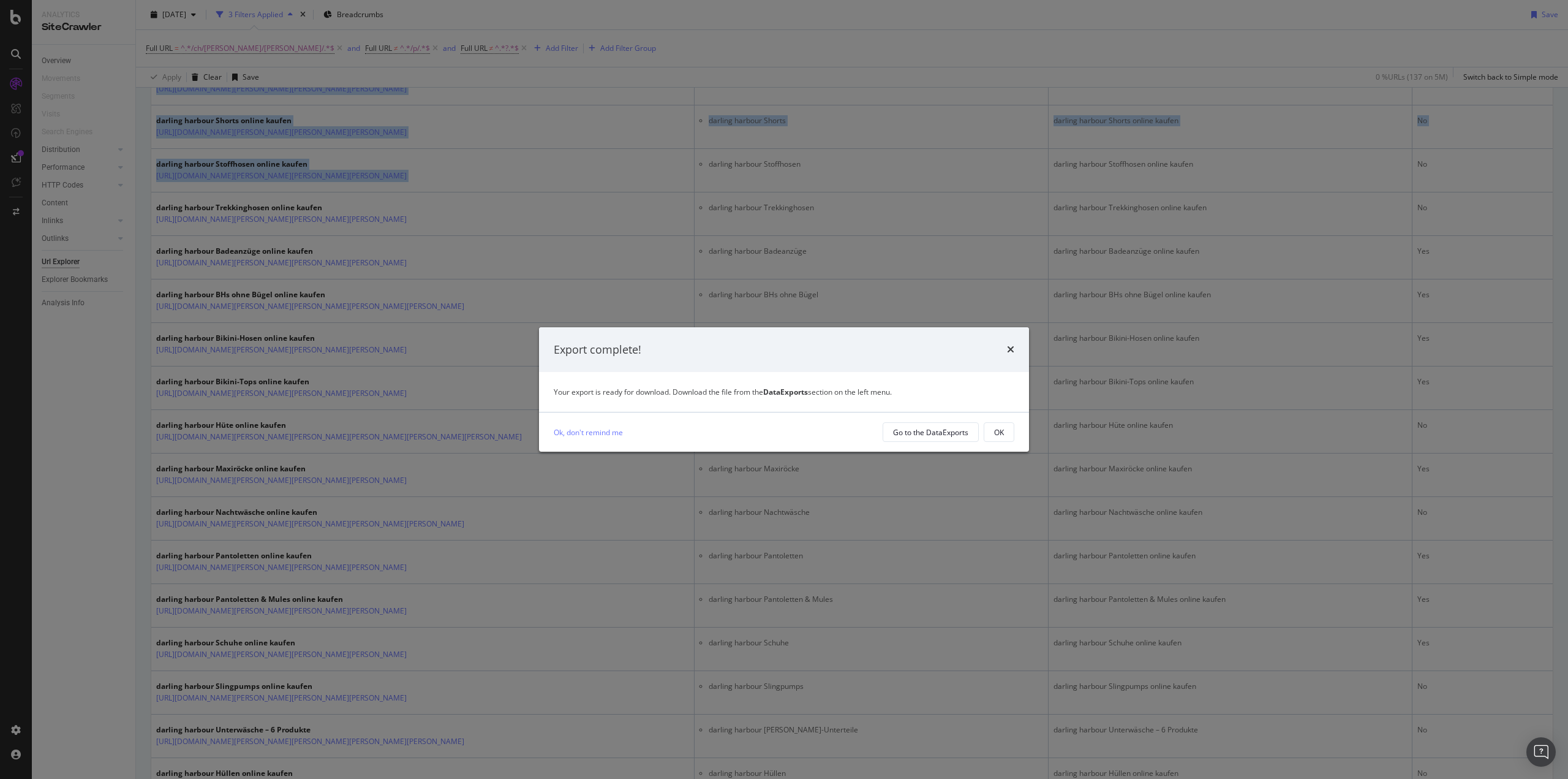
scroll to position [981, 0]
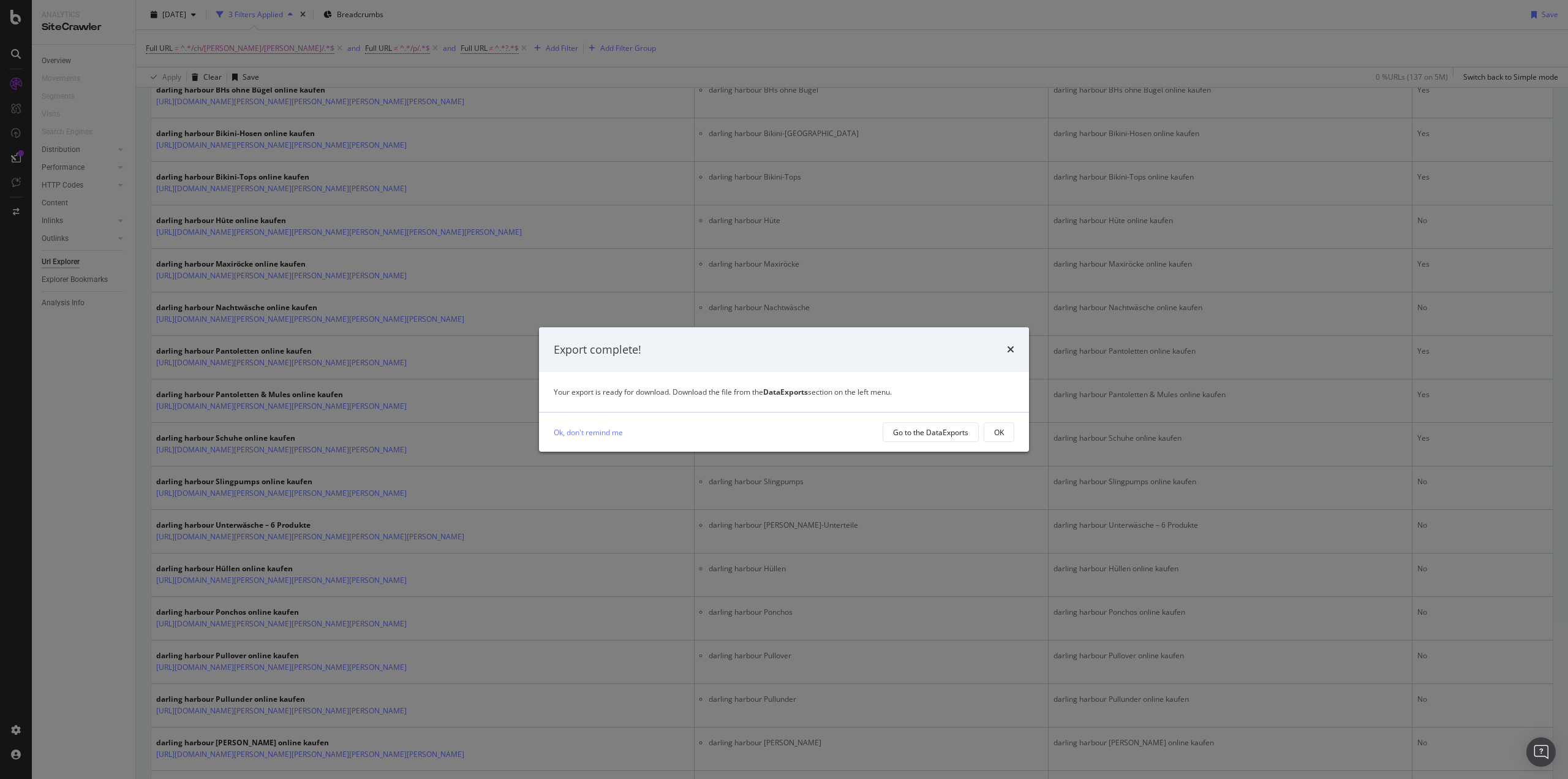
drag, startPoint x: 154, startPoint y: 384, endPoint x: 753, endPoint y: 462, distance: 604.1
click at [744, 466] on body "Analytics SiteCrawler Overview Movements Segments Visits Search Engines Distrib…" at bounding box center [784, 390] width 1568 height 779
click at [948, 435] on div "Go to the DataExports" at bounding box center [930, 432] width 75 height 10
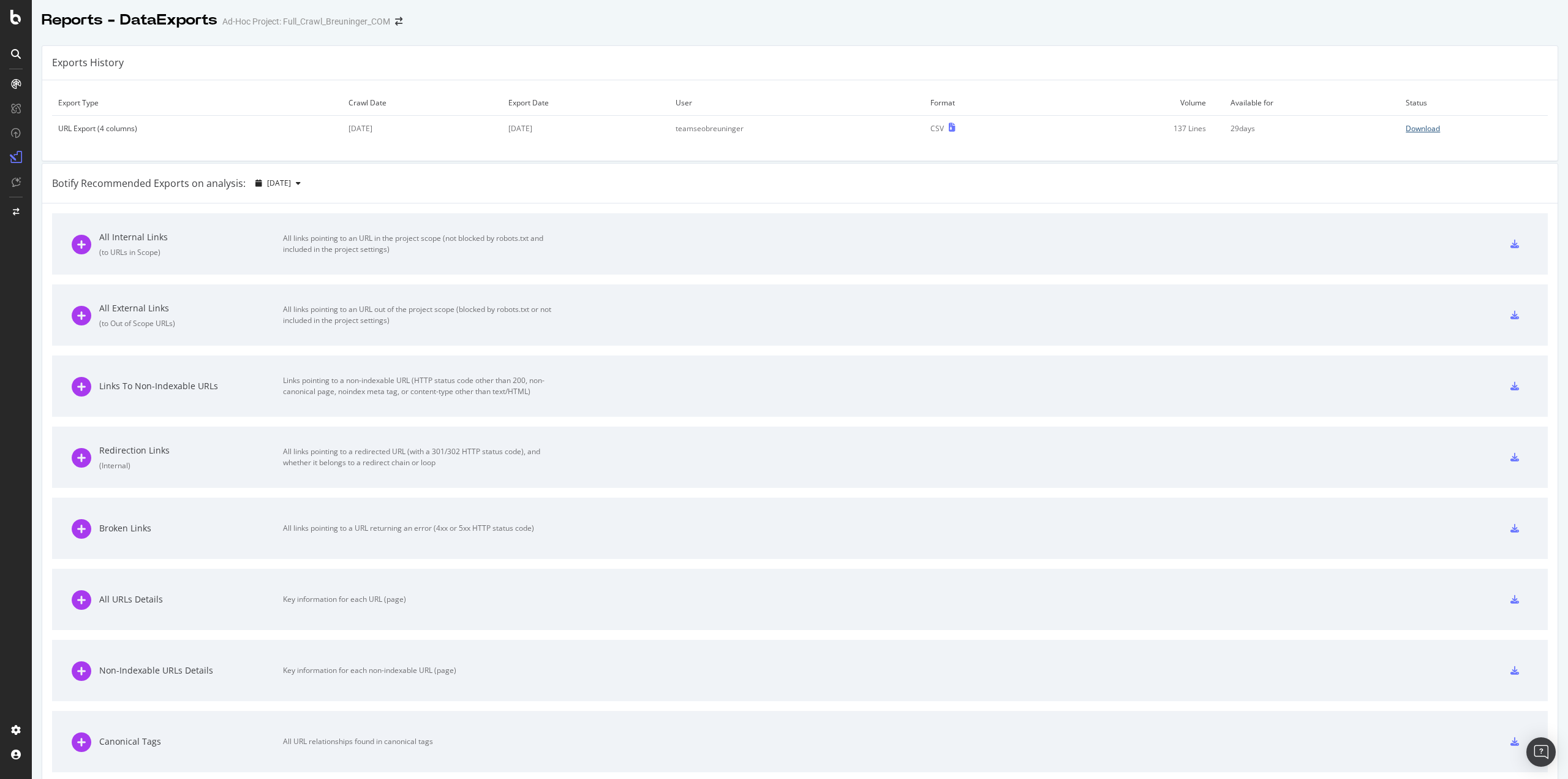
click at [1415, 128] on div "Download" at bounding box center [1423, 128] width 34 height 10
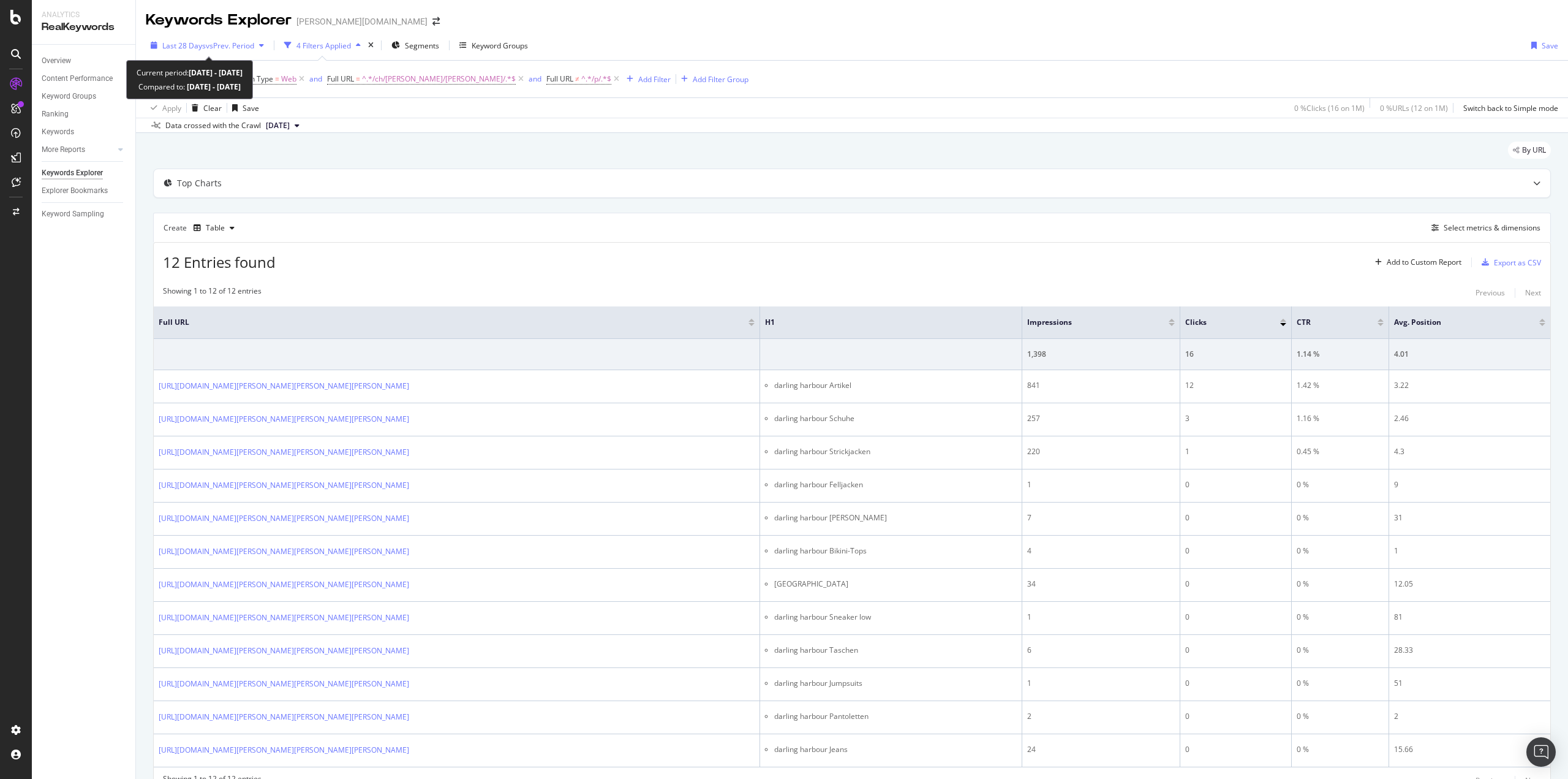
click at [249, 44] on span "vs Prev. Period" at bounding box center [230, 45] width 48 height 10
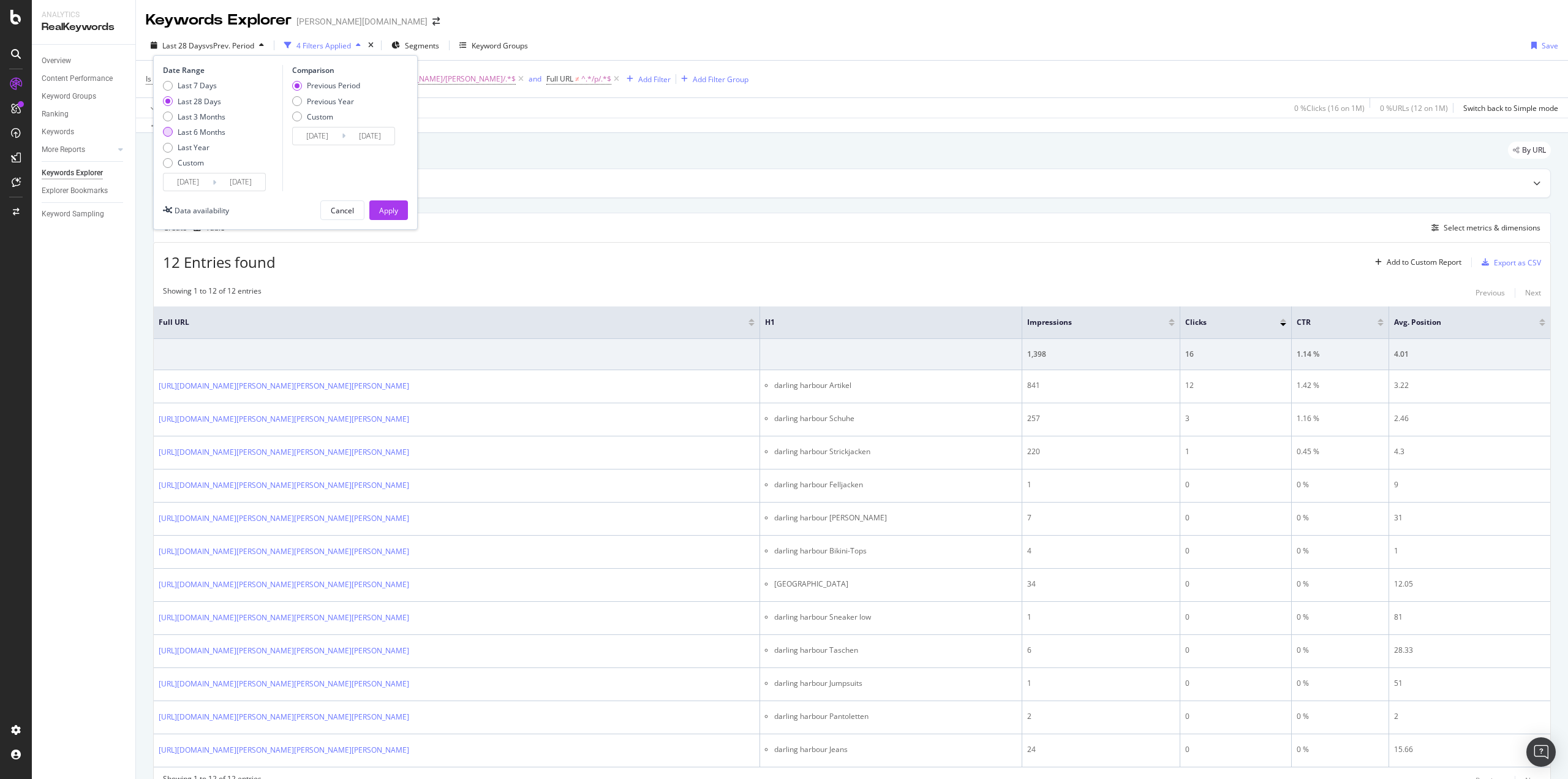
click at [211, 130] on div "Last 6 Months" at bounding box center [202, 131] width 48 height 10
type input "[DATE]"
click at [202, 143] on div "Last Year" at bounding box center [193, 147] width 31 height 10
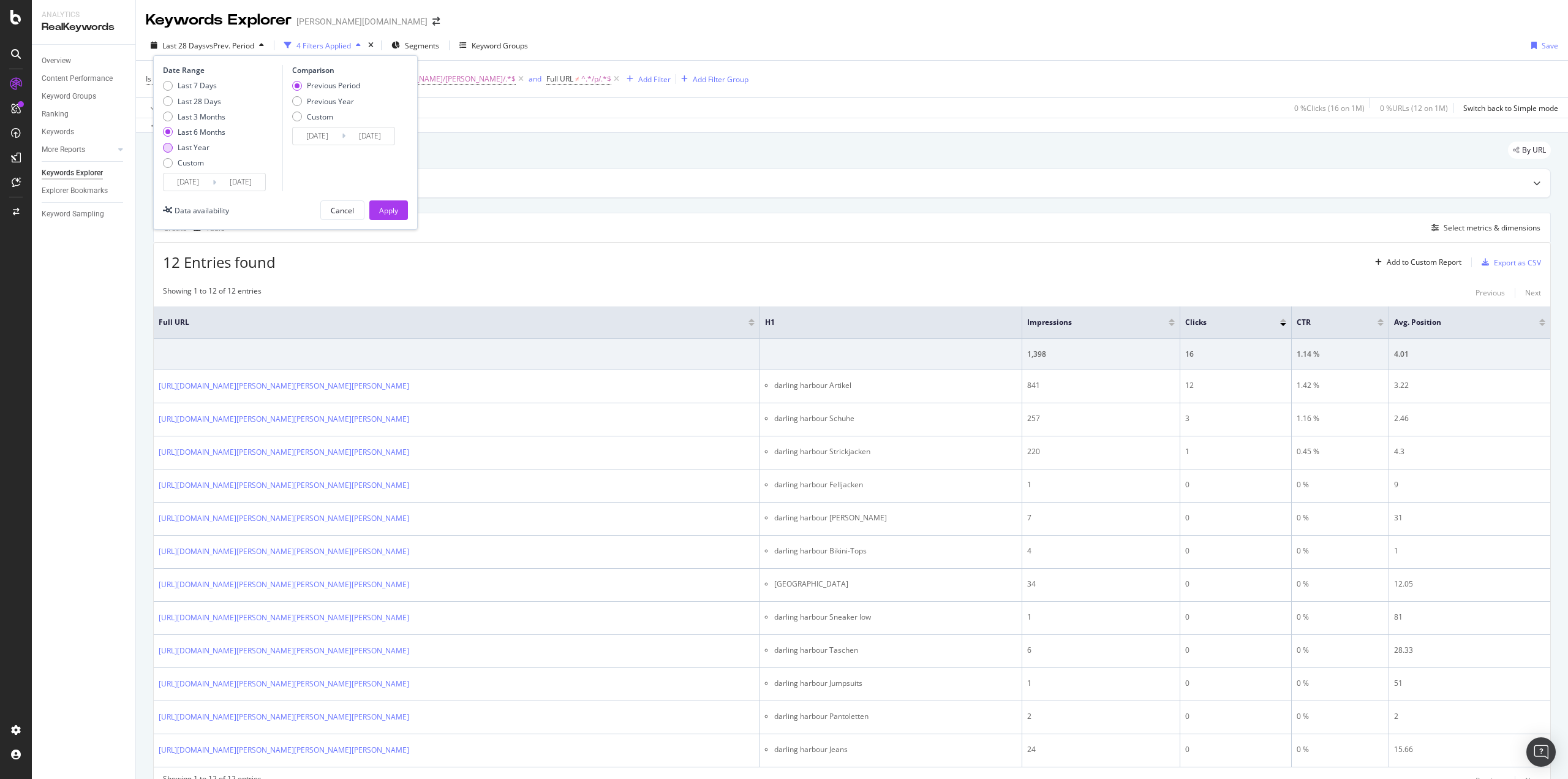
type input "[DATE]"
click at [388, 208] on div "Apply" at bounding box center [389, 210] width 19 height 10
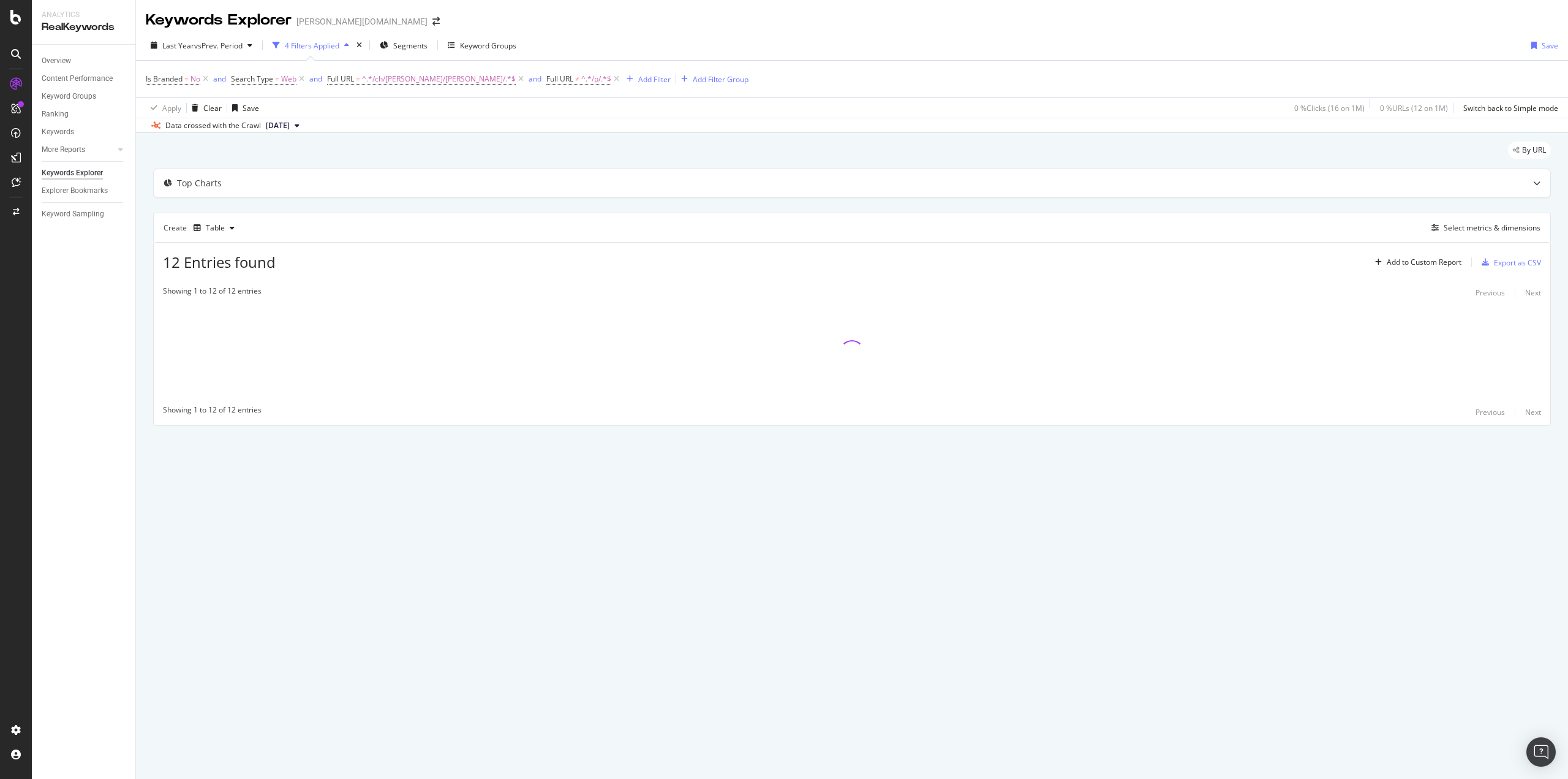
click at [143, 309] on div "By URL Top Charts Create Table Select metrics & dimensions 12 Entries found Add…" at bounding box center [852, 301] width 1432 height 336
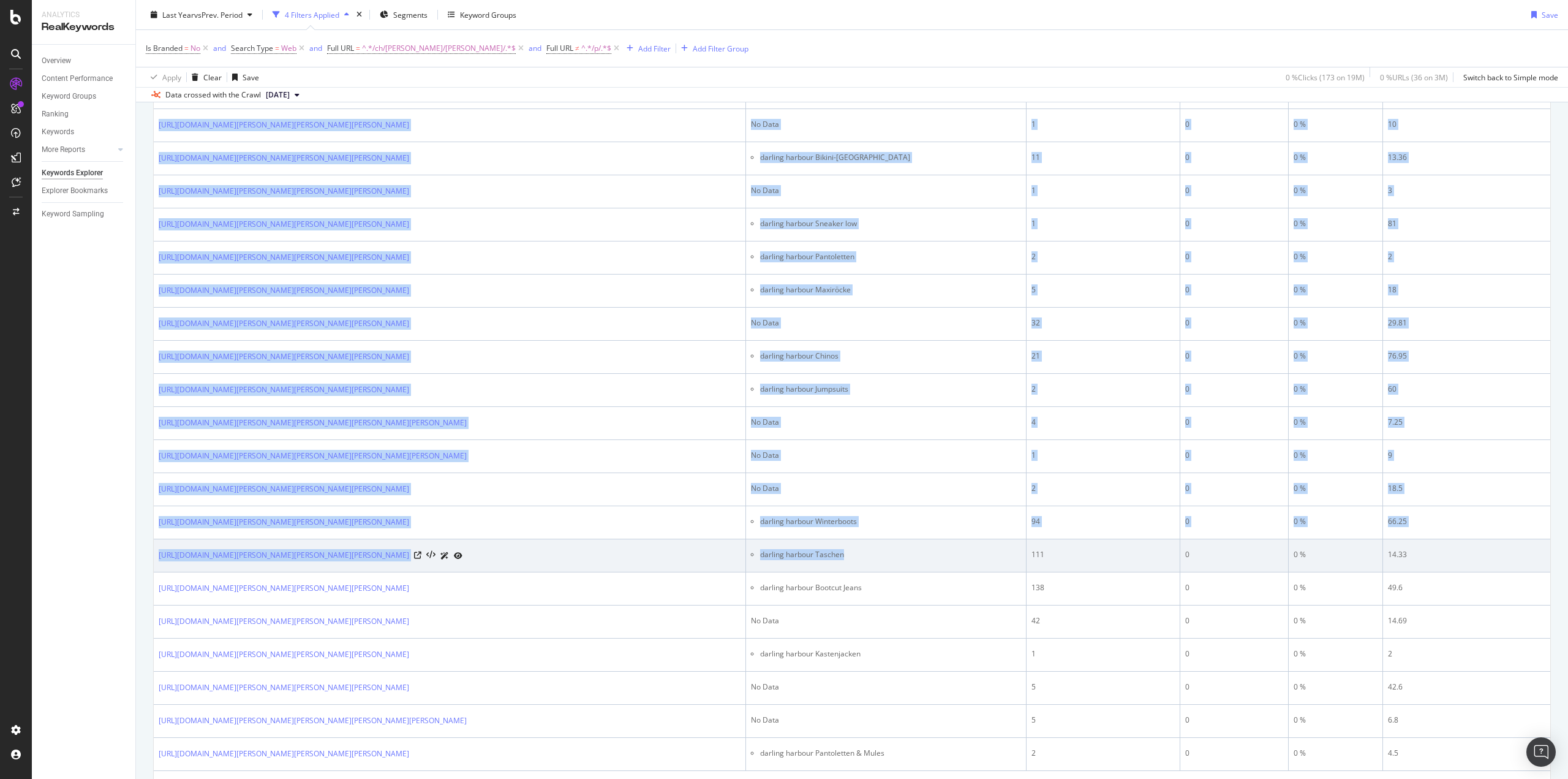
scroll to position [853, 0]
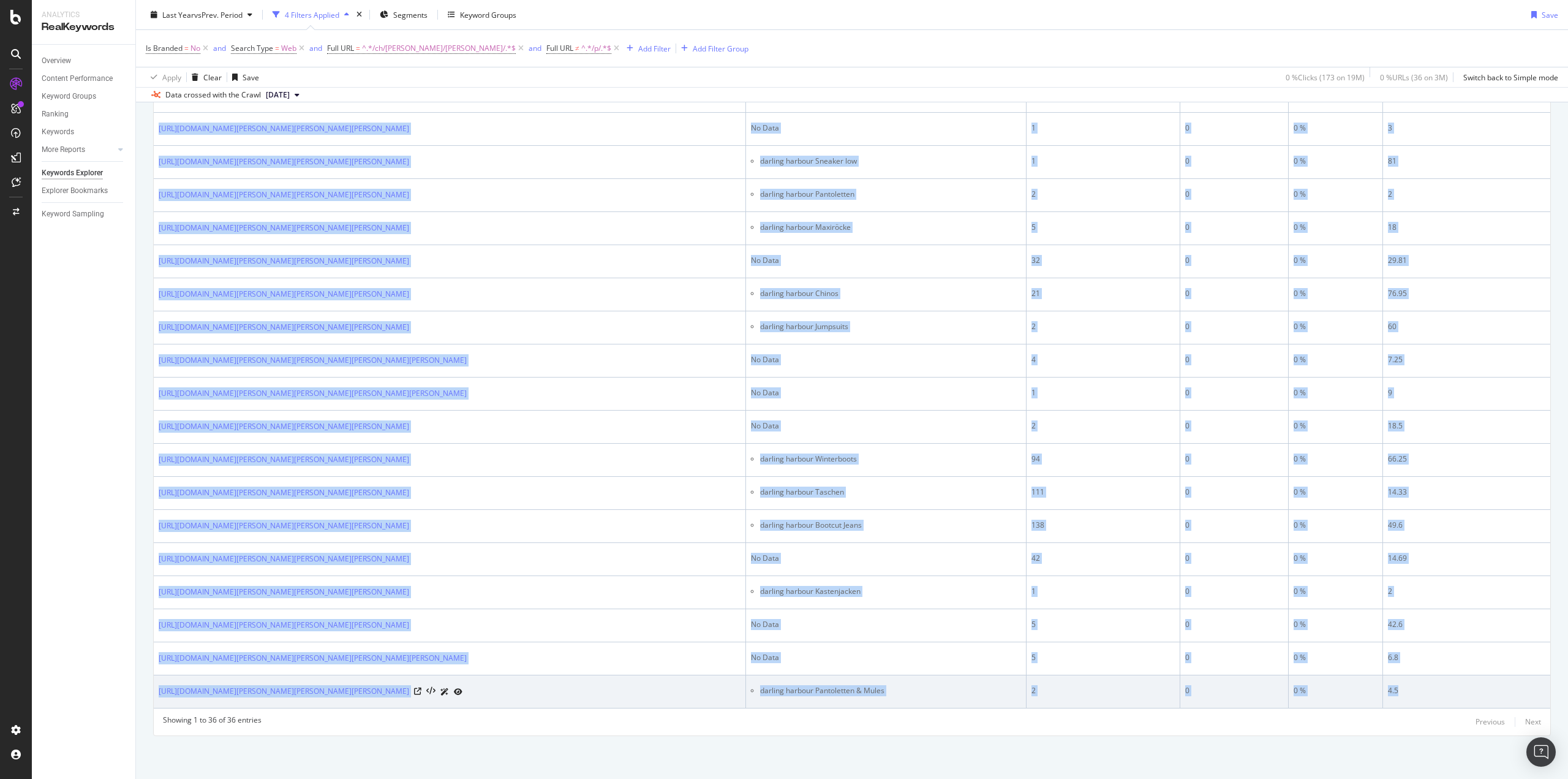
drag, startPoint x: 157, startPoint y: 322, endPoint x: 1398, endPoint y: 691, distance: 1294.7
click at [1398, 691] on table "Full URL H1 Impressions Clicks CTR Avg. Position 20,688 173 0.83 % 5 [URL][DOMA…" at bounding box center [852, 80] width 1397 height 1255
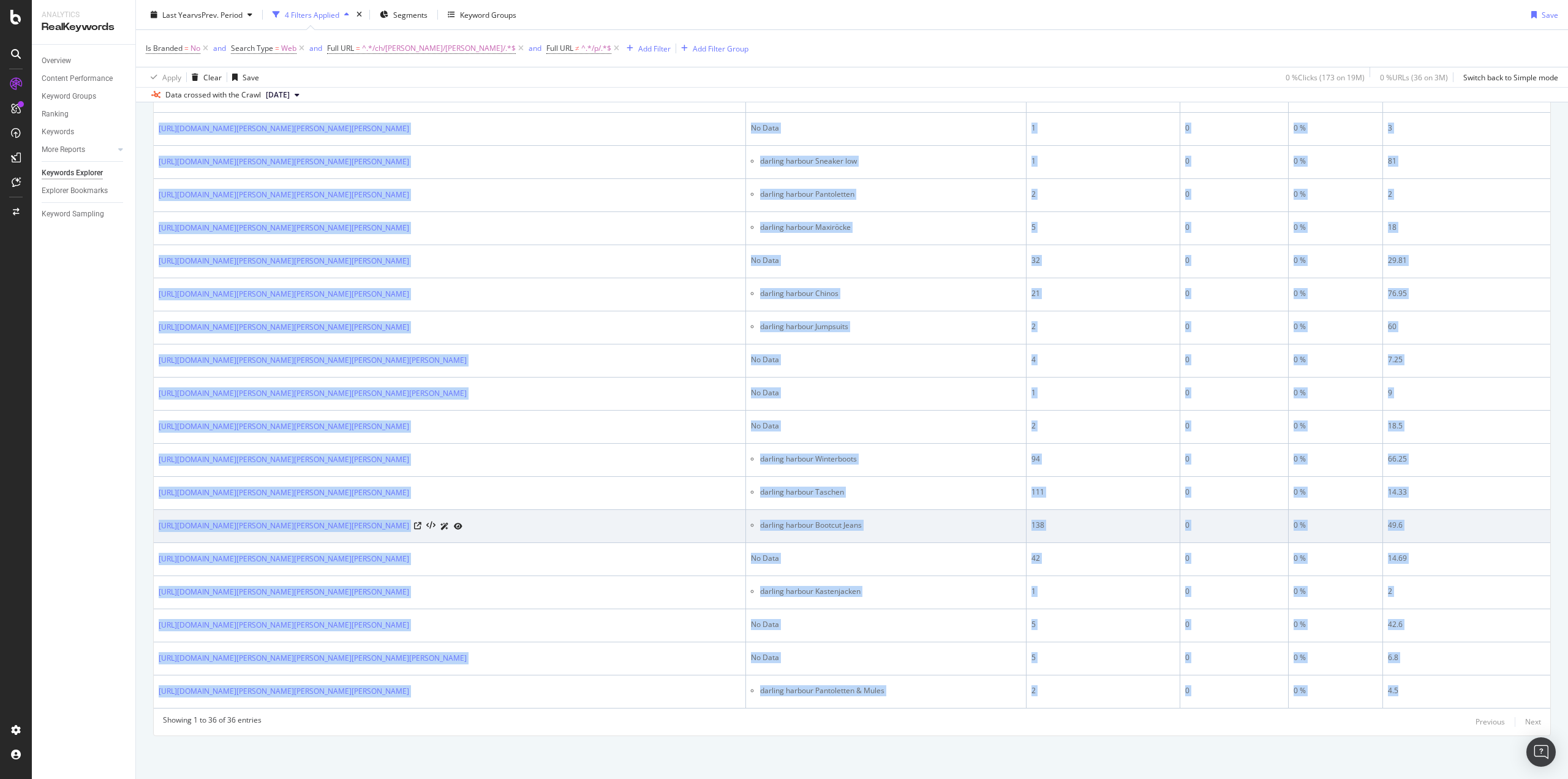
copy table "Full URL H1 Impressions Clicks CTR Avg. Position 20,688 173 0.83 % 5 [URL][DOMA…"
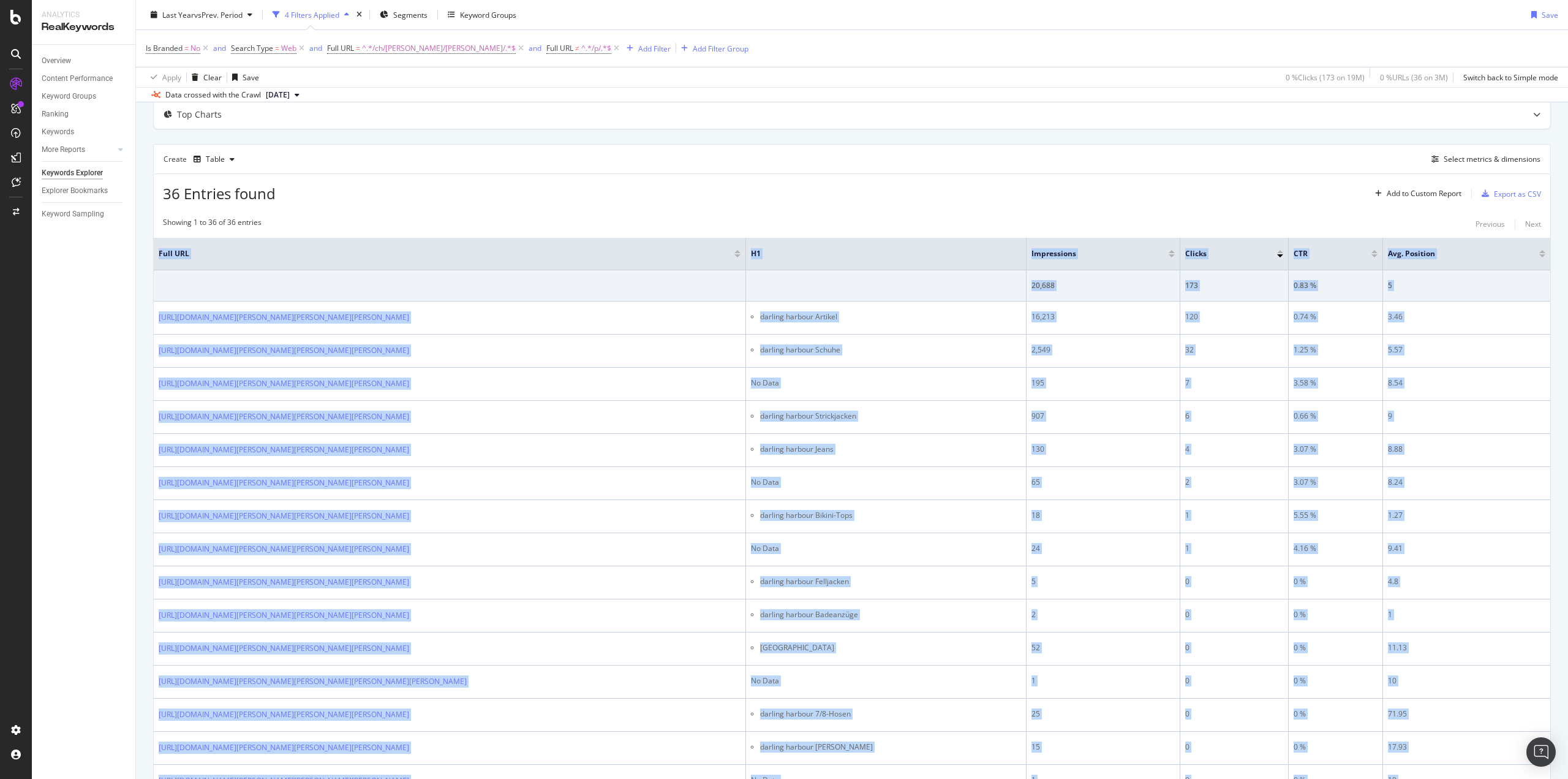
scroll to position [0, 0]
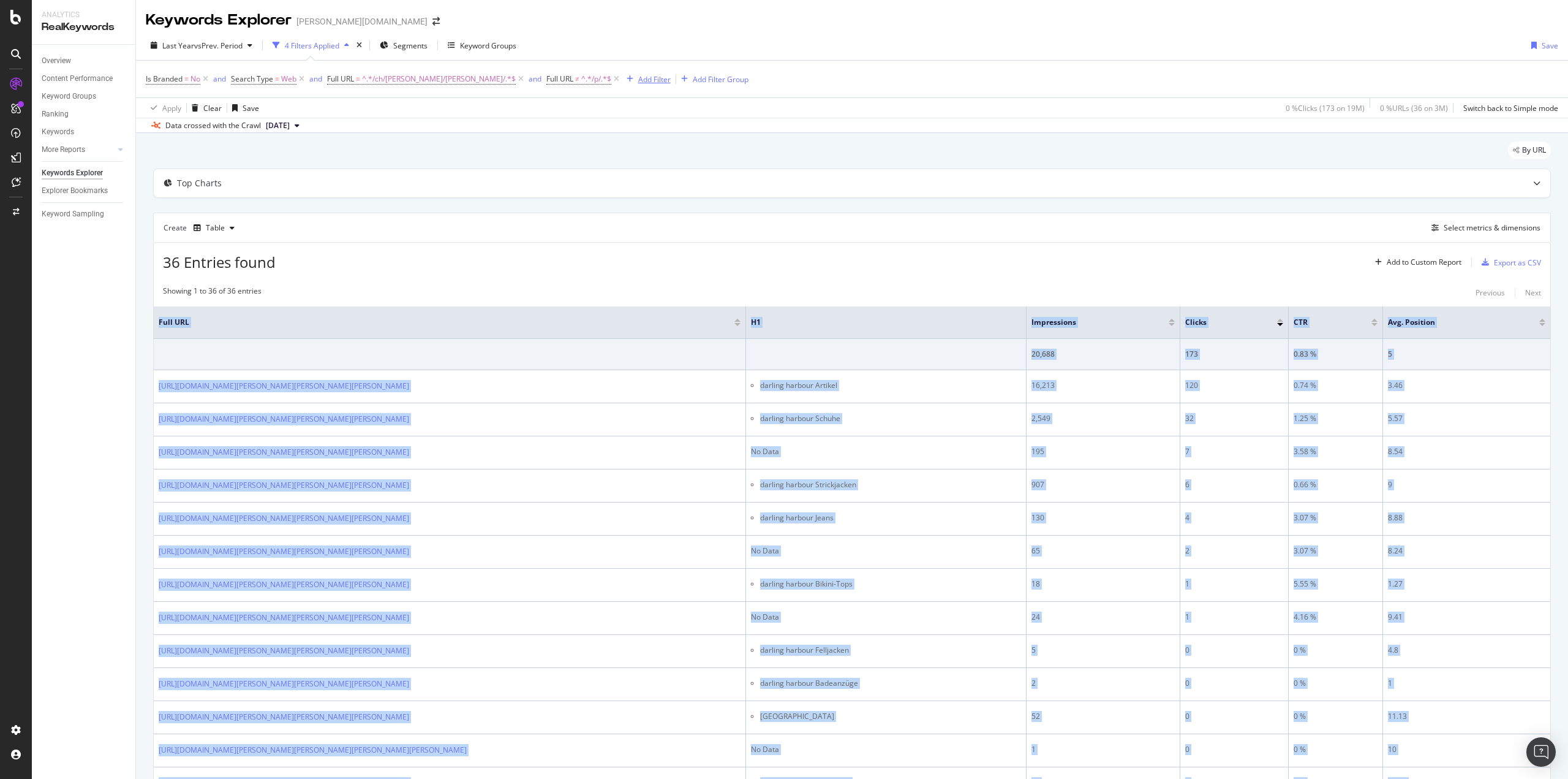
click at [638, 75] on div "Add Filter" at bounding box center [654, 79] width 32 height 10
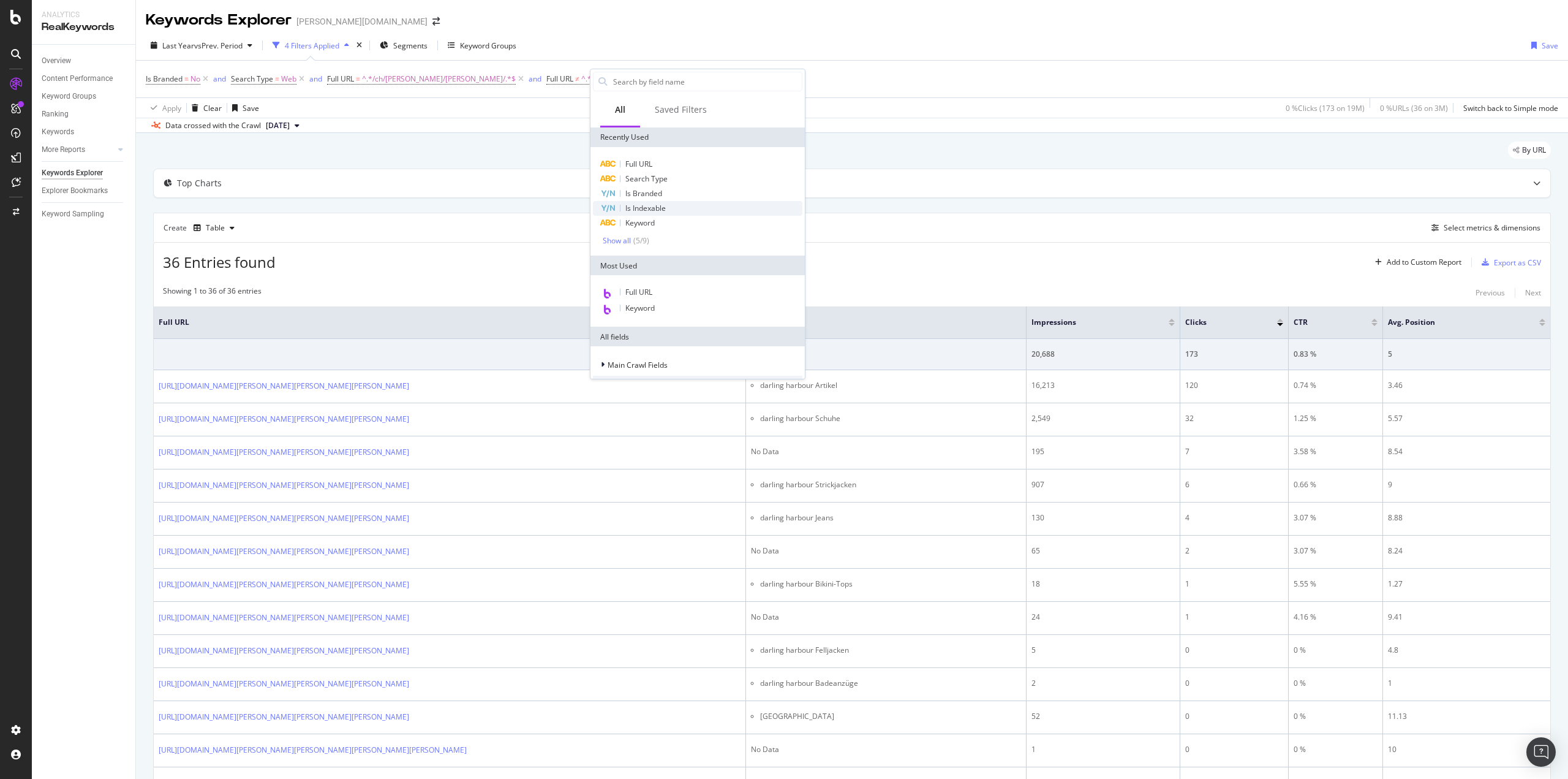
click at [656, 205] on span "Is Indexable" at bounding box center [646, 207] width 41 height 10
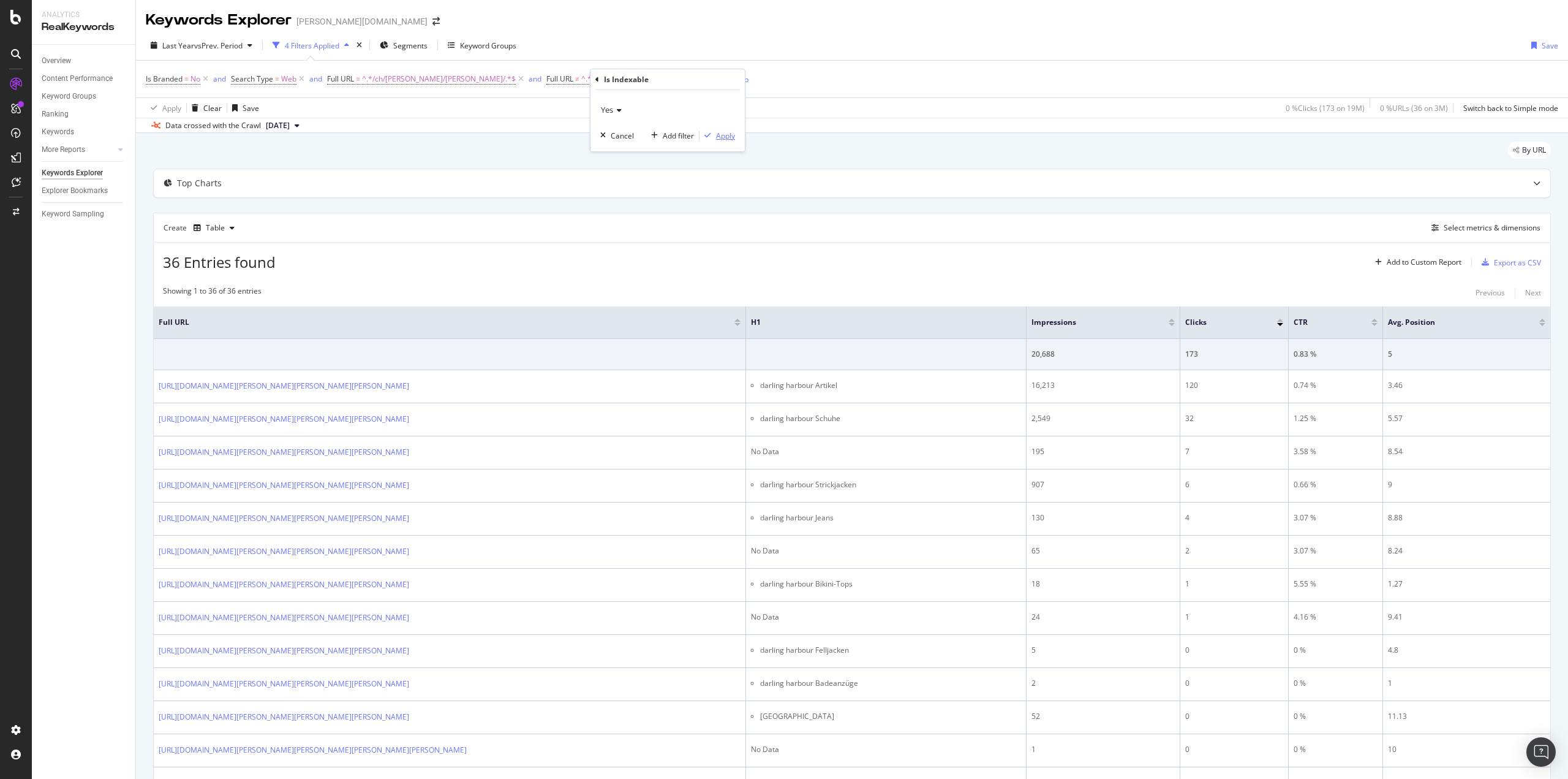
click at [719, 137] on div "Apply" at bounding box center [725, 135] width 19 height 10
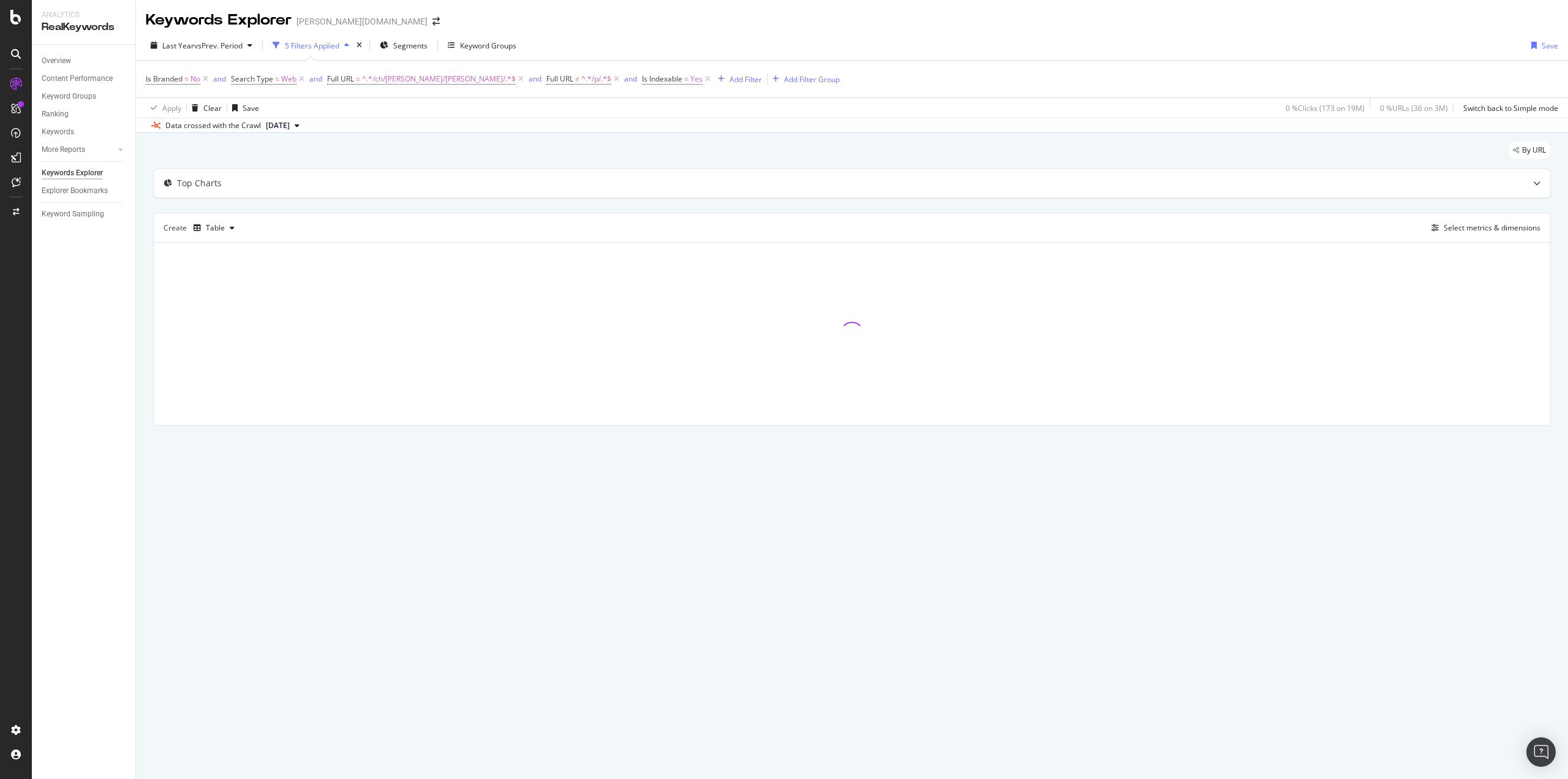
click at [146, 307] on div "By URL Top Charts Create Table Select metrics & dimensions" at bounding box center [852, 301] width 1432 height 336
click at [142, 243] on div "By URL Top Charts Create Table Select metrics & dimensions" at bounding box center [852, 301] width 1432 height 336
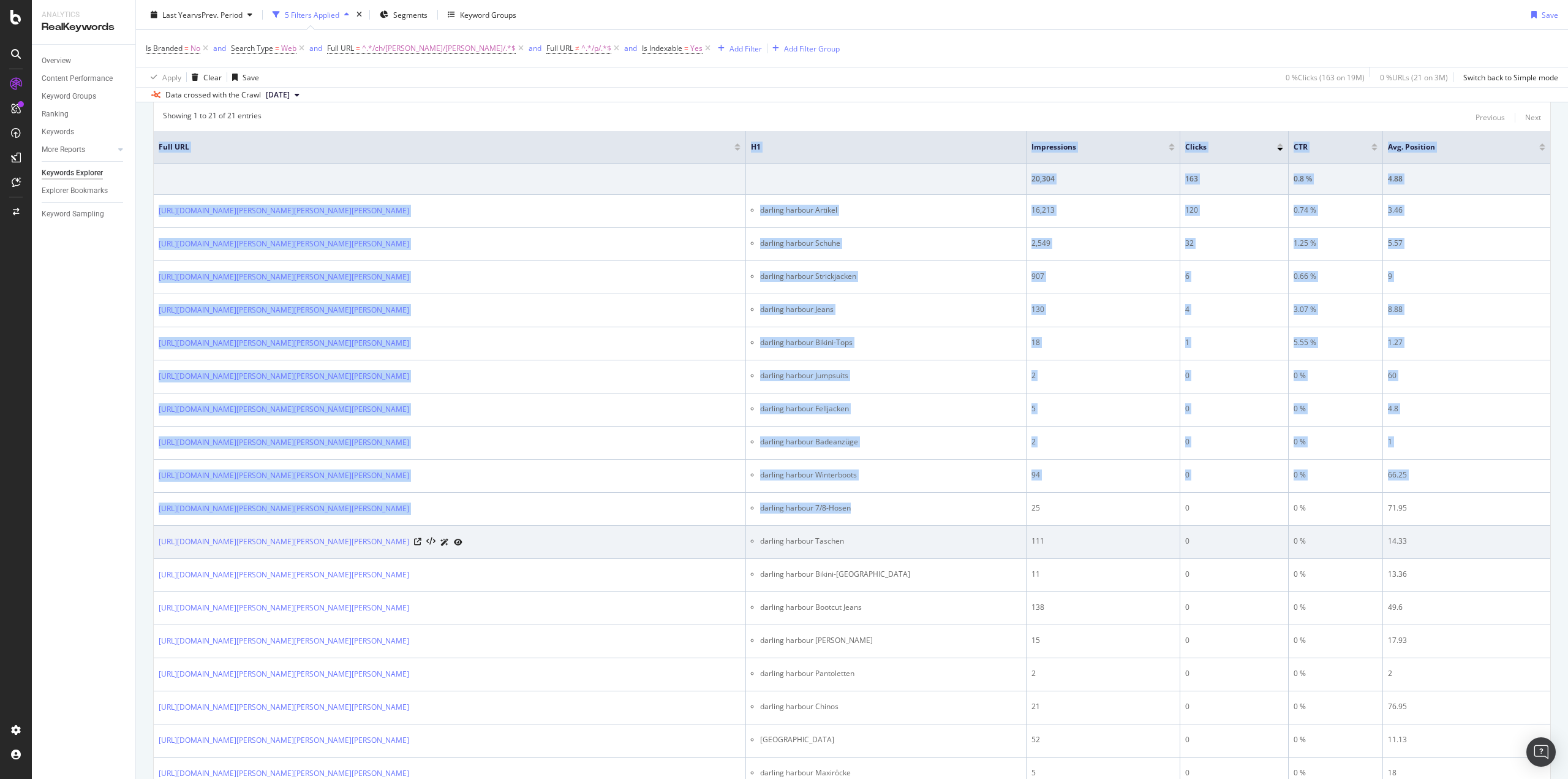
scroll to position [356, 0]
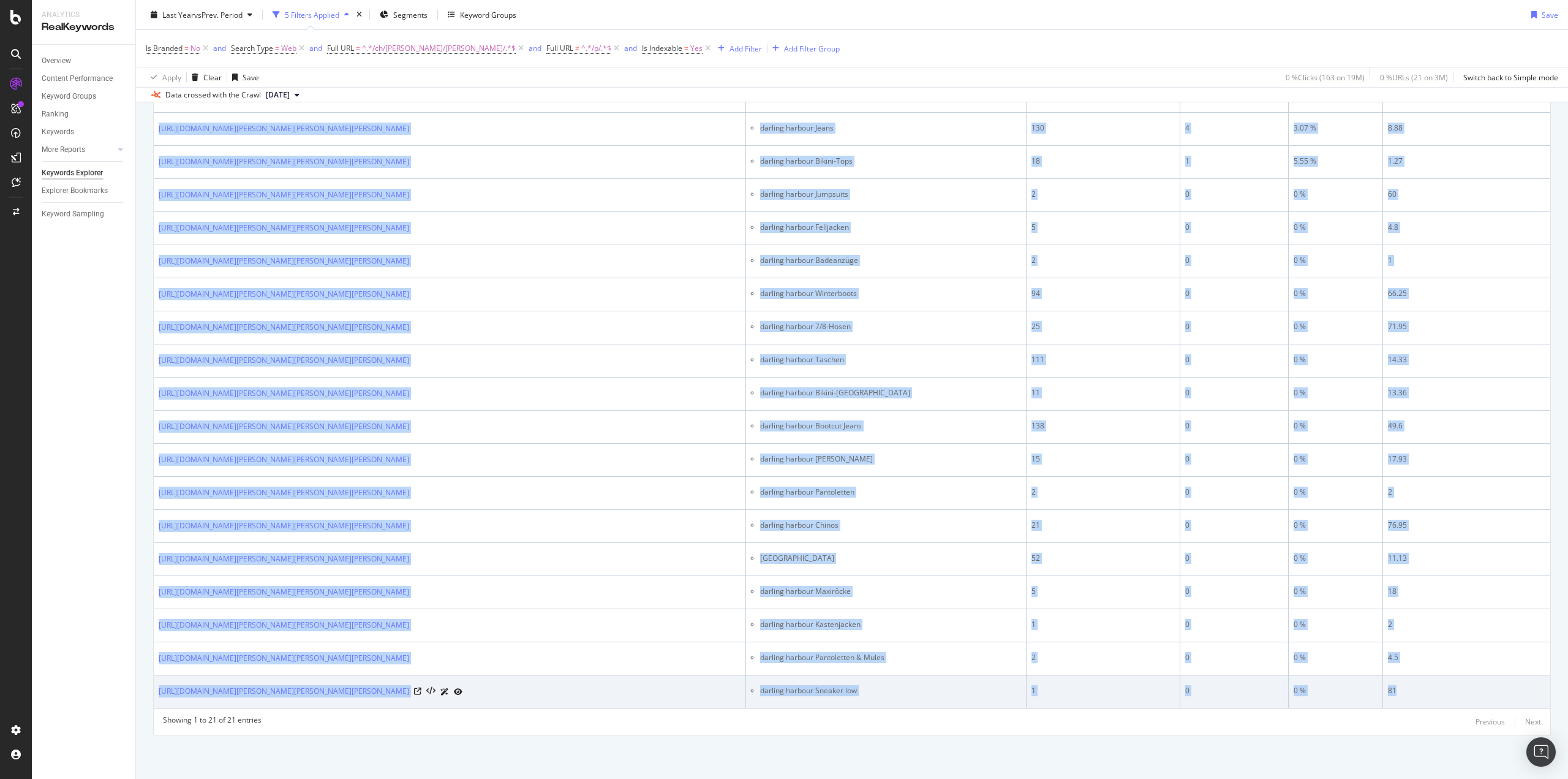
drag, startPoint x: 205, startPoint y: 268, endPoint x: 1403, endPoint y: 693, distance: 1271.2
click at [1403, 693] on table "Full URL H1 Impressions Clicks CTR Avg. Position 20,304 163 0.8 % 4.88 [URL][DO…" at bounding box center [852, 329] width 1397 height 759
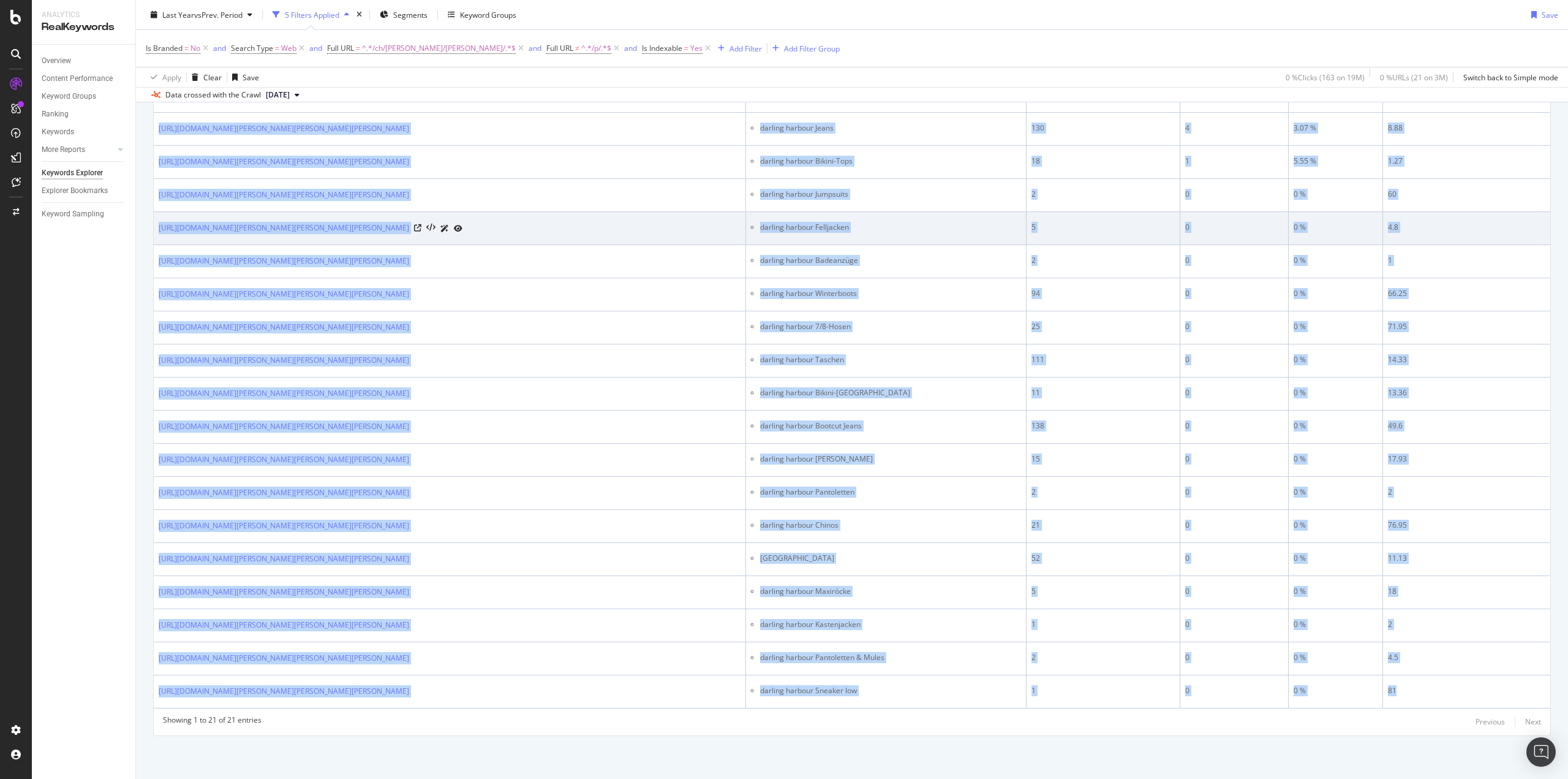
copy table "Lore IPS D7 Sitametcons Adipis ELI Sed. Doeiusmo 28,772 611 1.2 % 0.53 tempo://…"
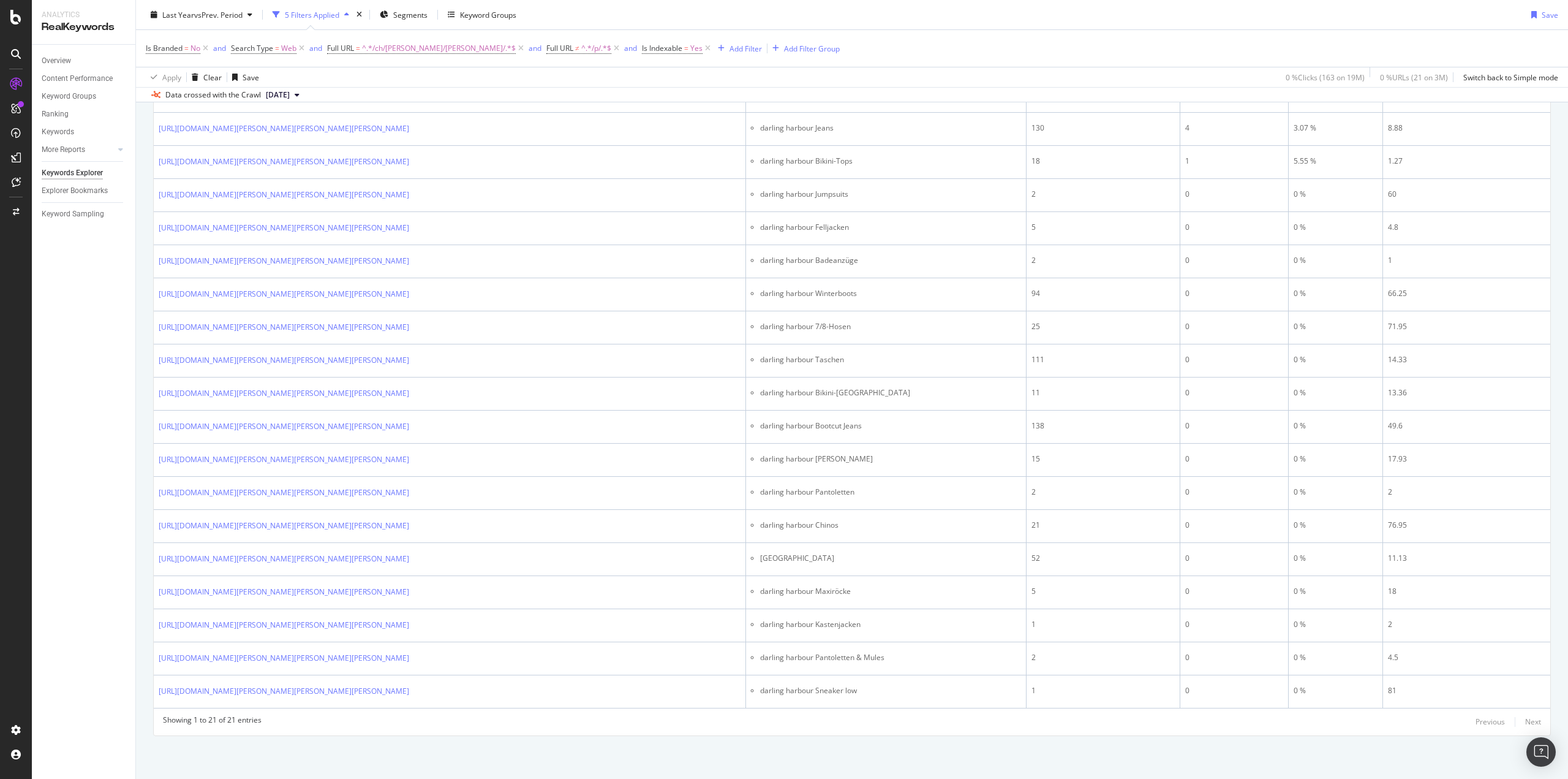
click at [58, 367] on div "Overview Content Performance Keyword Groups Ranking Keywords More Reports Count…" at bounding box center [83, 411] width 104 height 734
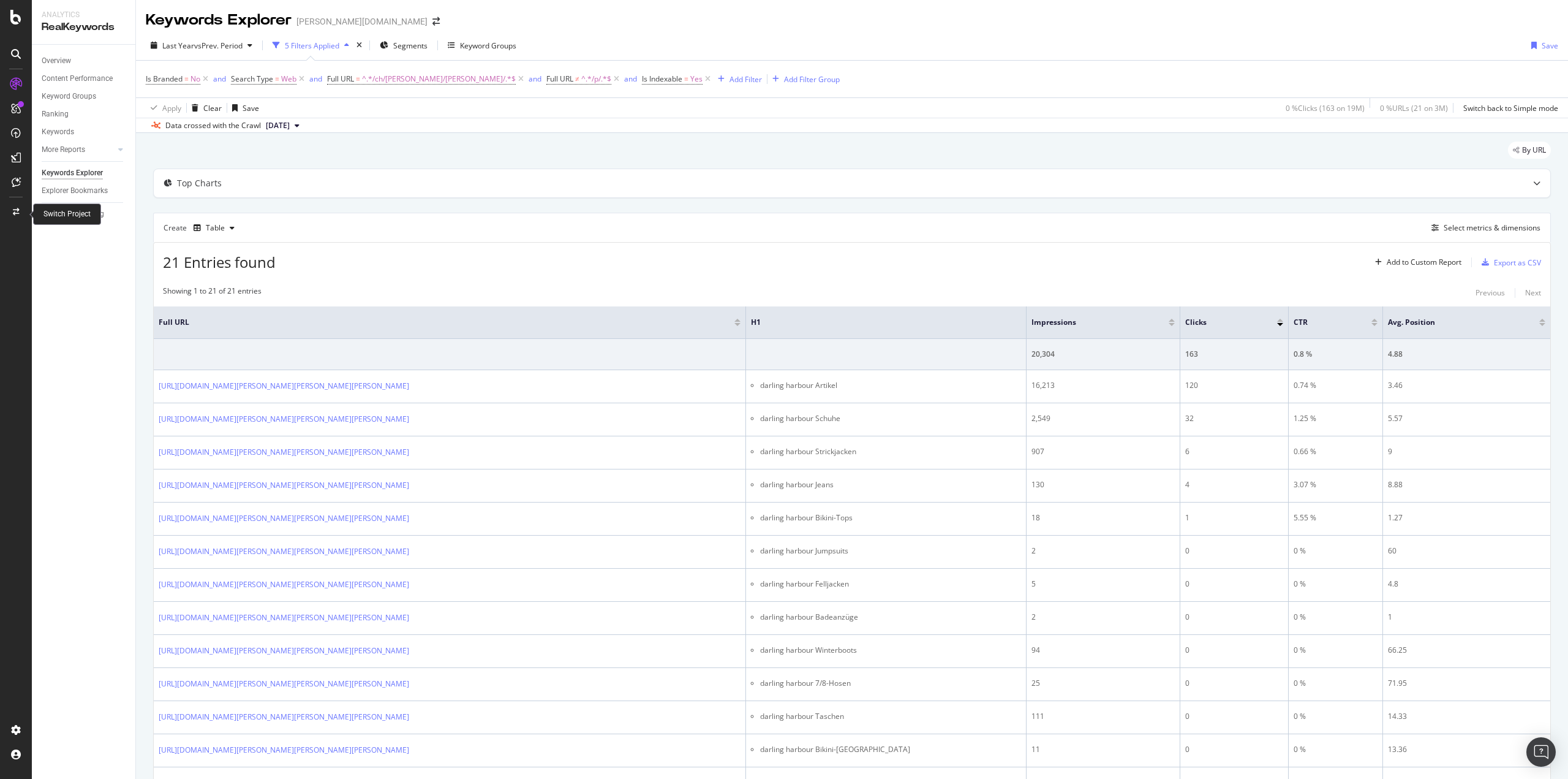
click at [12, 210] on div at bounding box center [16, 212] width 30 height 19
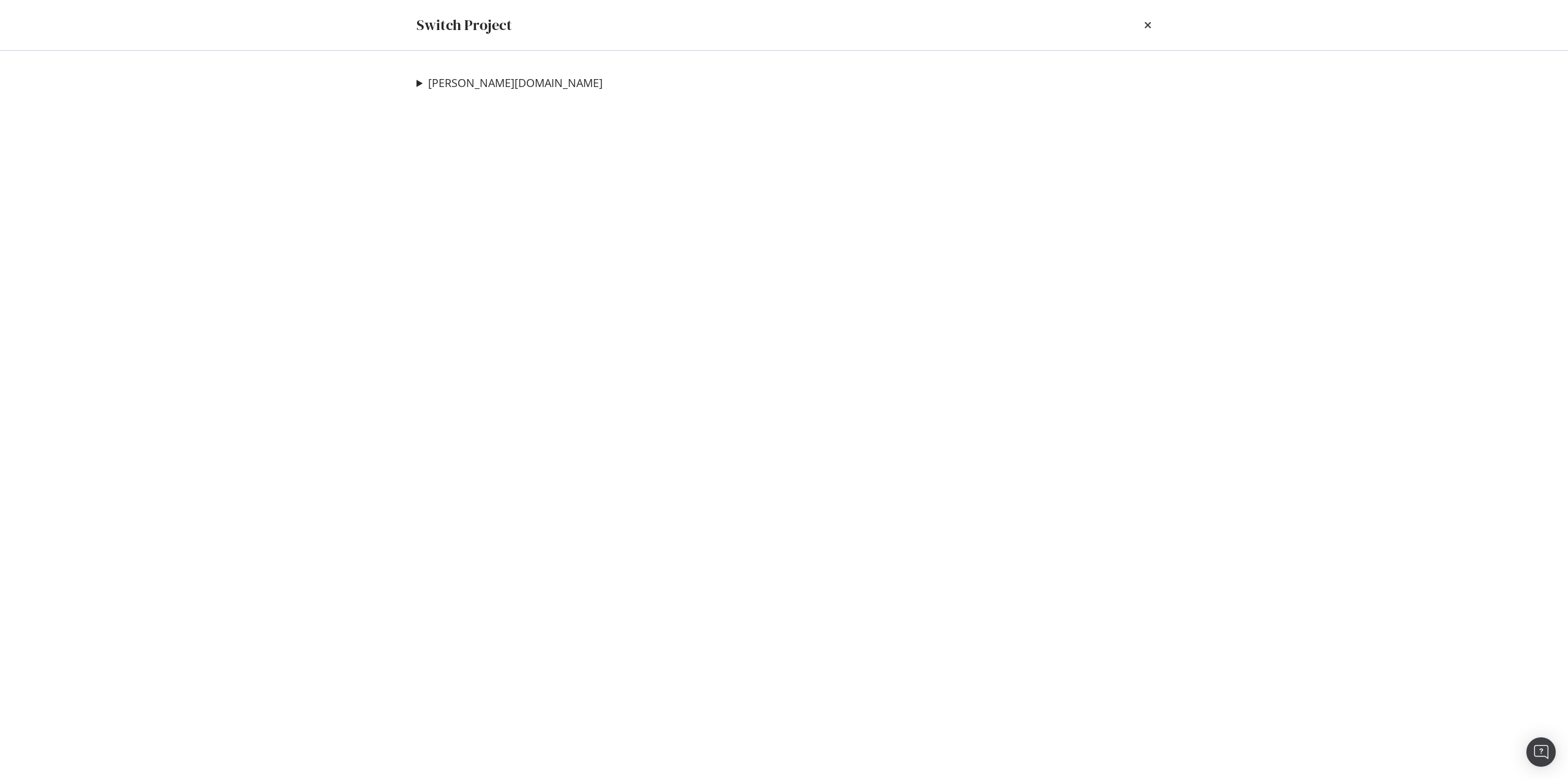
click at [419, 86] on summary "[PERSON_NAME][DOMAIN_NAME]" at bounding box center [509, 82] width 186 height 16
click at [1151, 25] on icon "times" at bounding box center [1148, 25] width 7 height 10
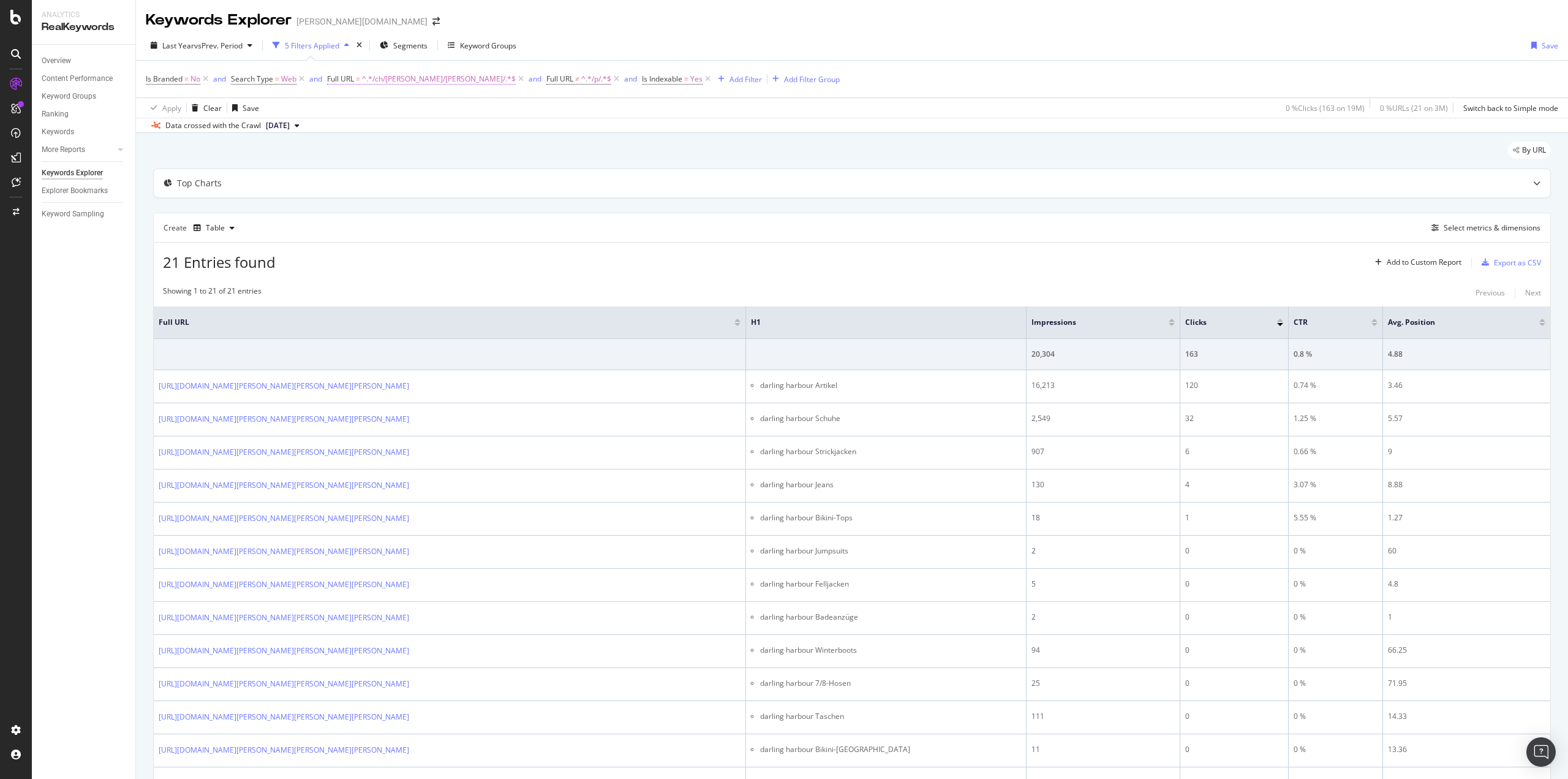
click at [454, 80] on span "^.*/ch/[PERSON_NAME]/[PERSON_NAME]/.*$" at bounding box center [438, 79] width 154 height 18
click at [395, 131] on input "/ch/[PERSON_NAME]/[PERSON_NAME]/" at bounding box center [396, 130] width 116 height 19
click at [389, 130] on input "/ch/[PERSON_NAME]/[PERSON_NAME]/" at bounding box center [396, 130] width 116 height 19
drag, startPoint x: 386, startPoint y: 130, endPoint x: 439, endPoint y: 133, distance: 53.1
click at [439, 133] on input "/ch/[PERSON_NAME]/[PERSON_NAME]/" at bounding box center [396, 130] width 116 height 19
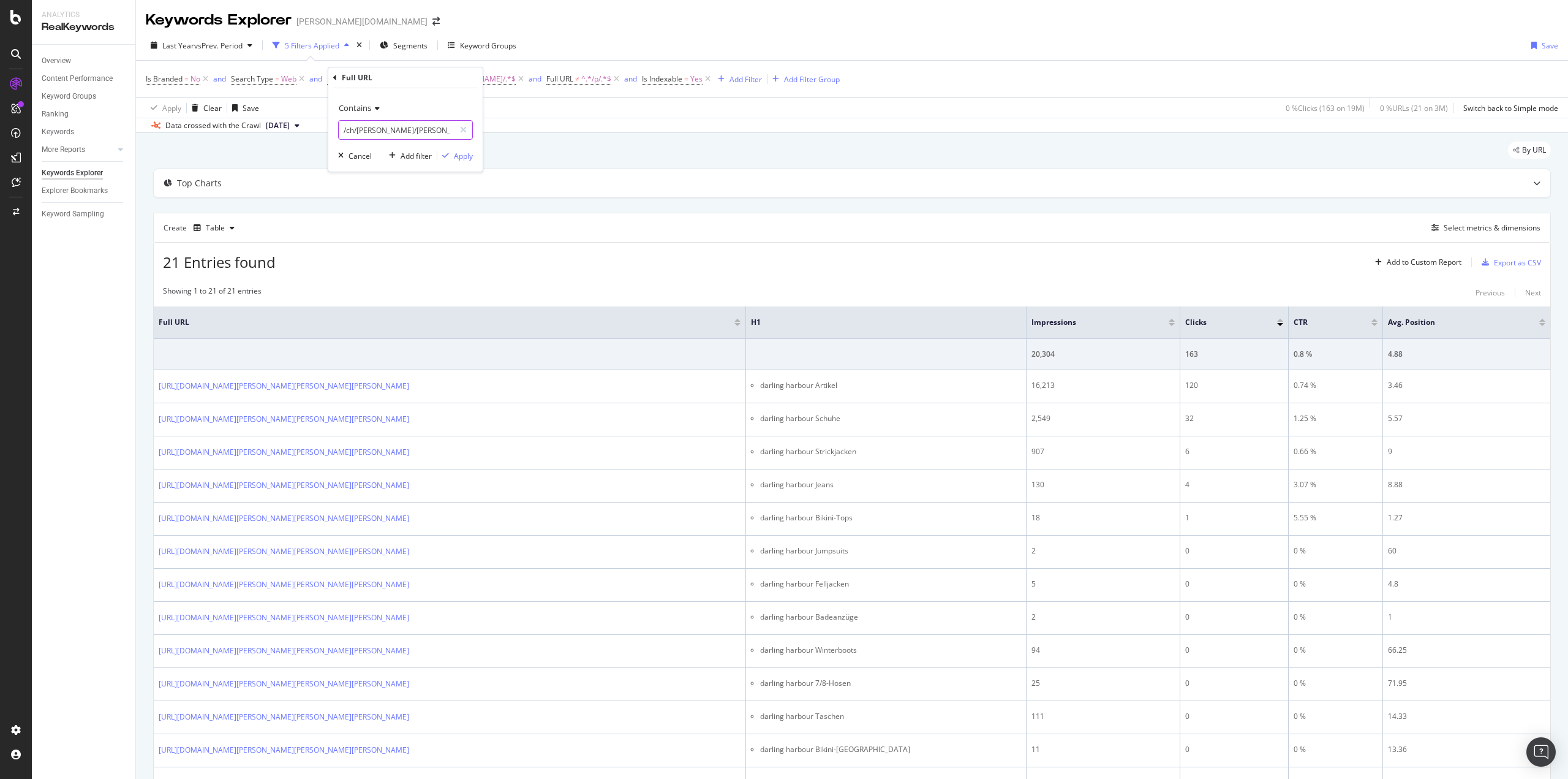
paste input "Riani"
type input "/ch/marken/riani/"
click at [465, 158] on div "Apply" at bounding box center [463, 155] width 19 height 10
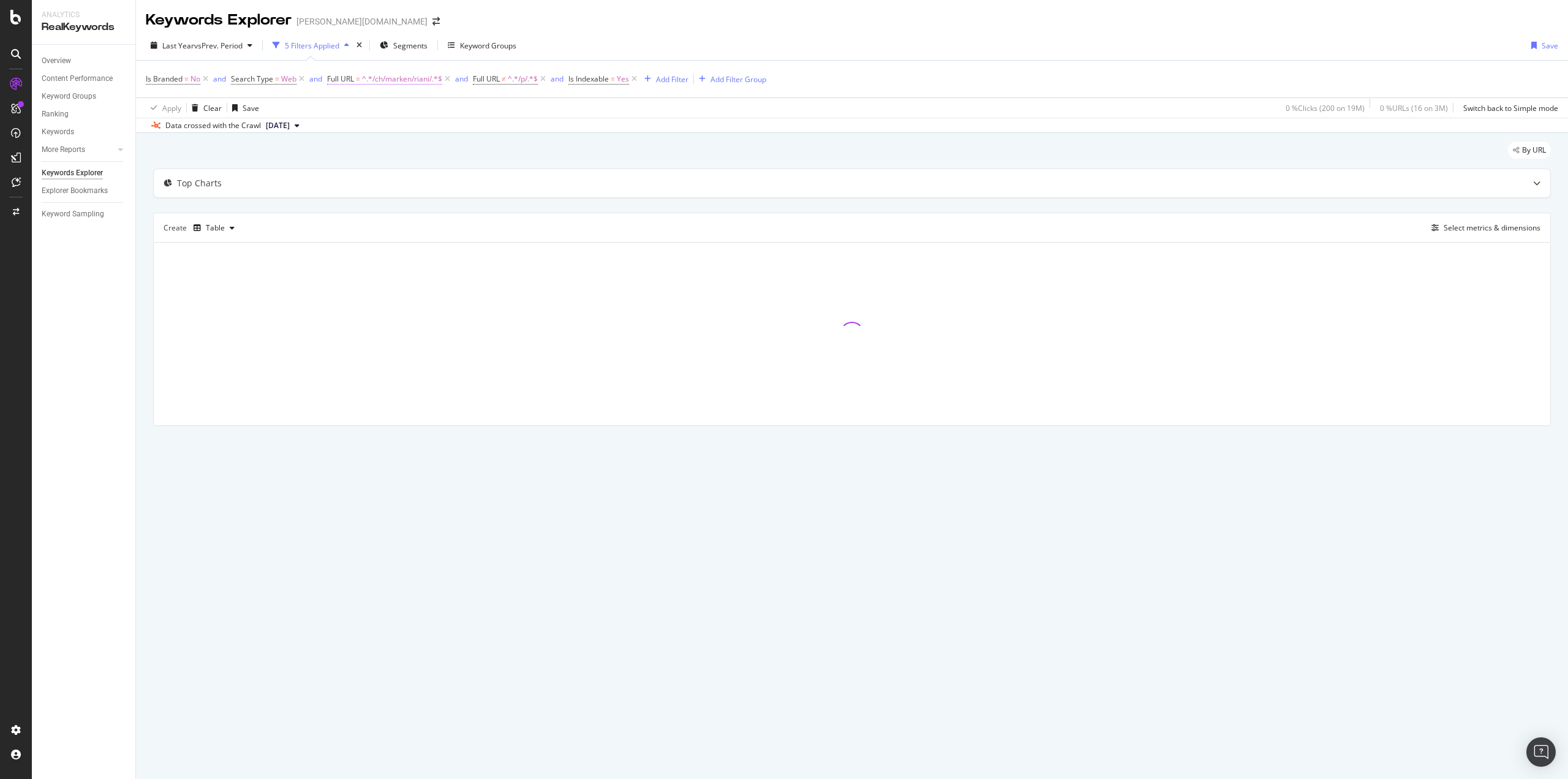
click at [388, 79] on span "^.*/ch/marken/riani/.*$" at bounding box center [401, 79] width 80 height 18
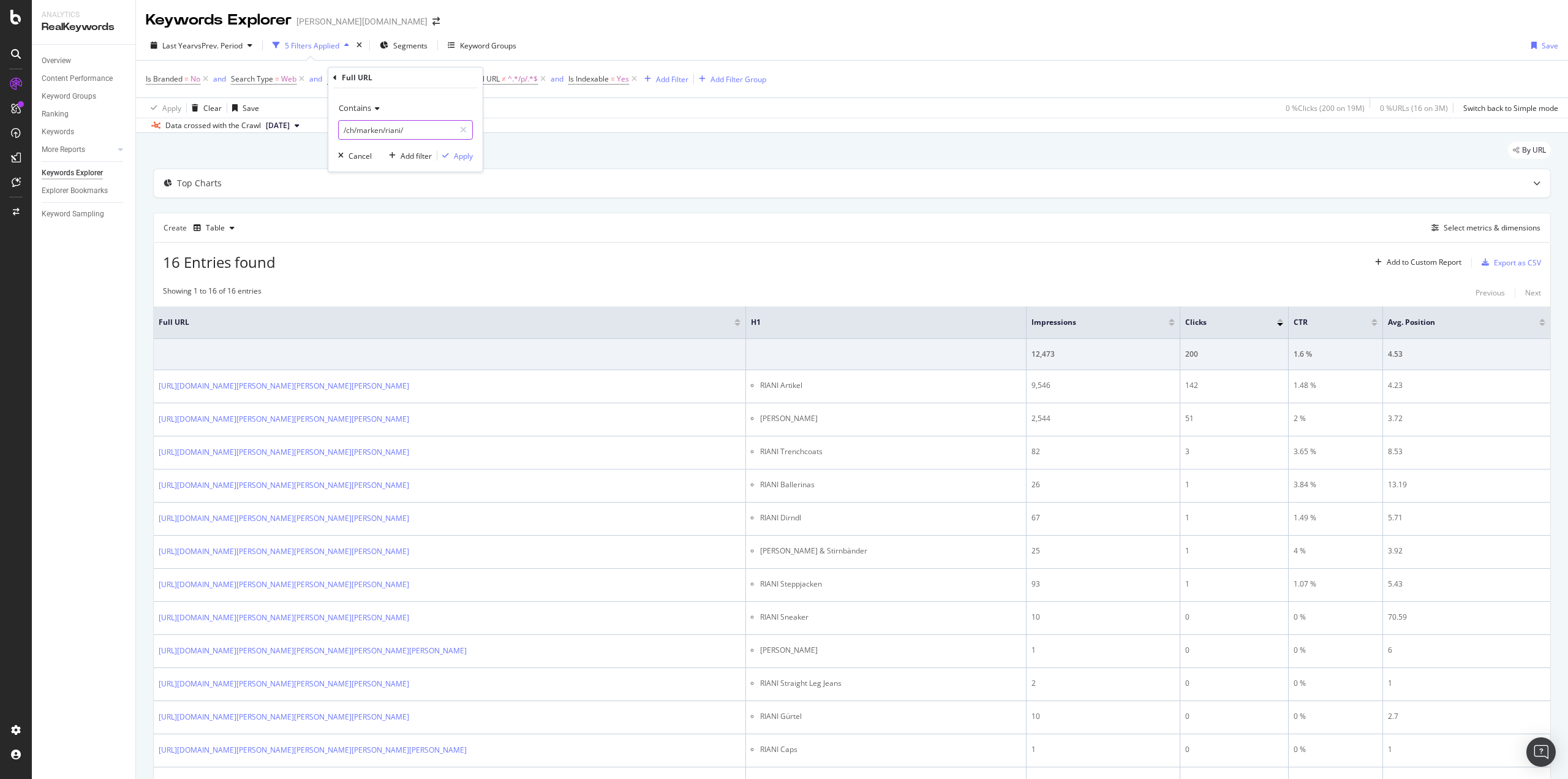
click at [396, 131] on input "/ch/marken/riani/" at bounding box center [396, 130] width 116 height 19
click at [350, 280] on div "Showing 1 to 16 of 16 entries Previous Next Full URL H1 Impressions Clicks CTR …" at bounding box center [852, 602] width 1397 height 647
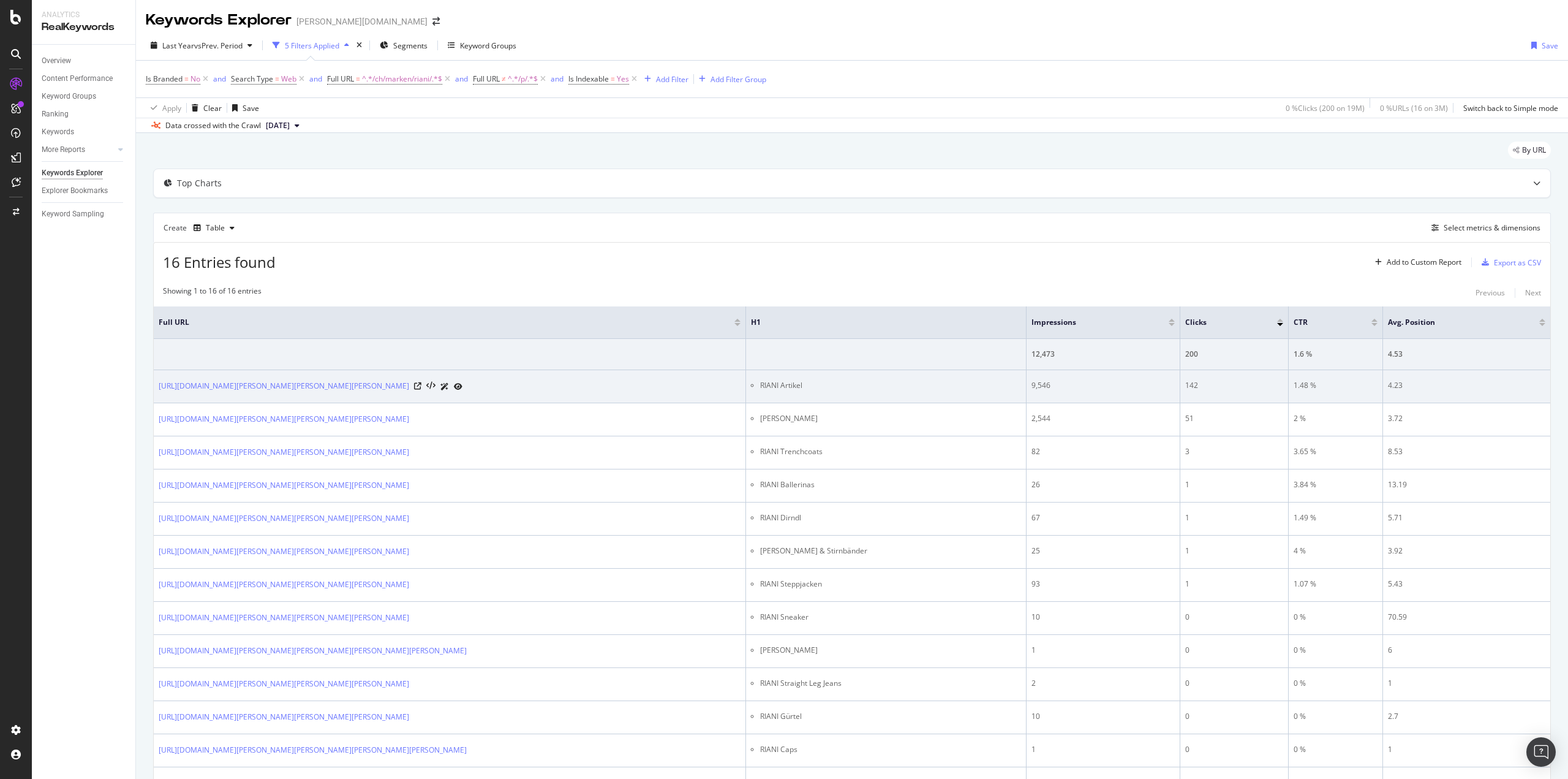
scroll to position [192, 0]
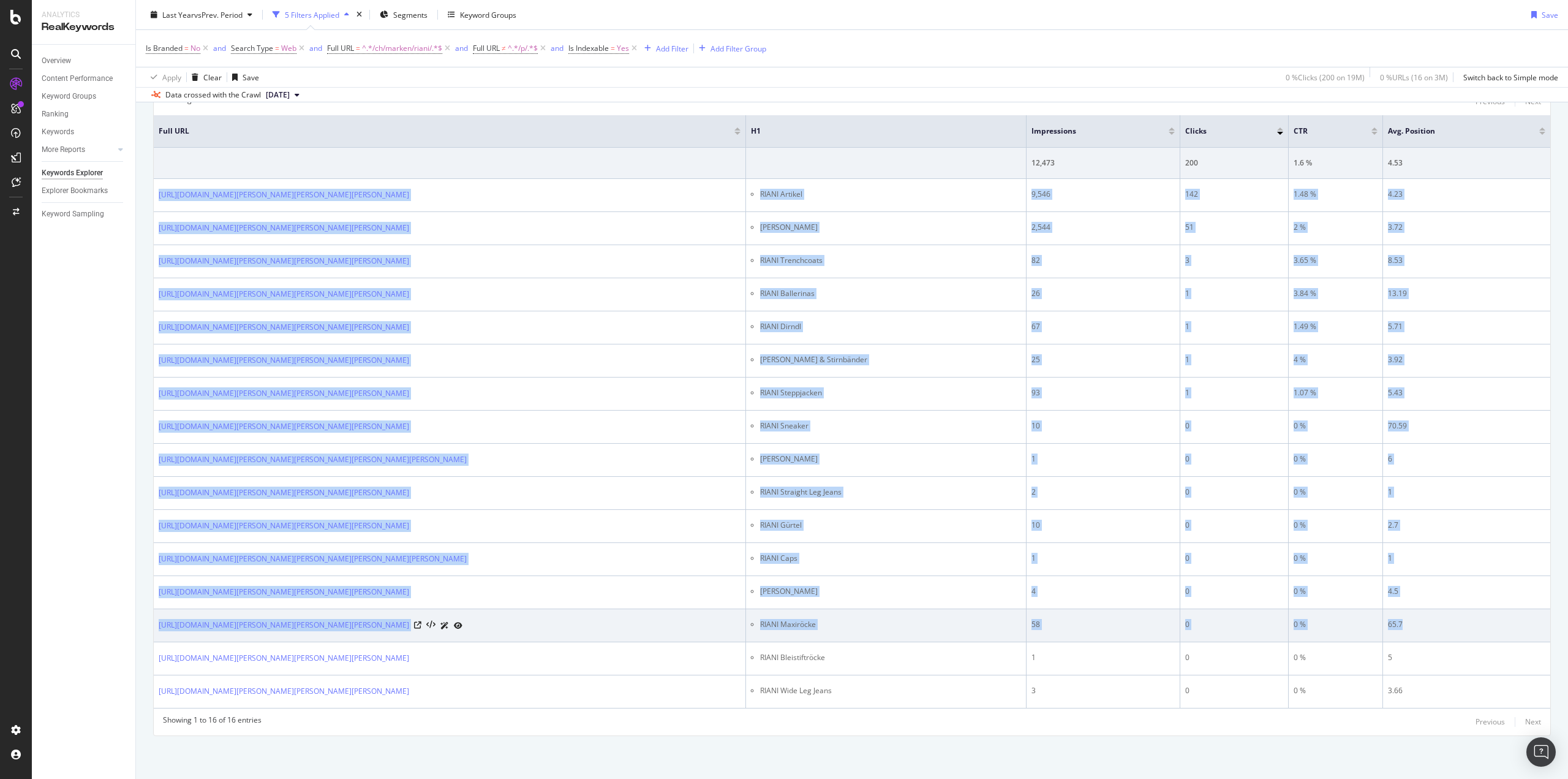
drag, startPoint x: 157, startPoint y: 195, endPoint x: 1410, endPoint y: 636, distance: 1328.3
click at [1410, 636] on tbody "12,473 200 1.6 % 4.53 [URL][DOMAIN_NAME][PERSON_NAME][PERSON_NAME][PERSON_NAME]…" at bounding box center [852, 428] width 1397 height 561
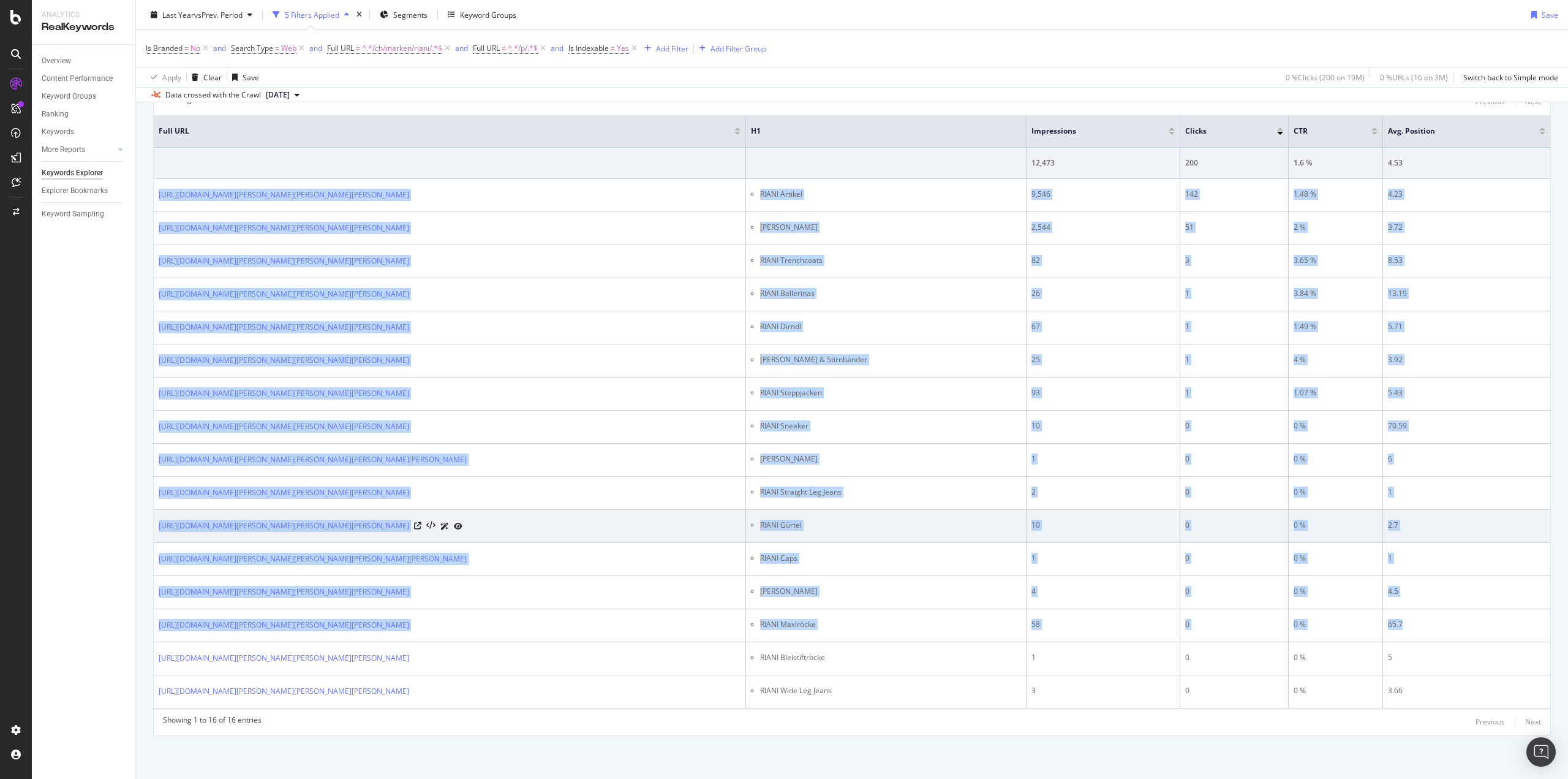
copy tbody "lorem://ips.dolorsitam.con/ad/elitse/doeiu/ TEMPO Incidid 5,072 439 1.66 % 9.10…"
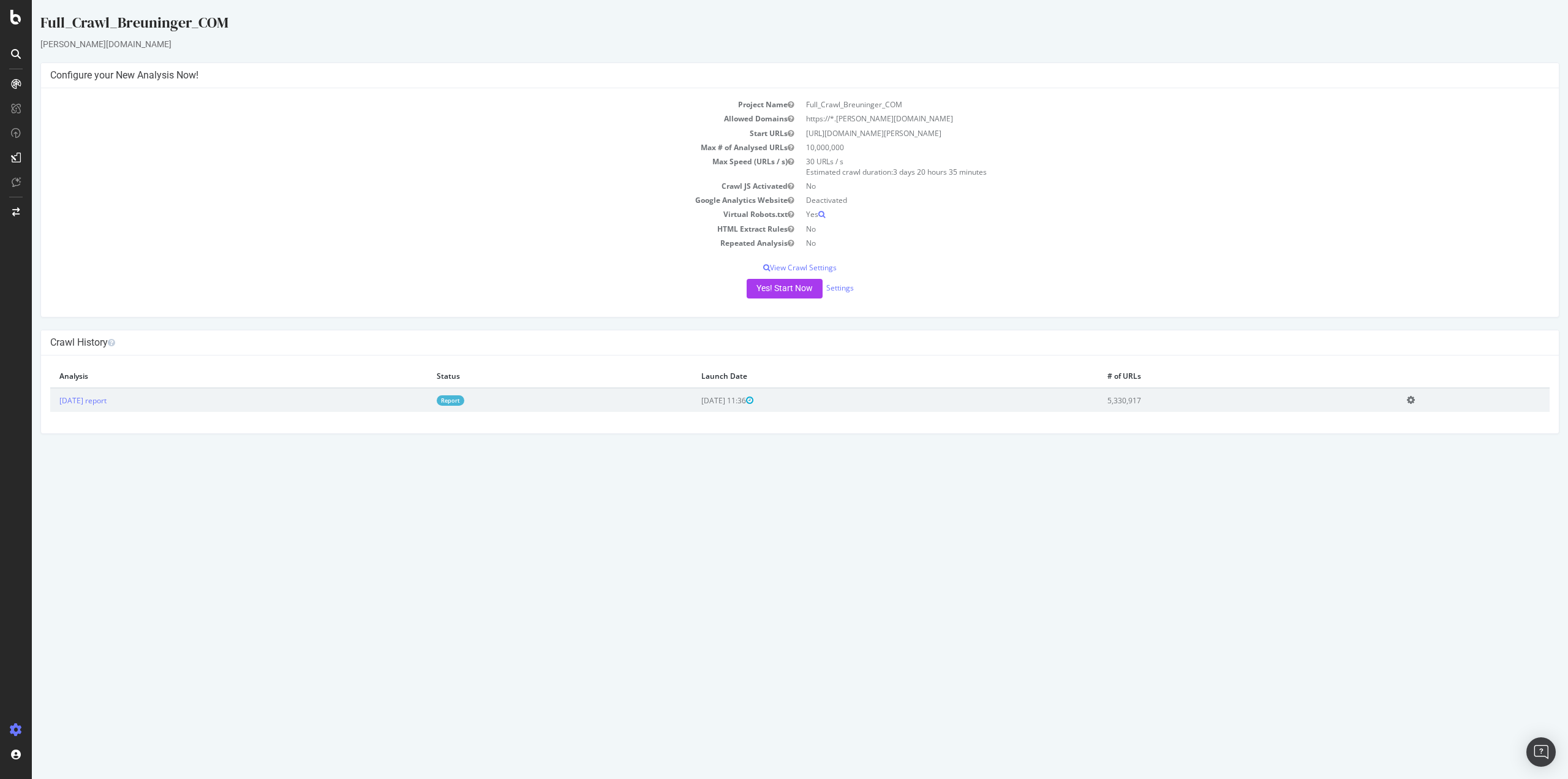
click at [106, 407] on td "[DATE] report" at bounding box center [239, 400] width 377 height 24
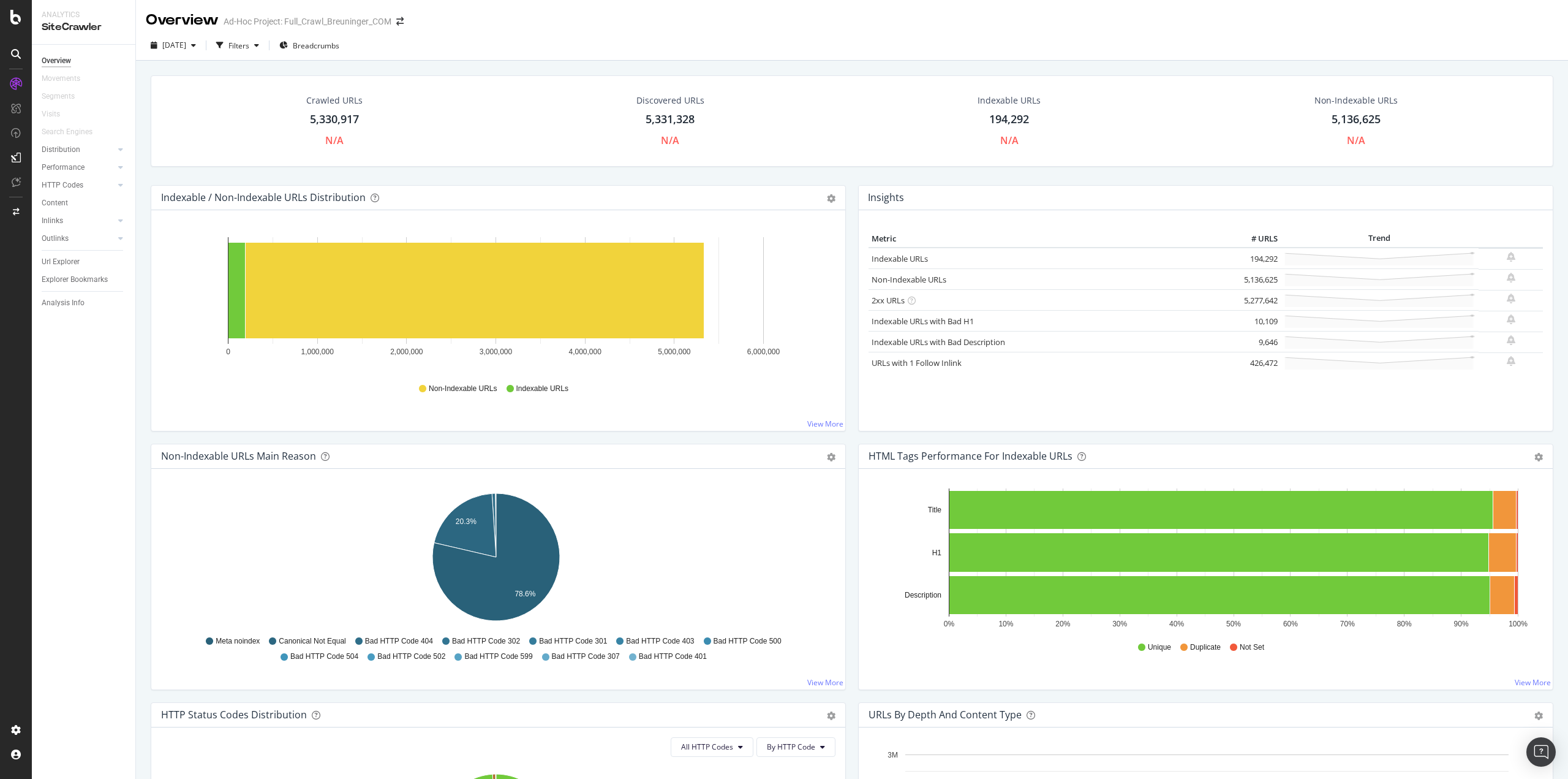
click at [58, 269] on div "Url Explorer" at bounding box center [88, 261] width 93 height 18
click at [58, 266] on div "Url Explorer" at bounding box center [60, 262] width 38 height 13
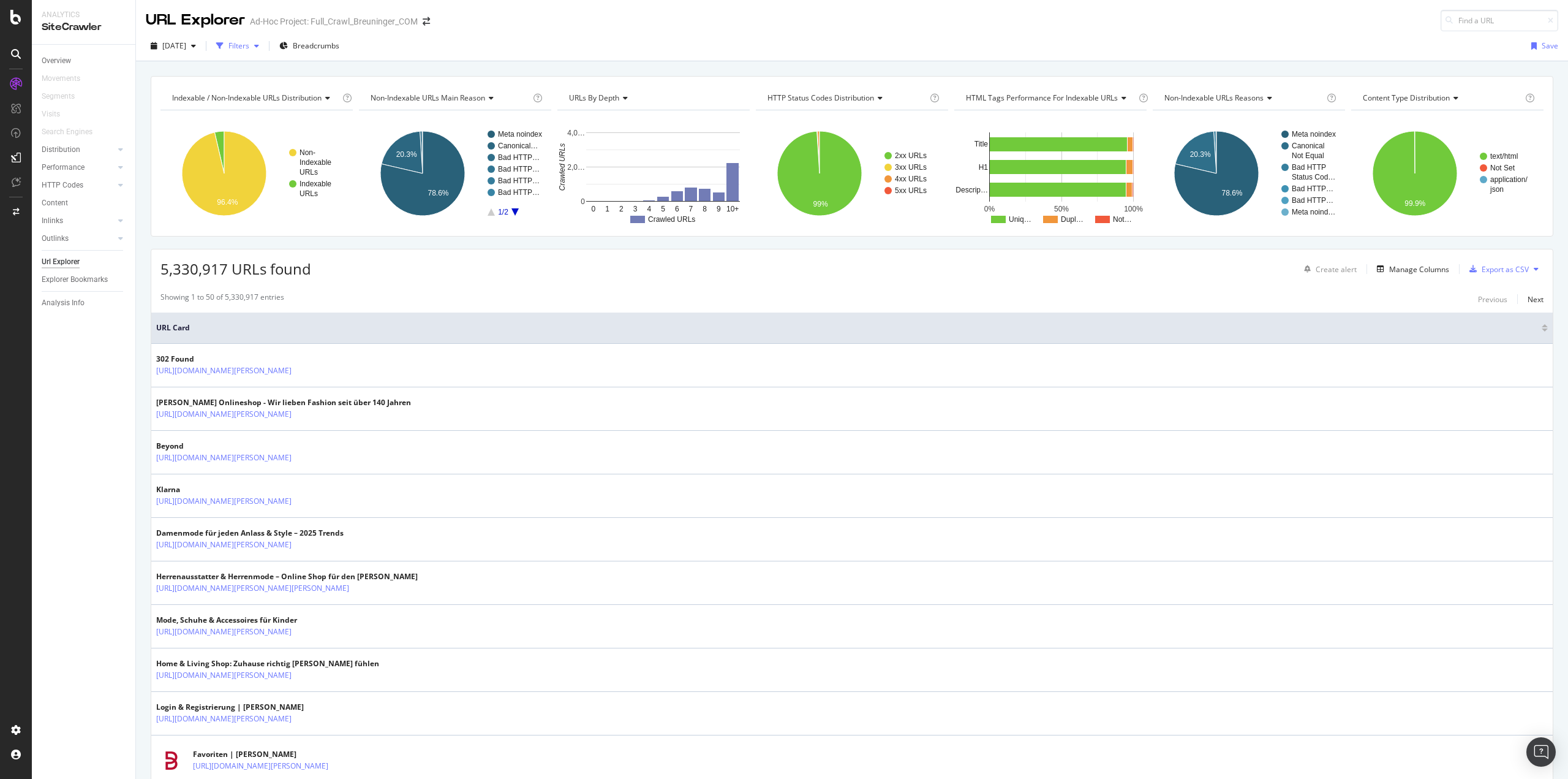
click at [224, 46] on icon "button" at bounding box center [220, 46] width 7 height 7
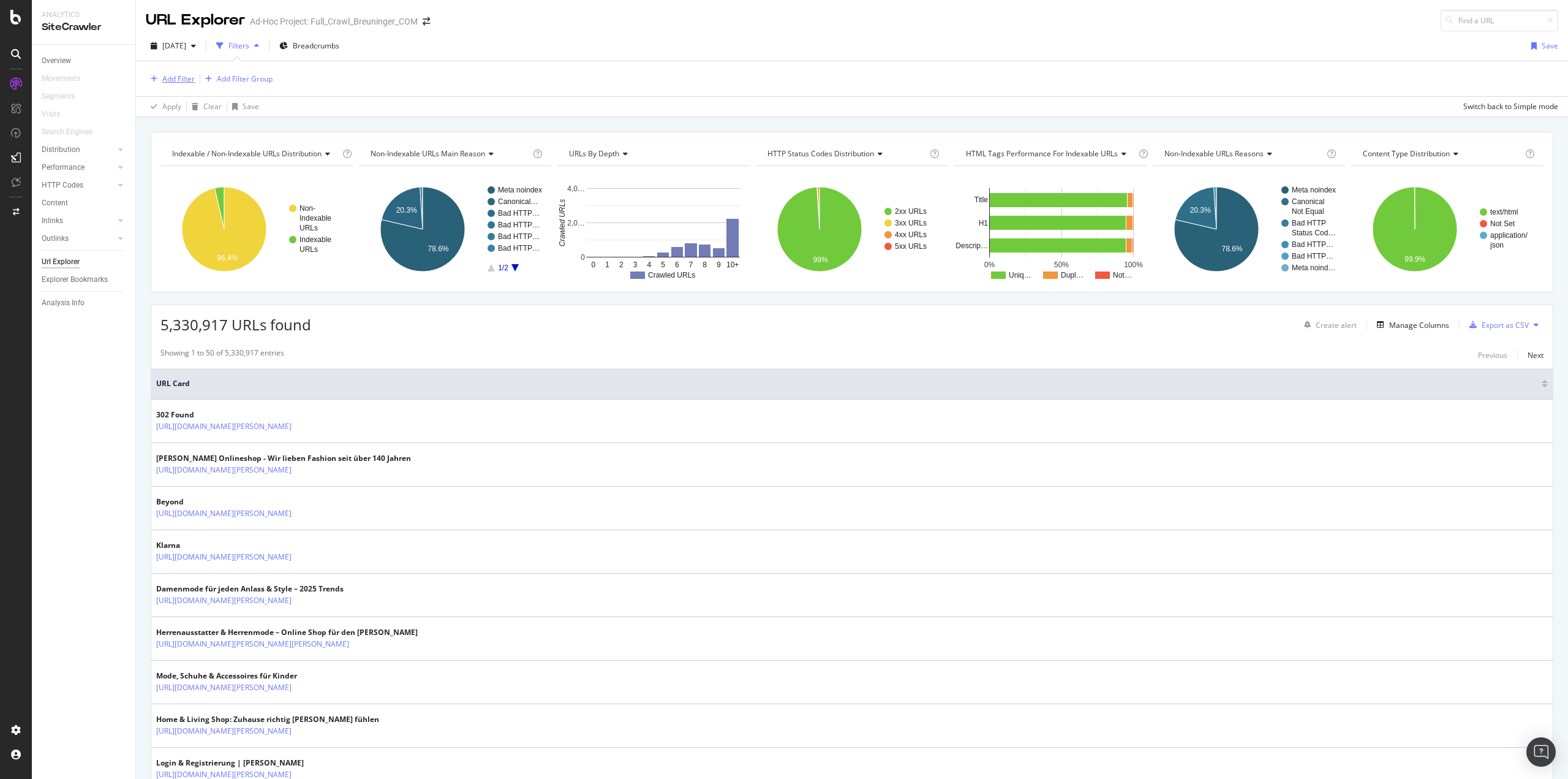
click at [186, 80] on div "Add Filter" at bounding box center [178, 78] width 32 height 10
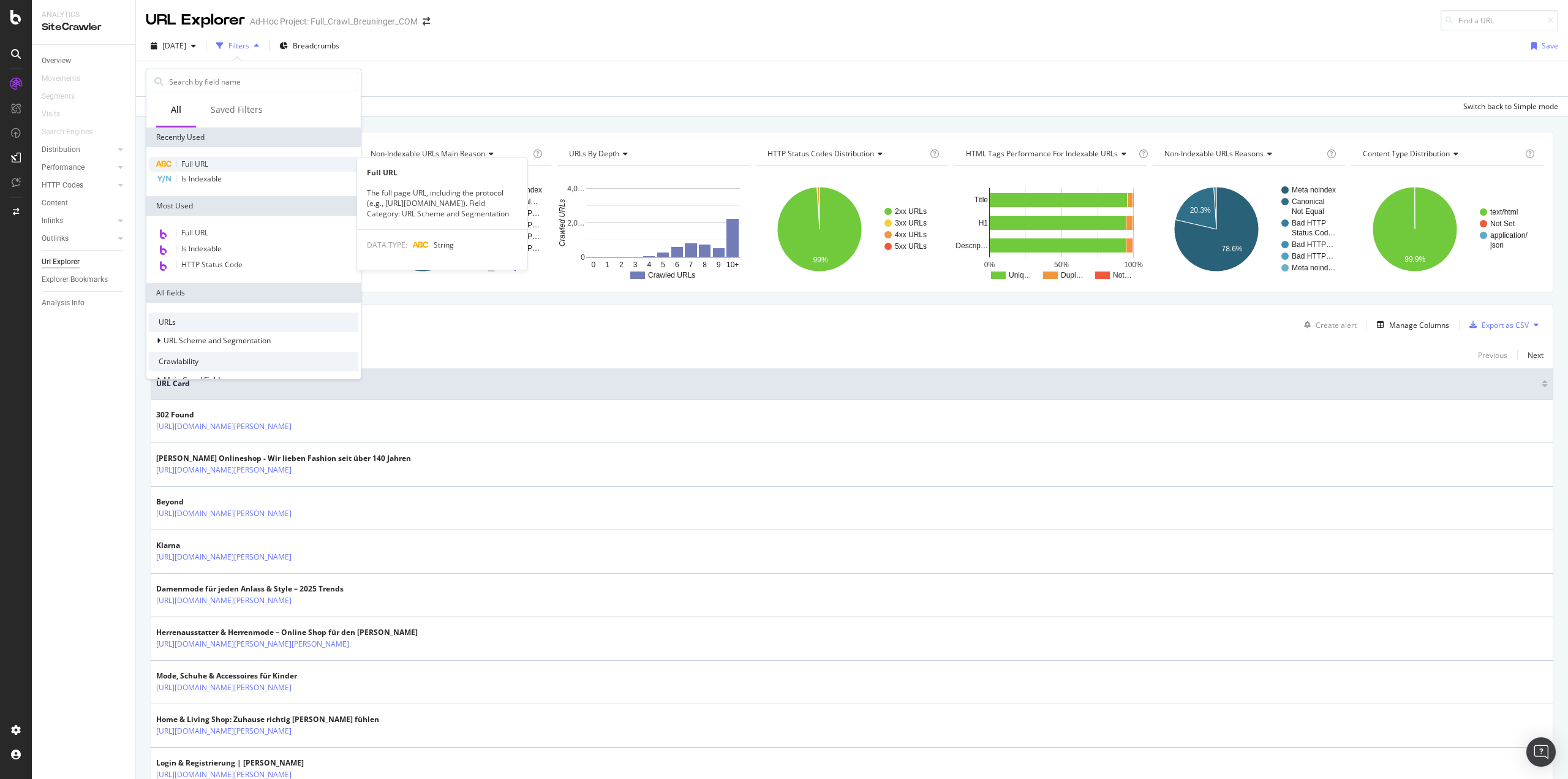
click at [217, 159] on div "Full URL" at bounding box center [253, 165] width 209 height 15
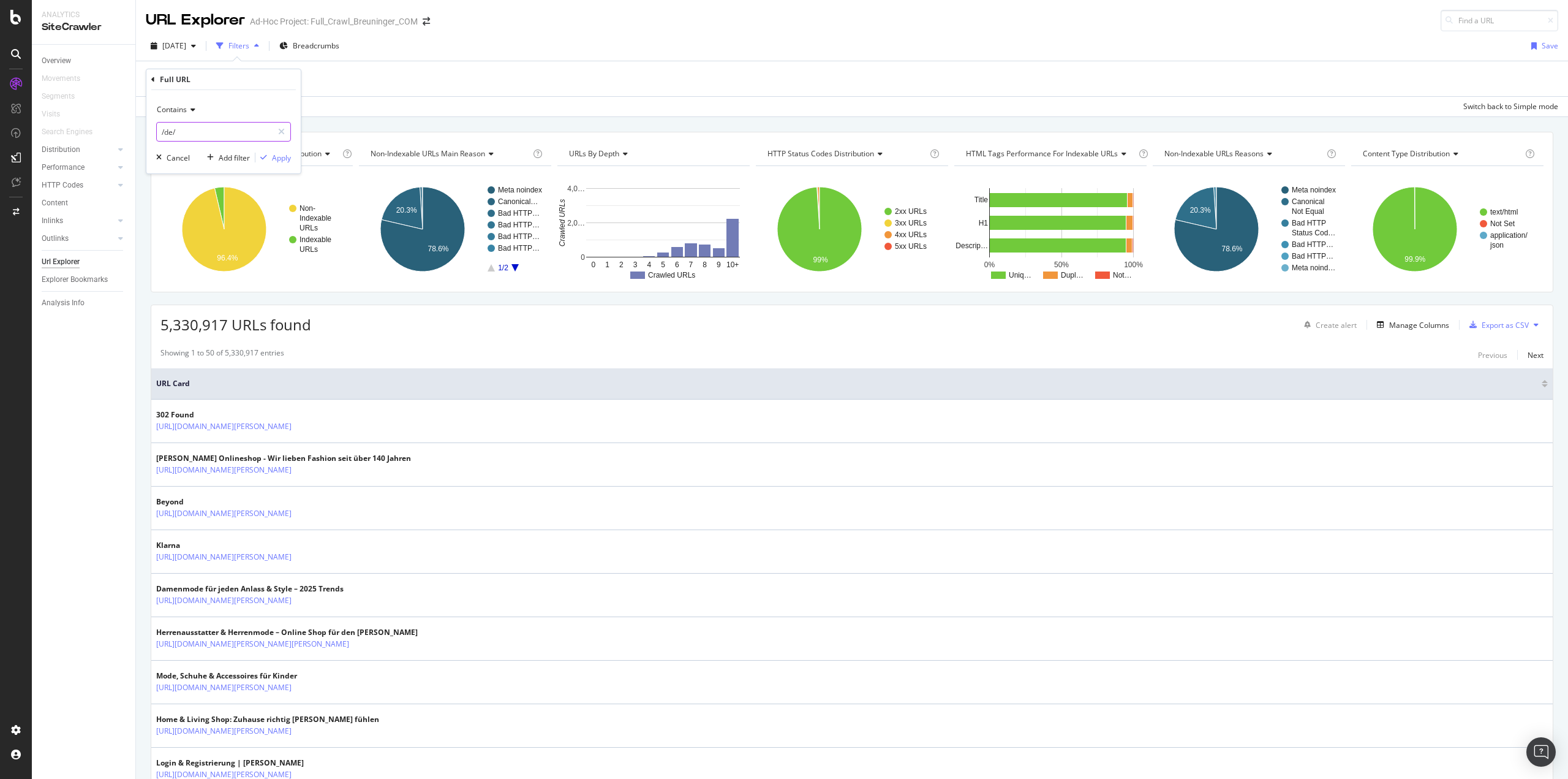
click at [191, 131] on input "/de/" at bounding box center [215, 131] width 116 height 19
paste input "ch/marken/riani"
type input "/ch/marken/riani/"
click at [277, 157] on div "Apply" at bounding box center [281, 157] width 19 height 10
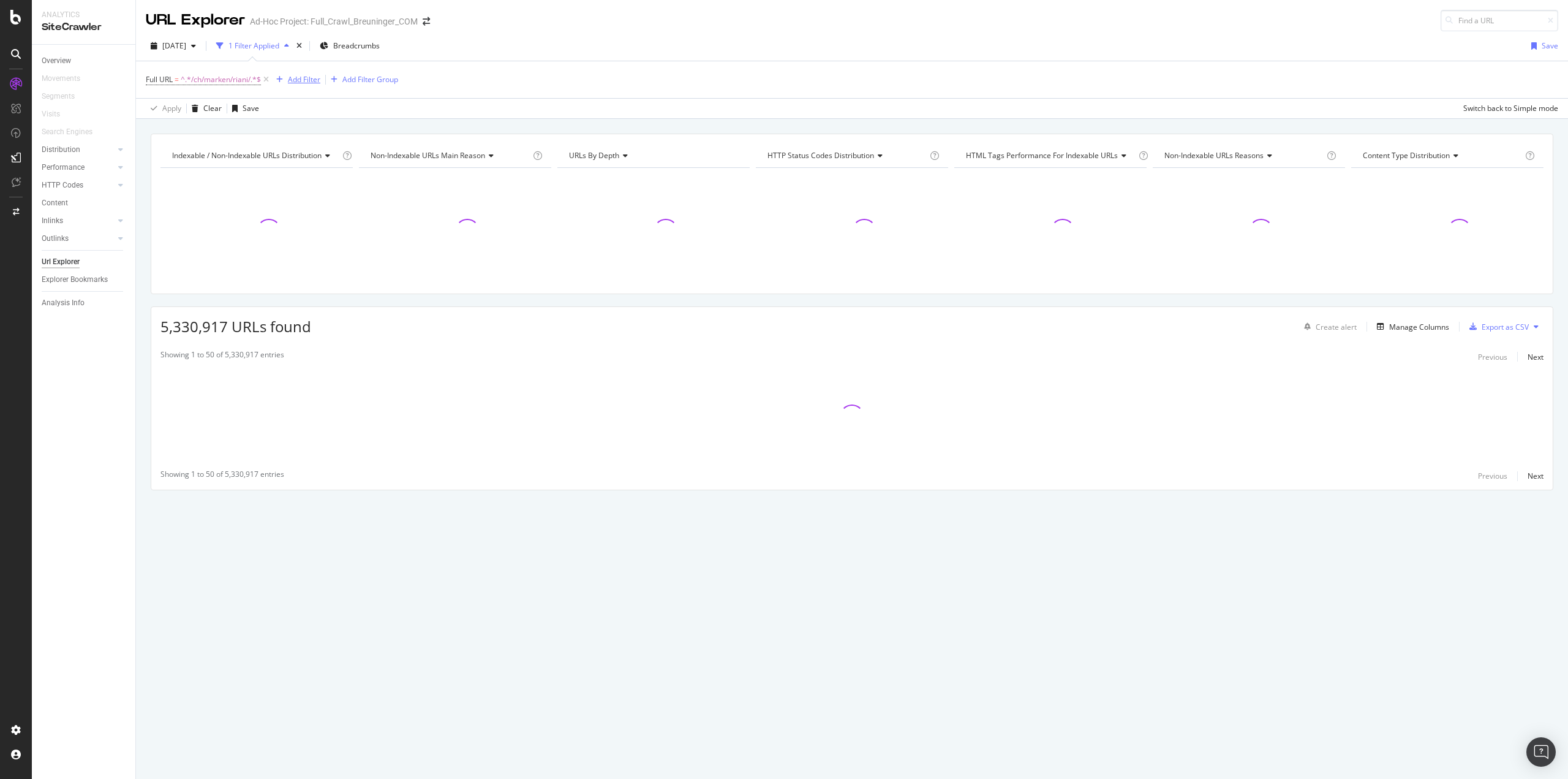
click at [295, 82] on div "Add Filter" at bounding box center [303, 79] width 32 height 10
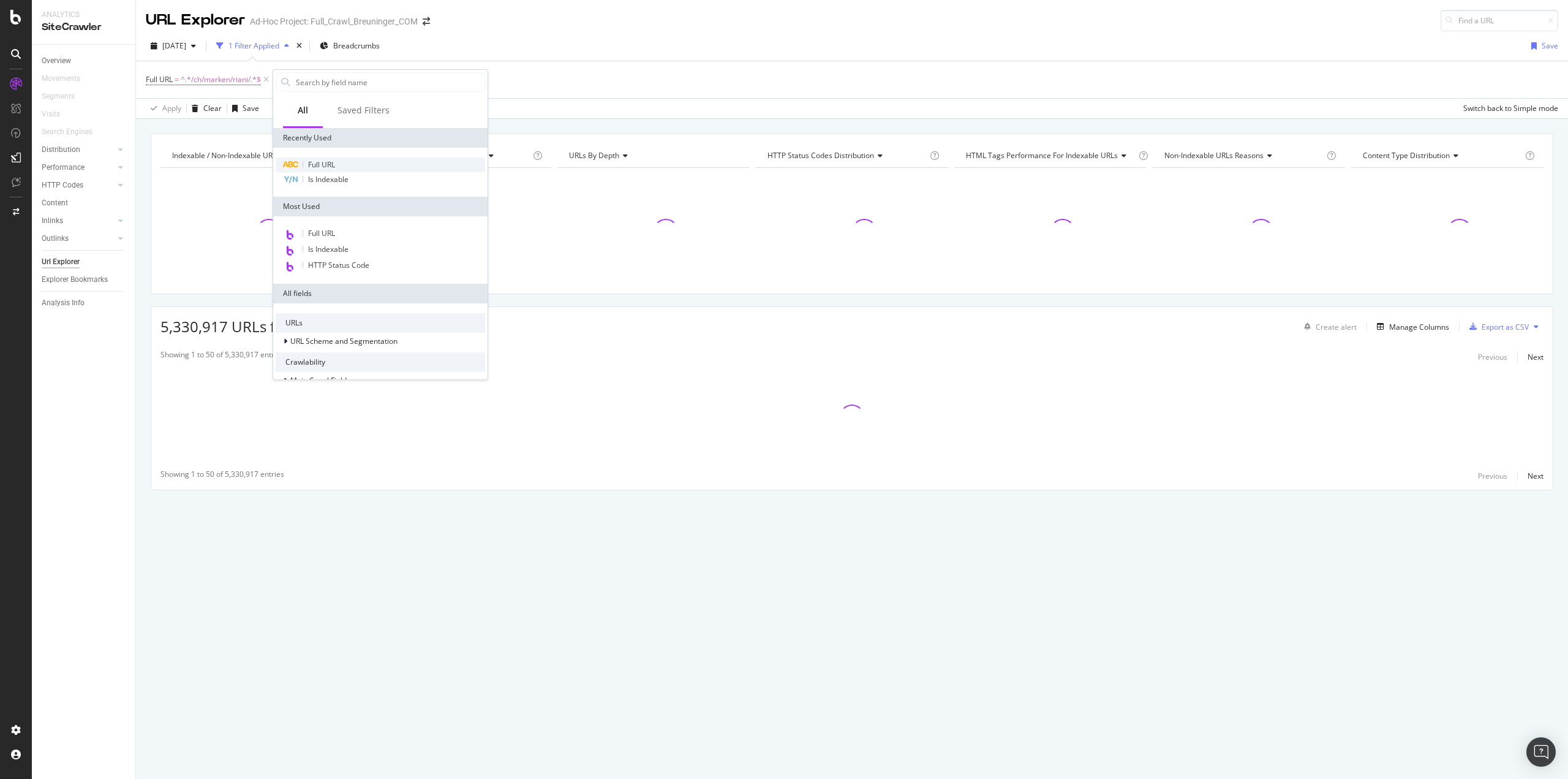
click at [324, 163] on span "Full URL" at bounding box center [321, 164] width 27 height 10
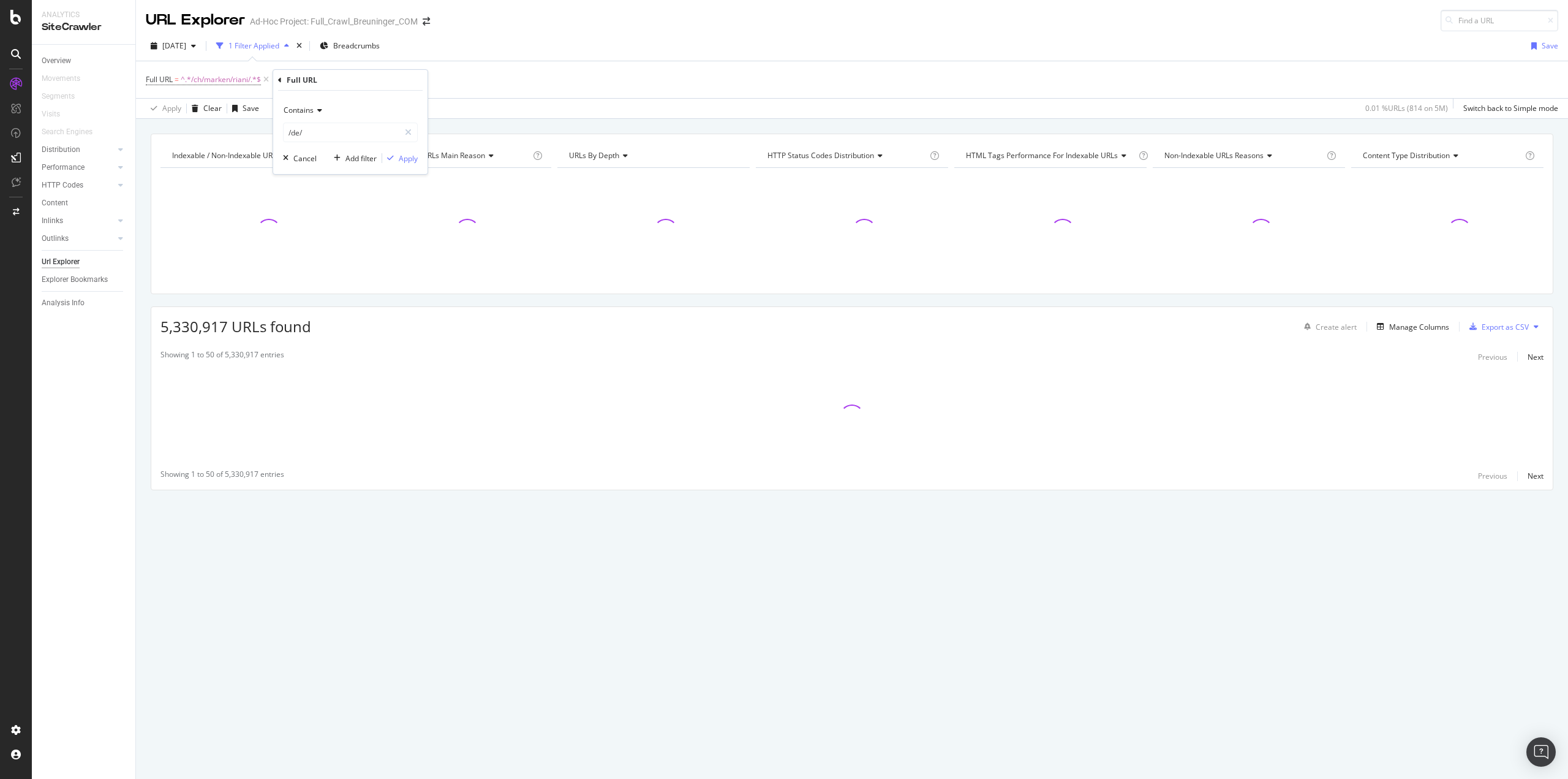
click at [312, 115] on span "Contains" at bounding box center [299, 109] width 30 height 10
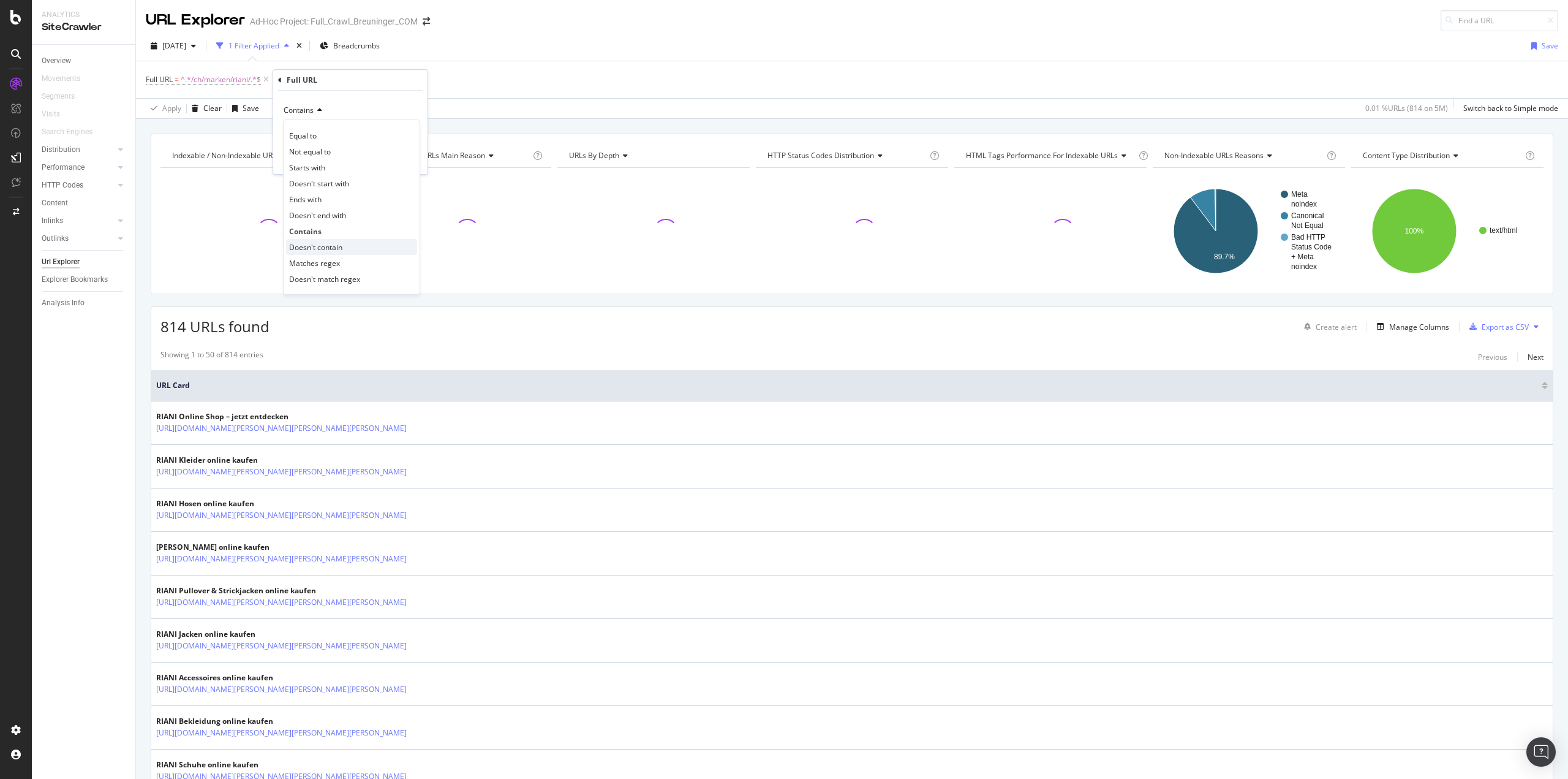
click at [332, 242] on span "Doesn't contain" at bounding box center [316, 247] width 54 height 10
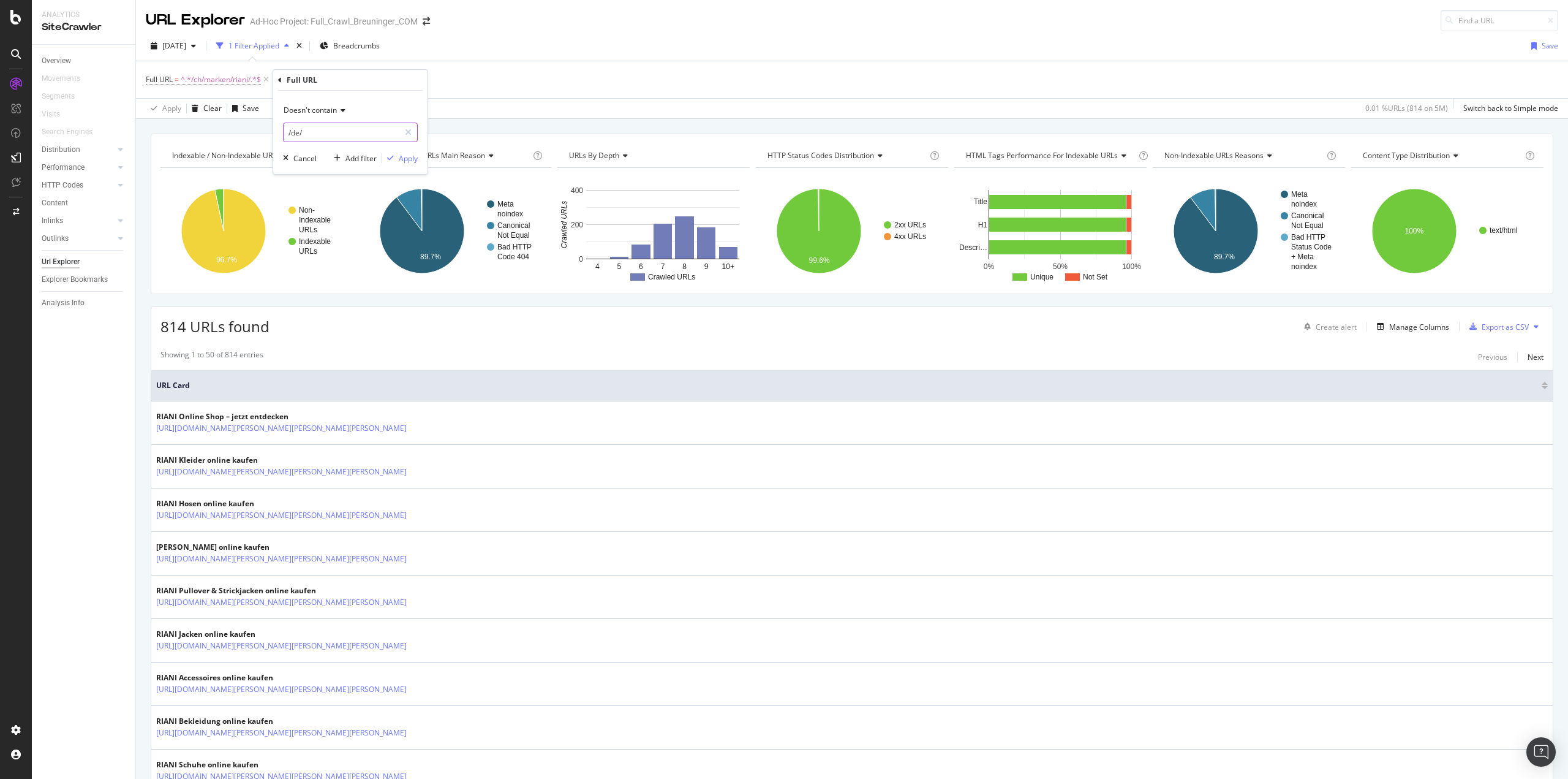
click at [321, 130] on input "/de/" at bounding box center [341, 131] width 116 height 19
type input "/p/"
click at [407, 158] on div "Apply" at bounding box center [408, 158] width 19 height 10
click at [397, 80] on div "Add Filter" at bounding box center [400, 79] width 32 height 10
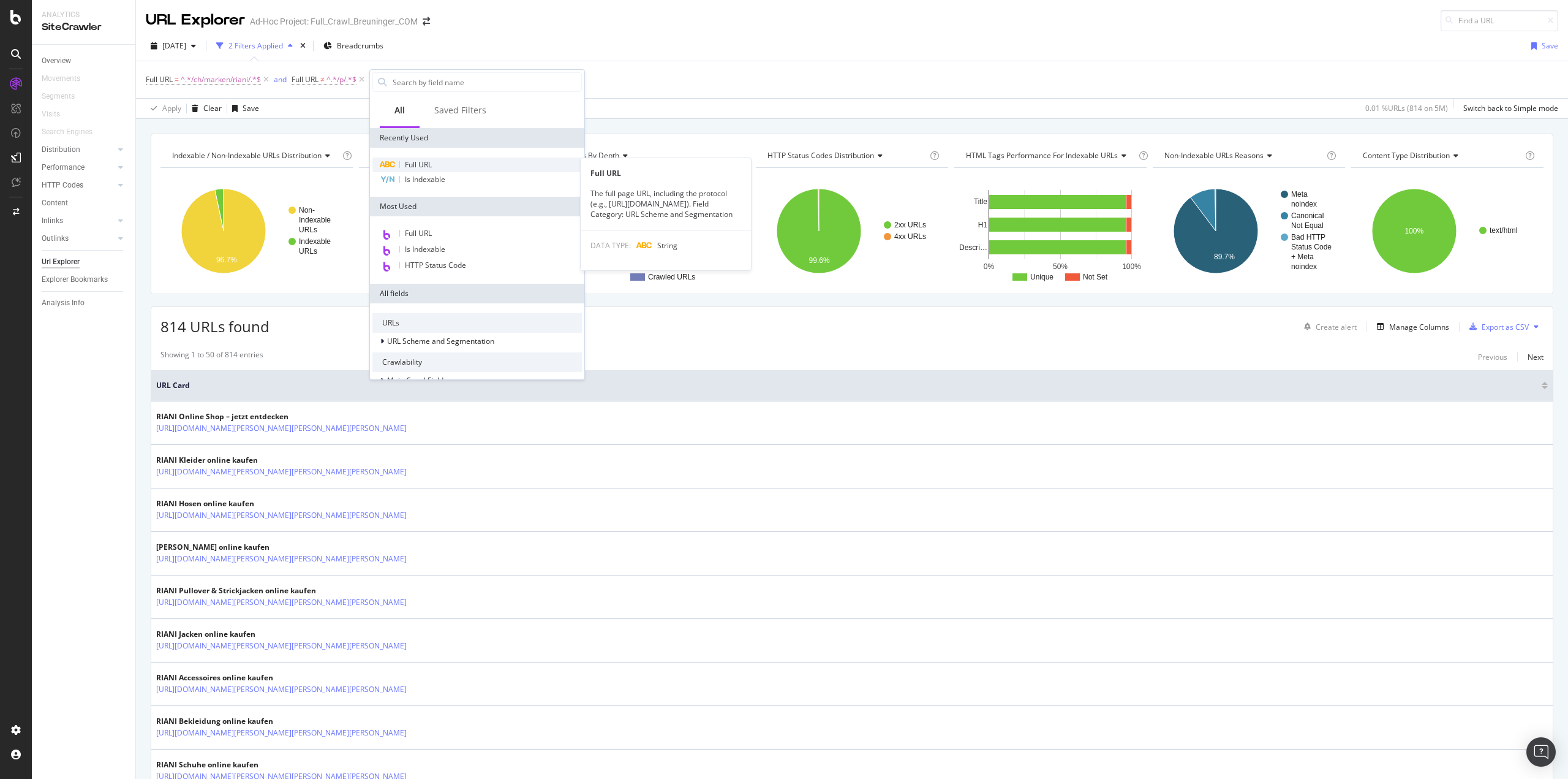
click at [431, 162] on span "Full URL" at bounding box center [418, 164] width 27 height 10
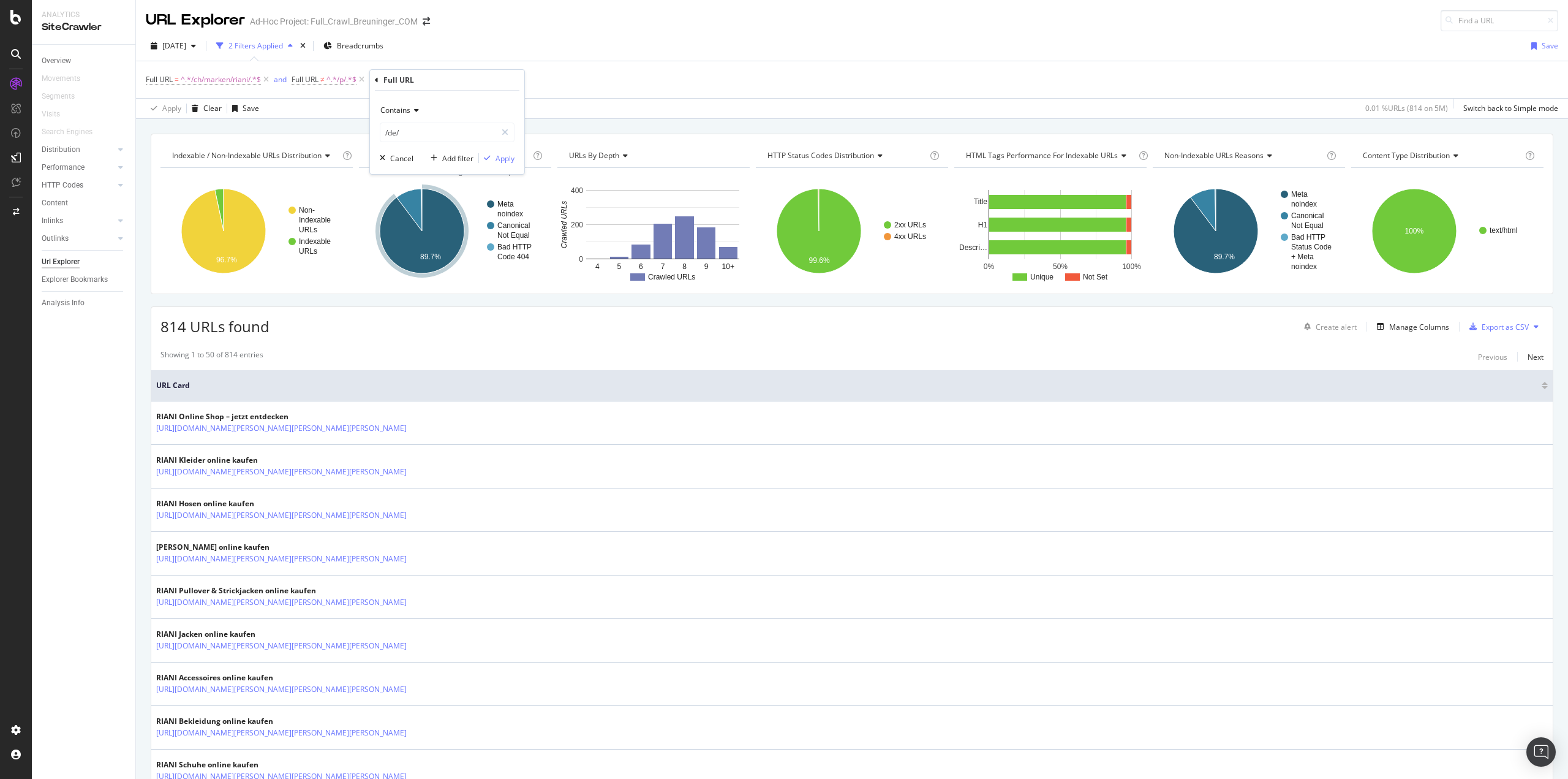
click at [403, 107] on span "Contains" at bounding box center [395, 109] width 30 height 10
click at [435, 247] on span "Doesn't contain" at bounding box center [413, 247] width 54 height 10
click at [414, 133] on input "/de/" at bounding box center [438, 131] width 116 height 19
type input "?"
click at [504, 158] on div "Apply" at bounding box center [505, 158] width 19 height 10
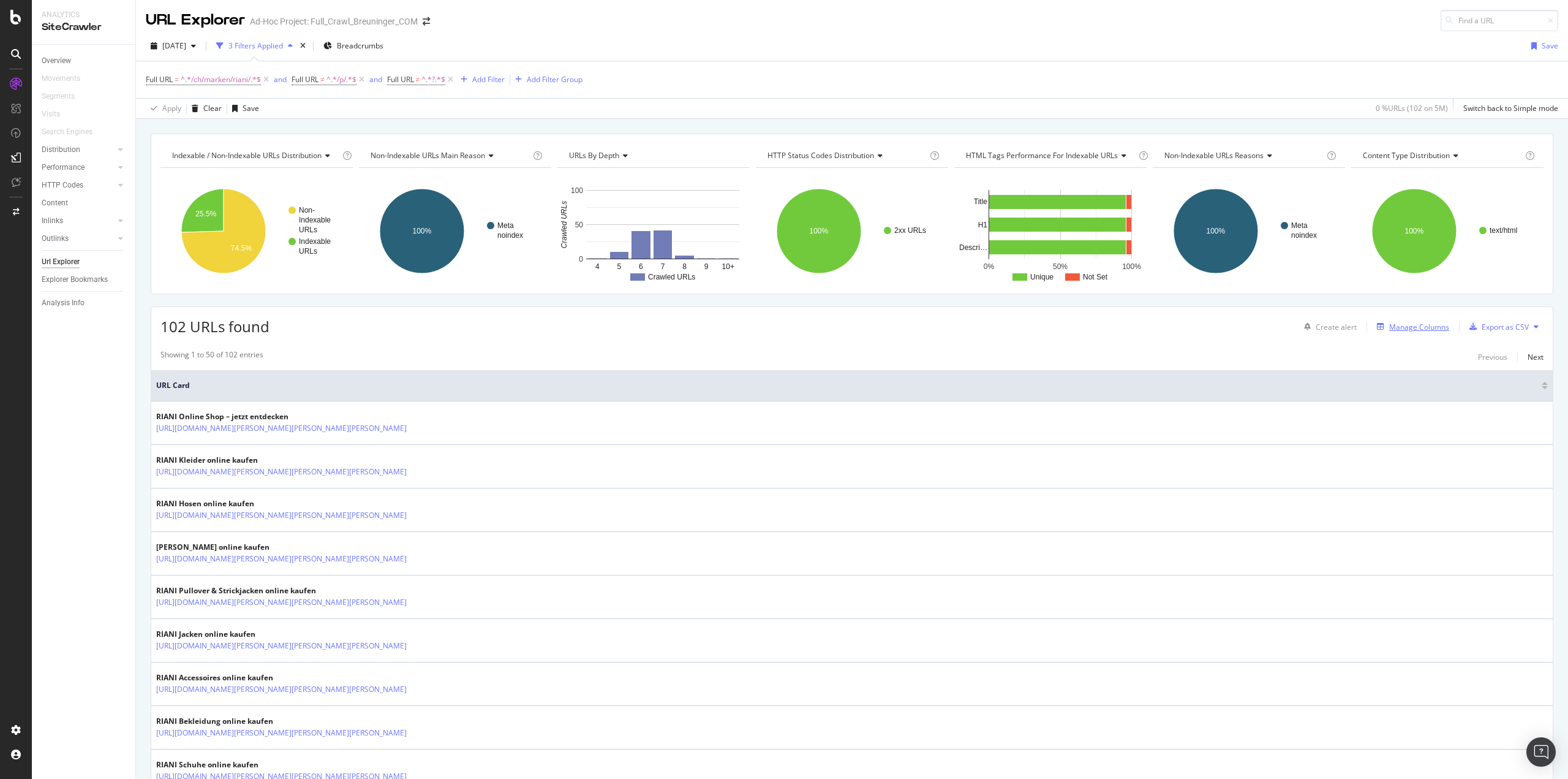
click at [1423, 328] on div "Manage Columns" at bounding box center [1419, 327] width 60 height 10
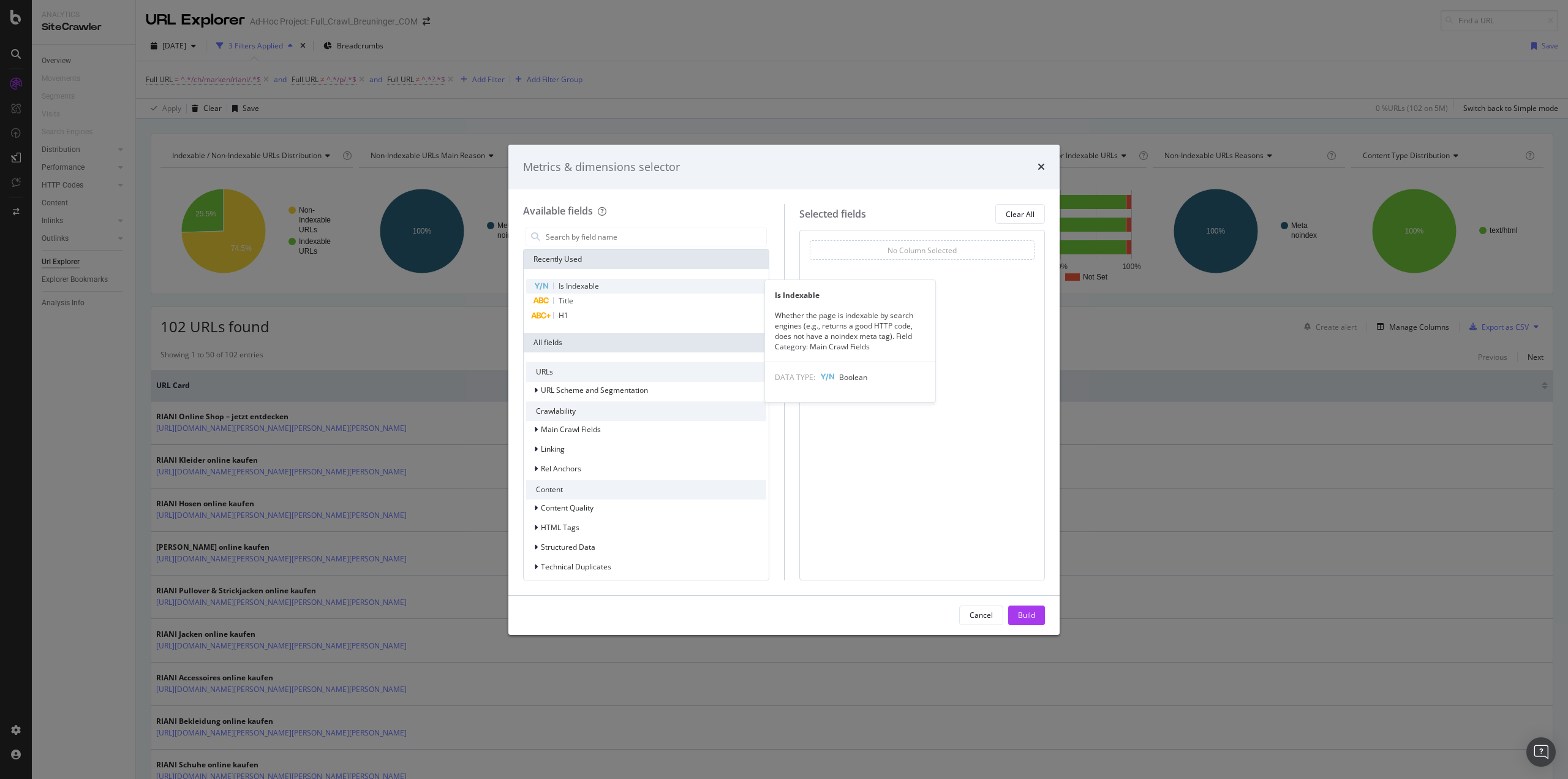
click at [596, 289] on span "Is Indexable" at bounding box center [579, 285] width 41 height 10
click at [590, 302] on div "Title" at bounding box center [647, 301] width 241 height 15
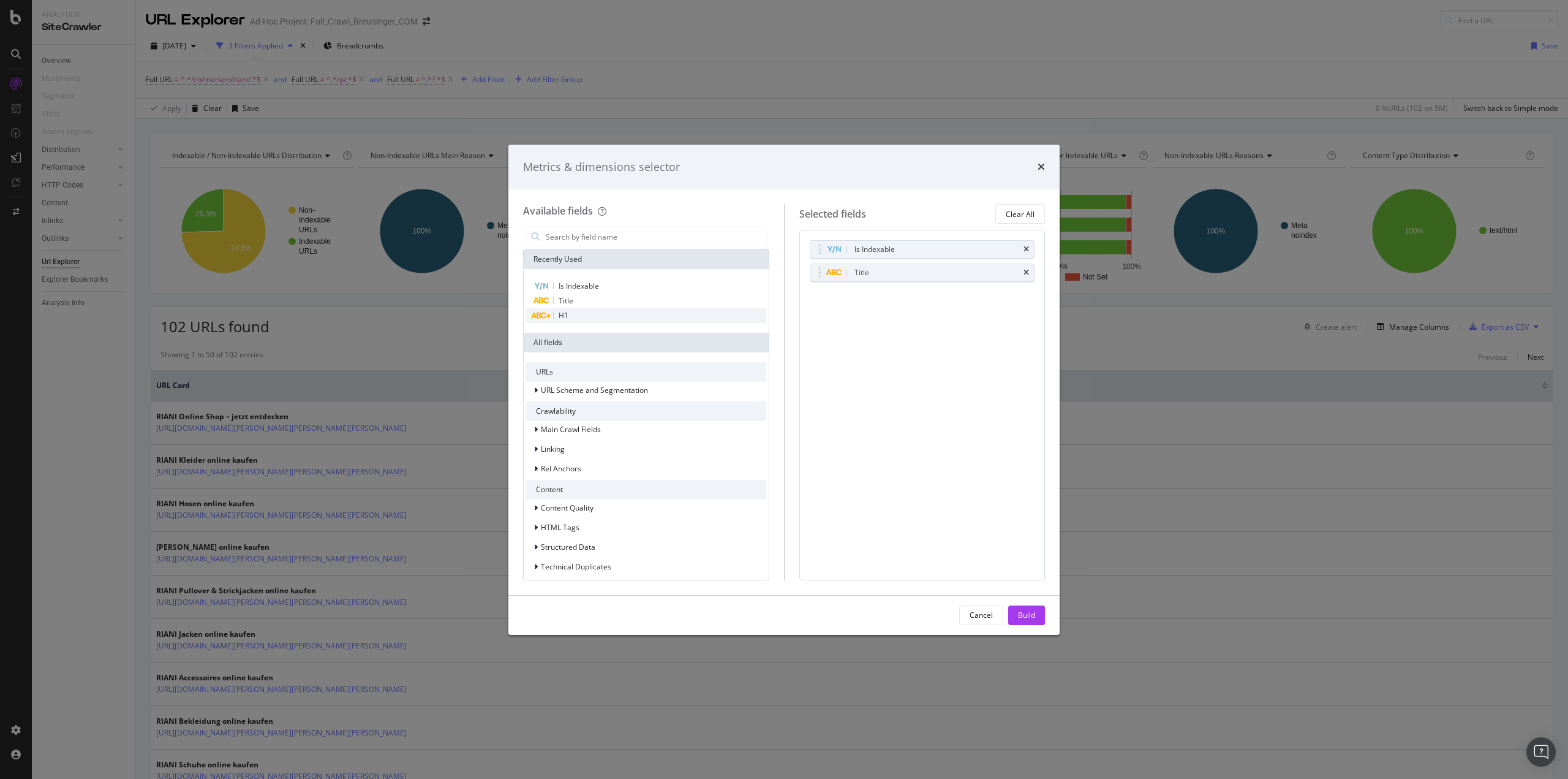
click at [588, 311] on div "H1" at bounding box center [647, 315] width 241 height 15
click at [1022, 614] on div "Build" at bounding box center [1027, 614] width 18 height 10
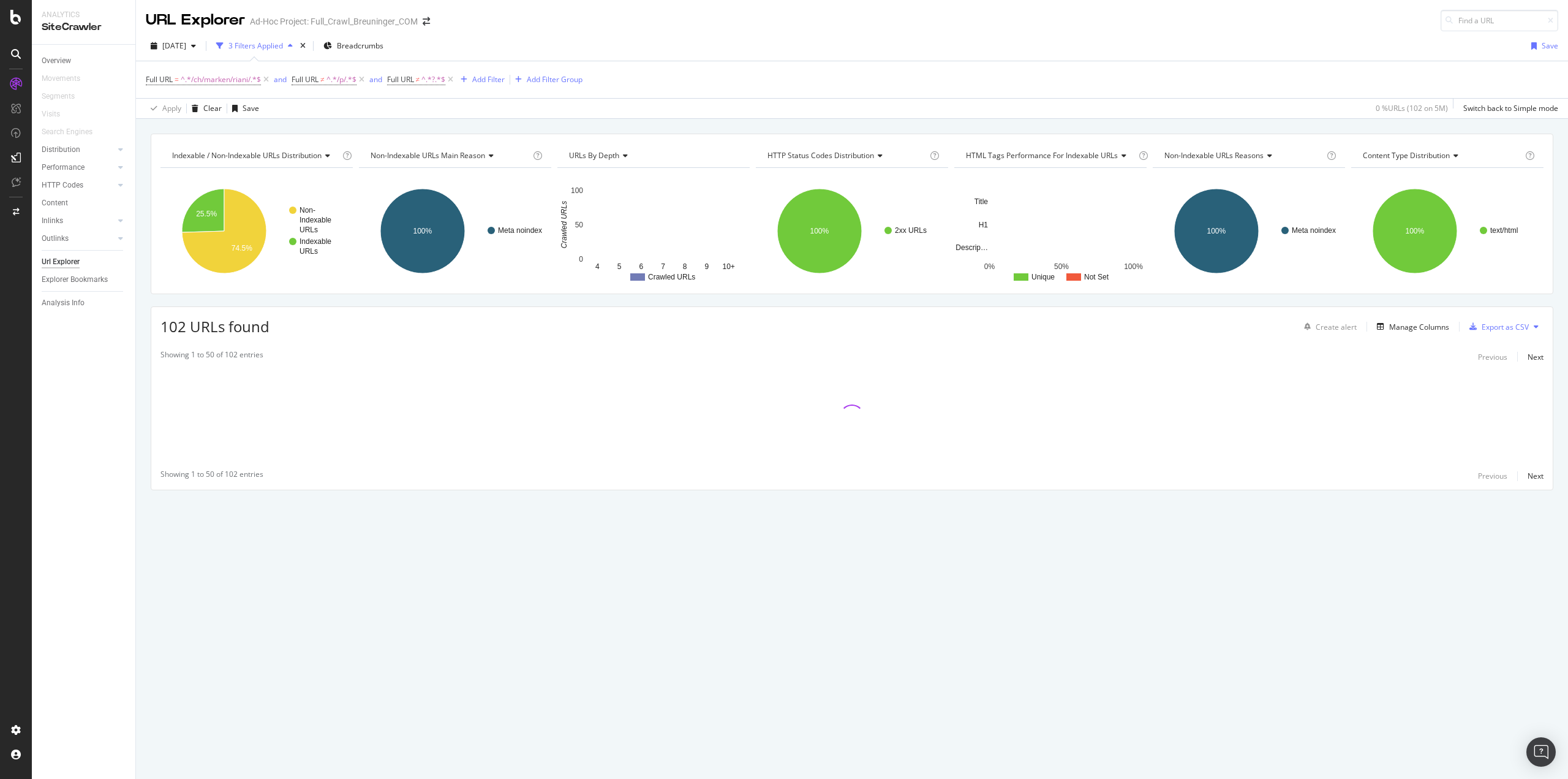
click at [145, 367] on div "Indexable / Non-Indexable URLs distribution Chart (by Value) Table Expand Expor…" at bounding box center [852, 333] width 1432 height 400
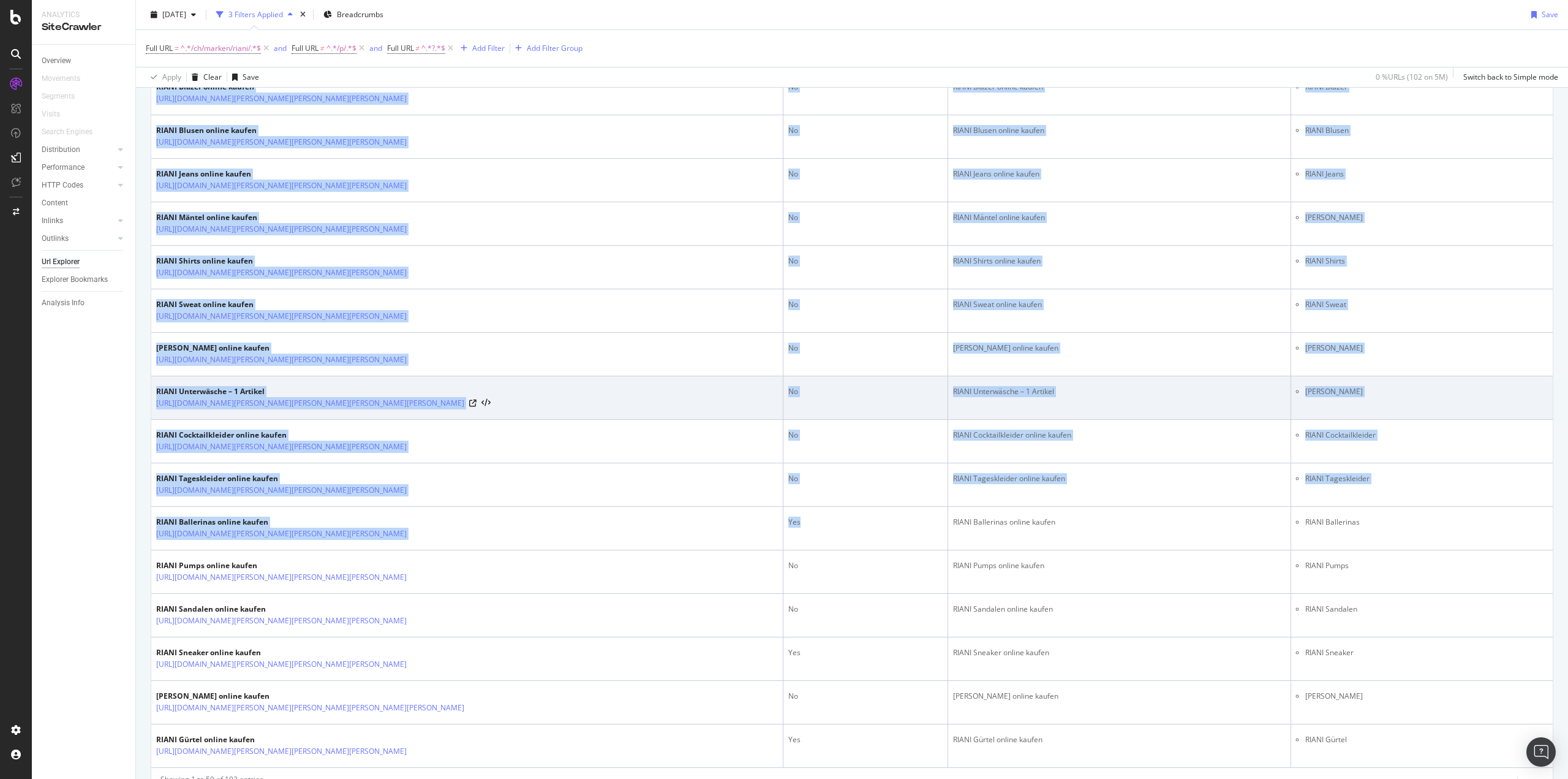
scroll to position [1869, 0]
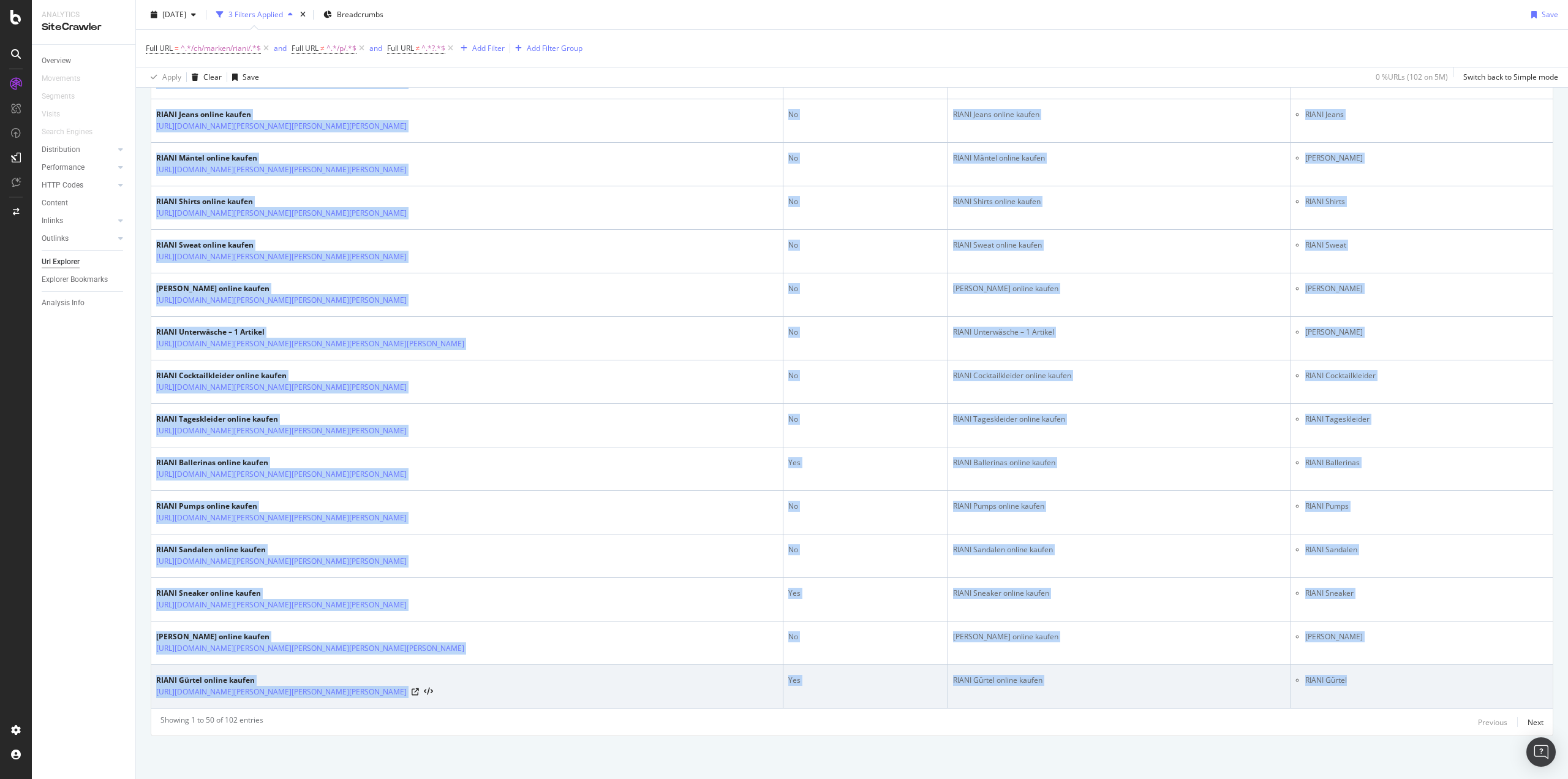
drag, startPoint x: 154, startPoint y: 384, endPoint x: 1355, endPoint y: 679, distance: 1236.7
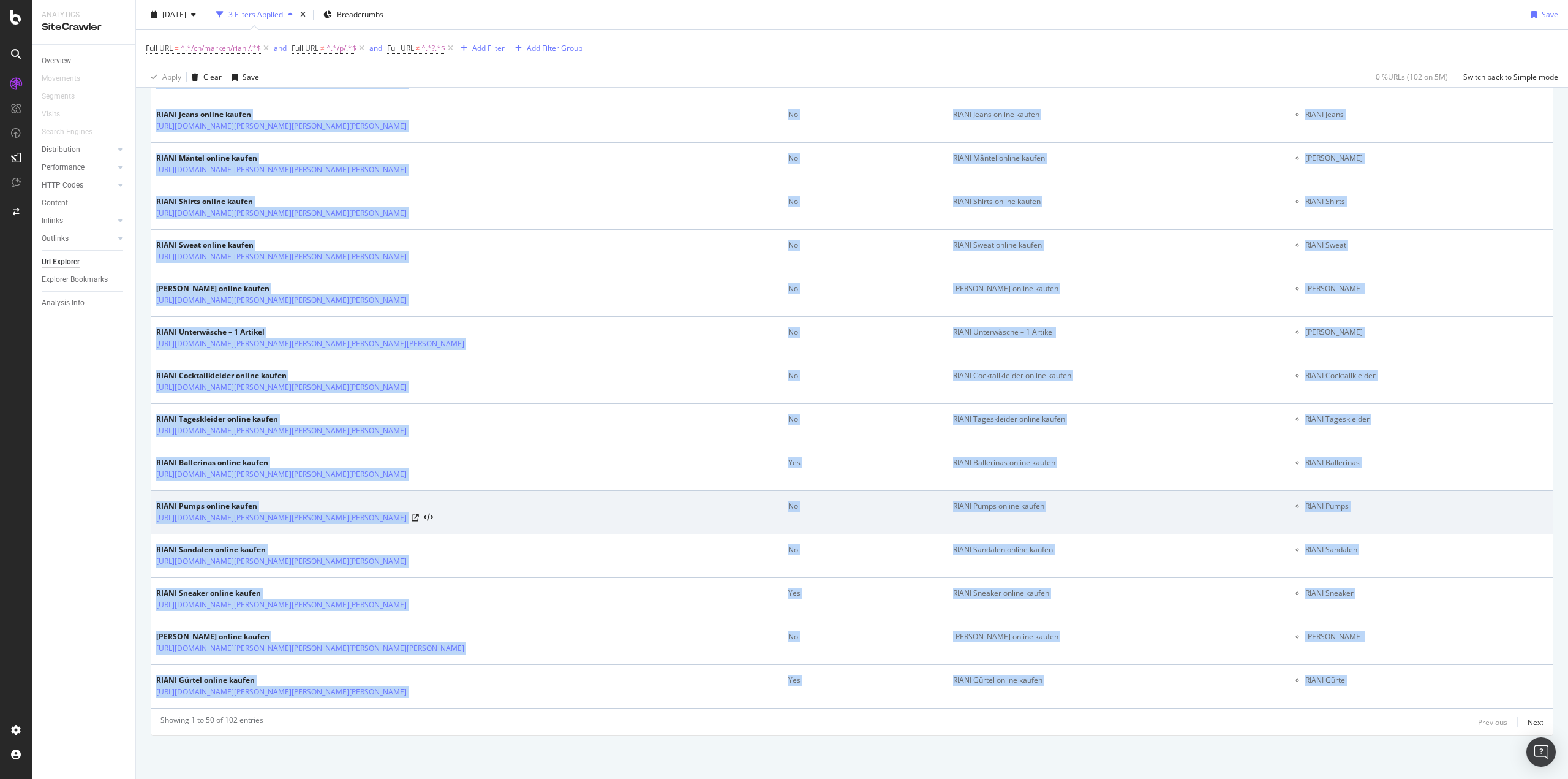
copy table "URL Card Is Indexable Title H1 RIANI Online Shop – jetzt entdecken https://www.…"
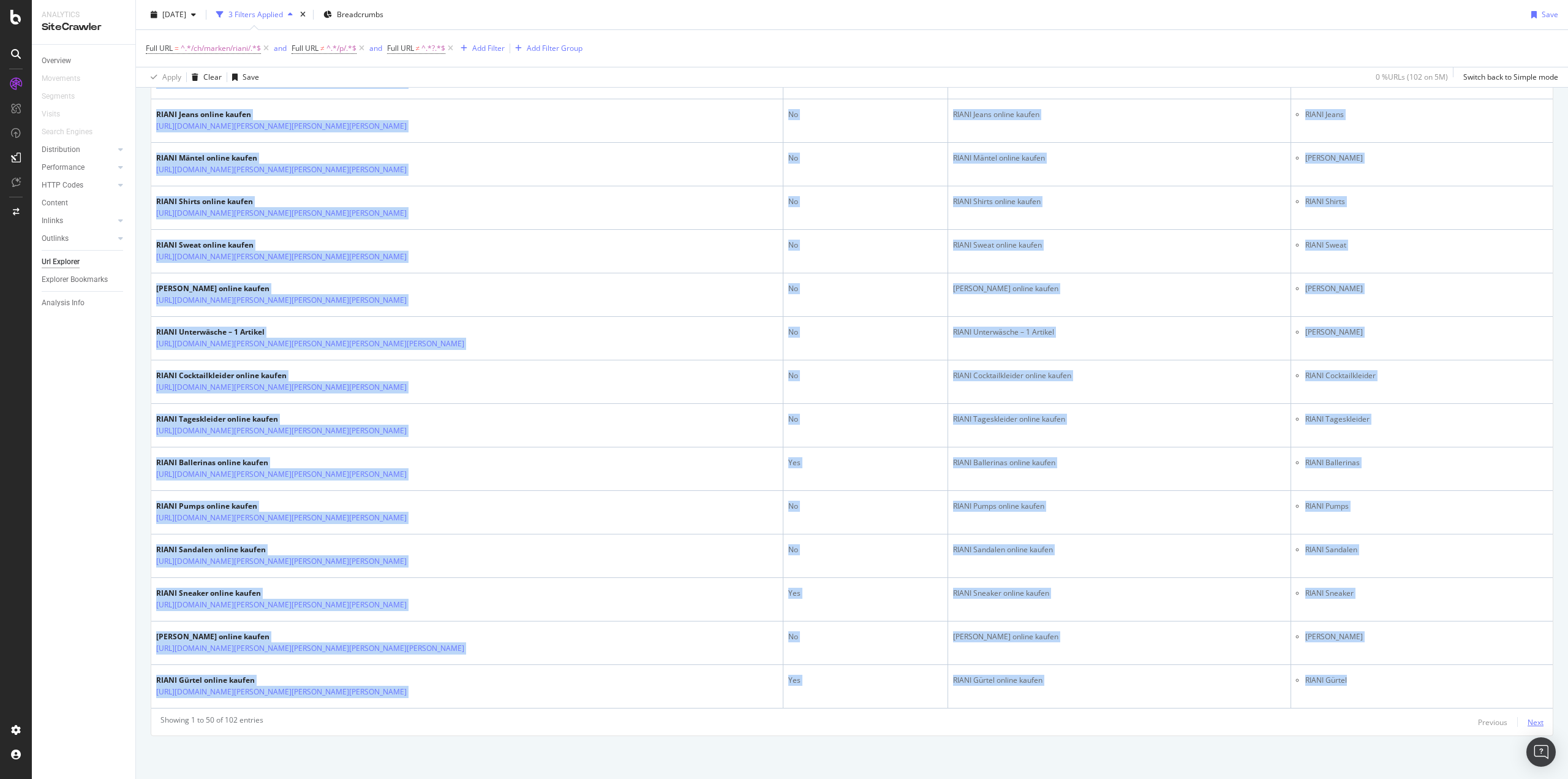
click at [1528, 719] on div "Next" at bounding box center [1536, 722] width 16 height 10
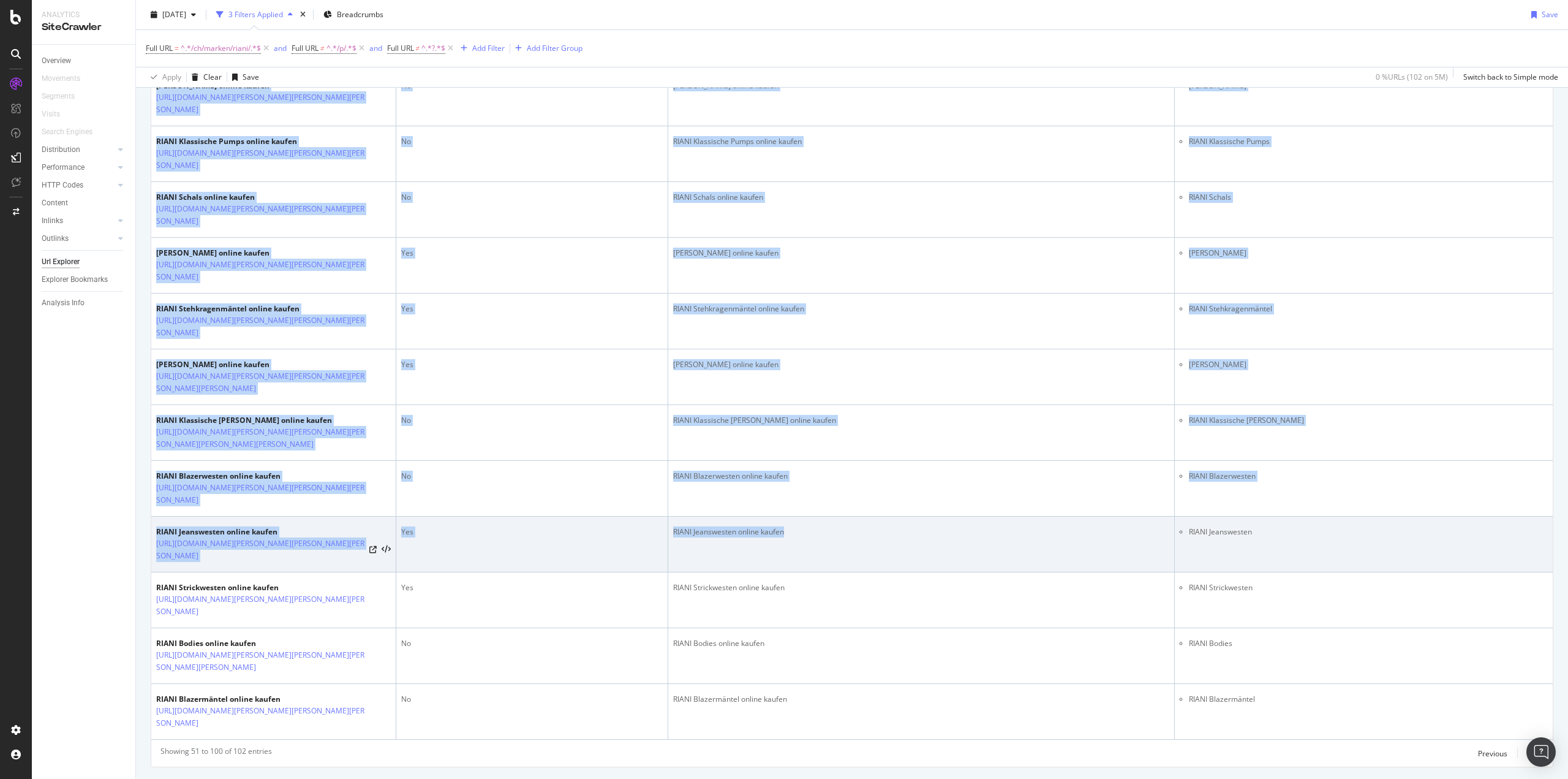
scroll to position [2471, 0]
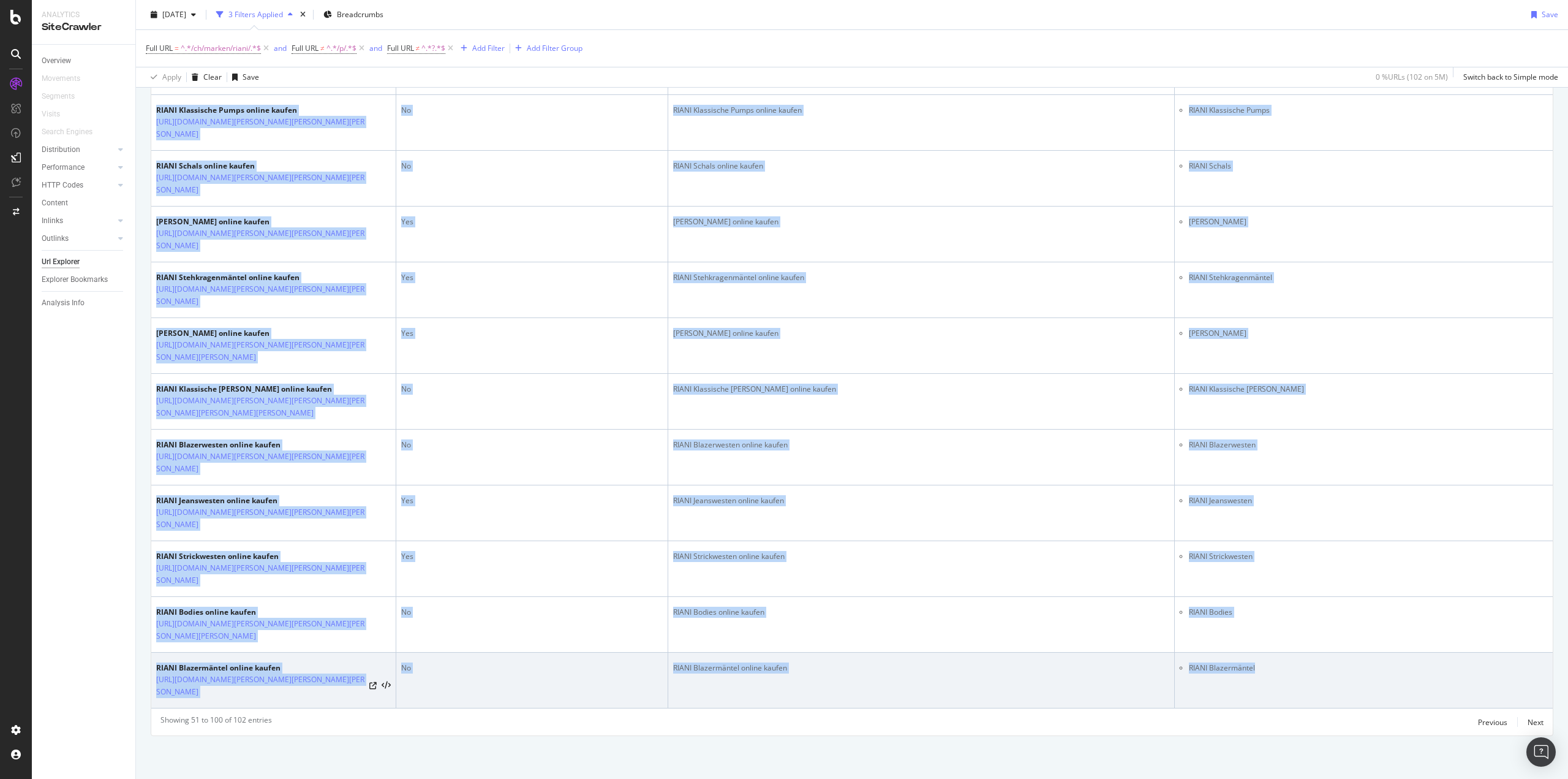
drag, startPoint x: 157, startPoint y: 414, endPoint x: 1259, endPoint y: 665, distance: 1130.2
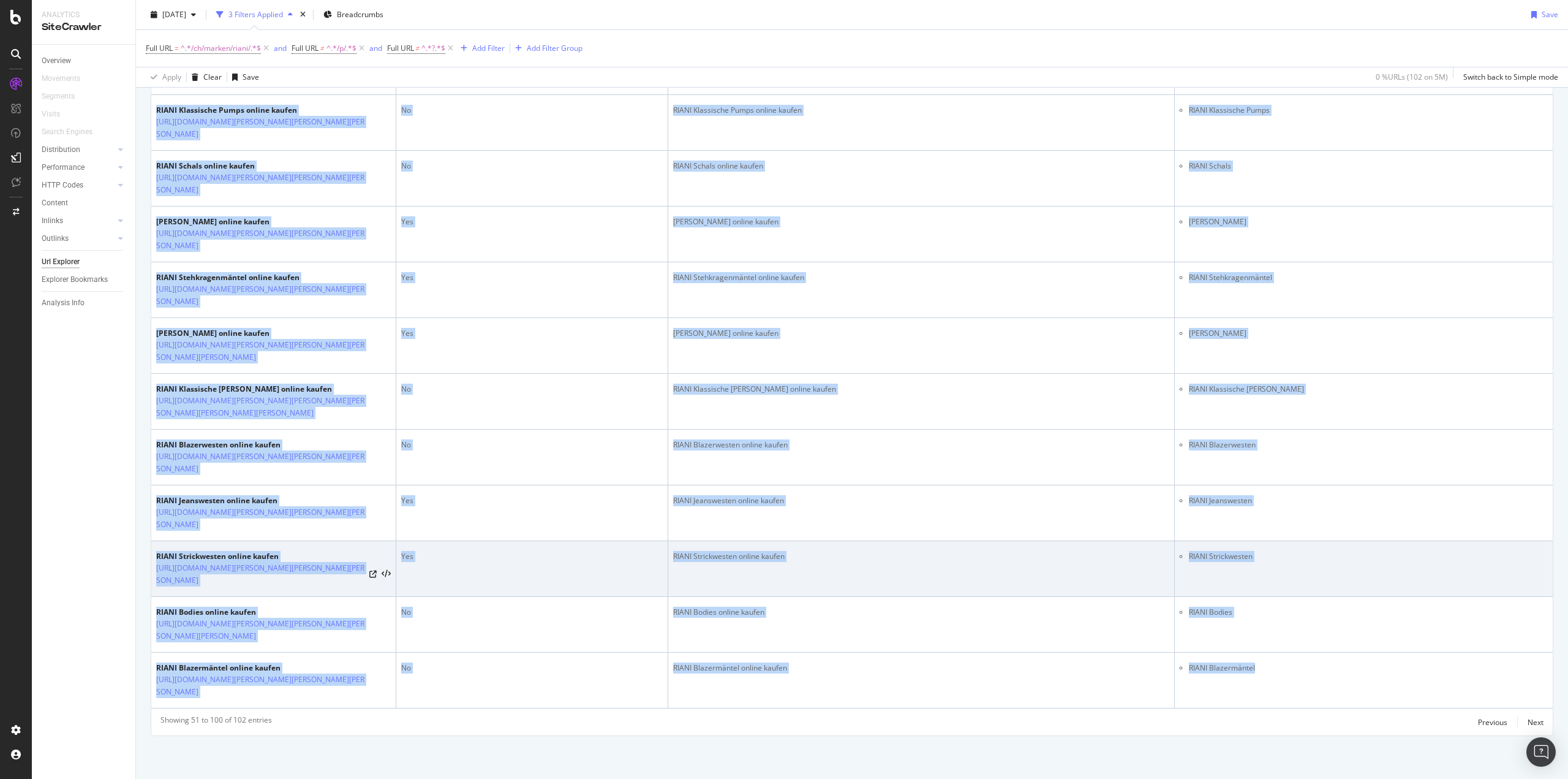
copy tbody "RIANI Hüte & Caps online kaufen https://www.breuninger.com/ch/marken/riani/acce…"
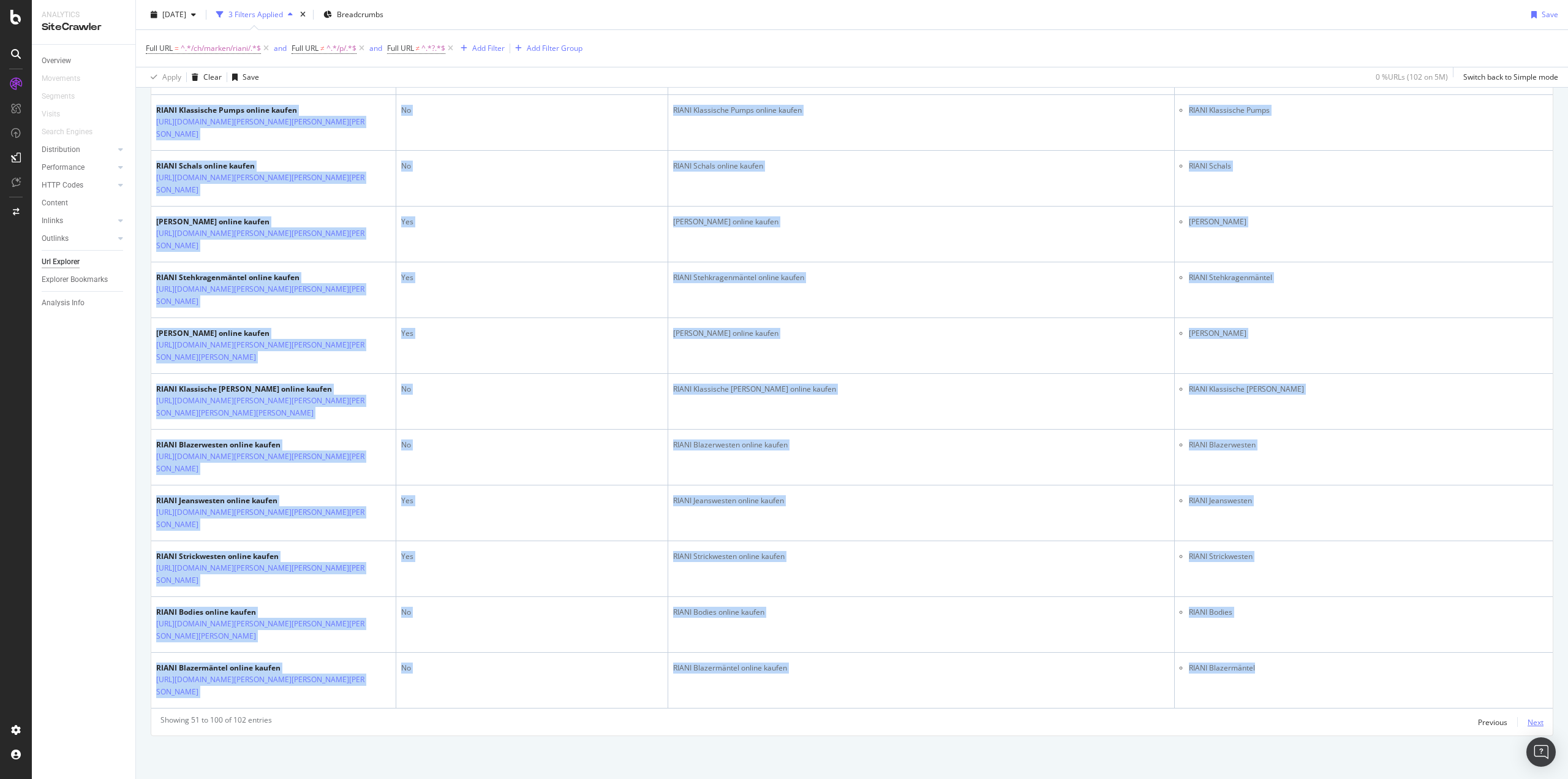
click at [1528, 721] on div "Next" at bounding box center [1536, 722] width 16 height 10
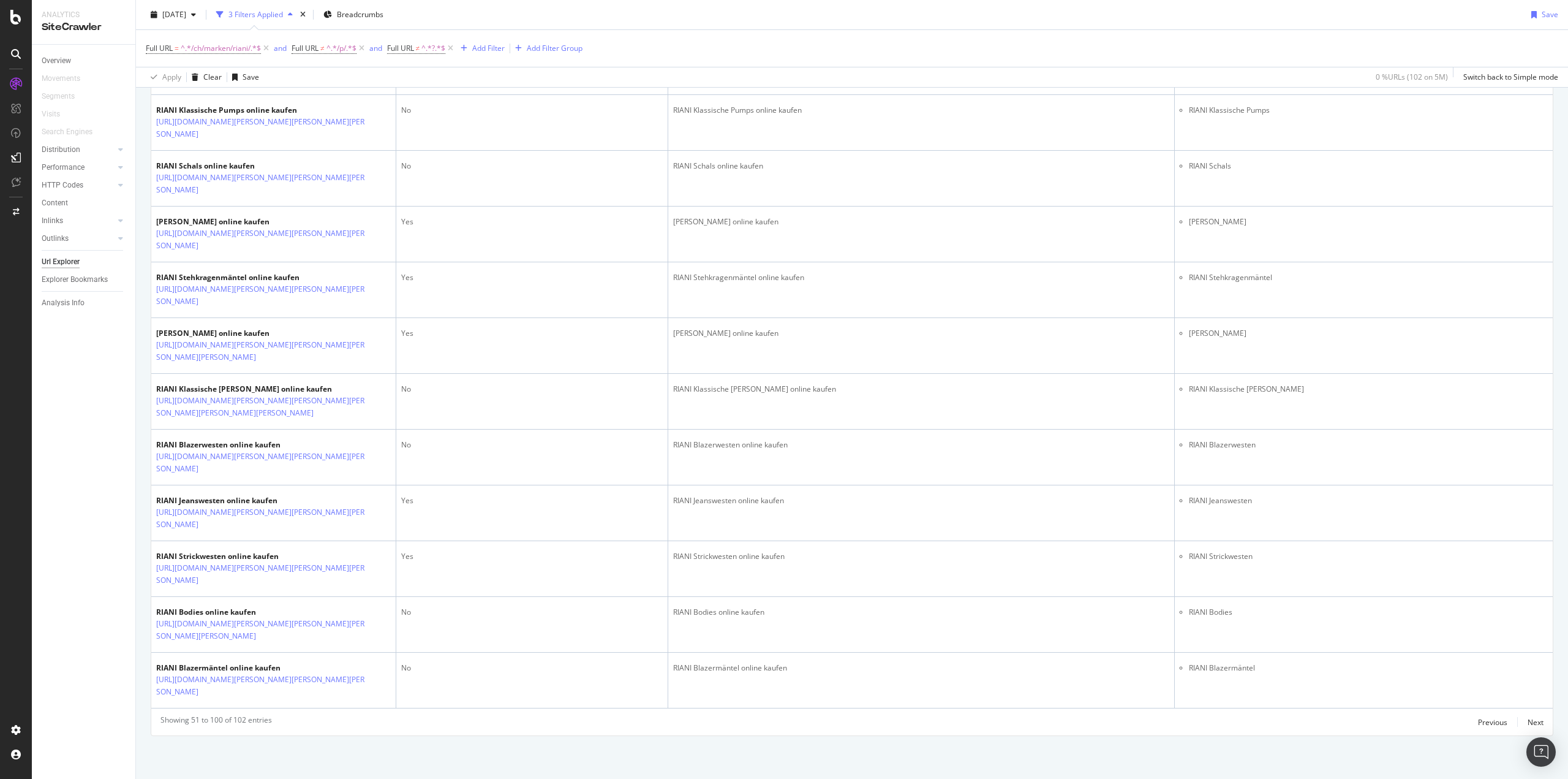
scroll to position [0, 0]
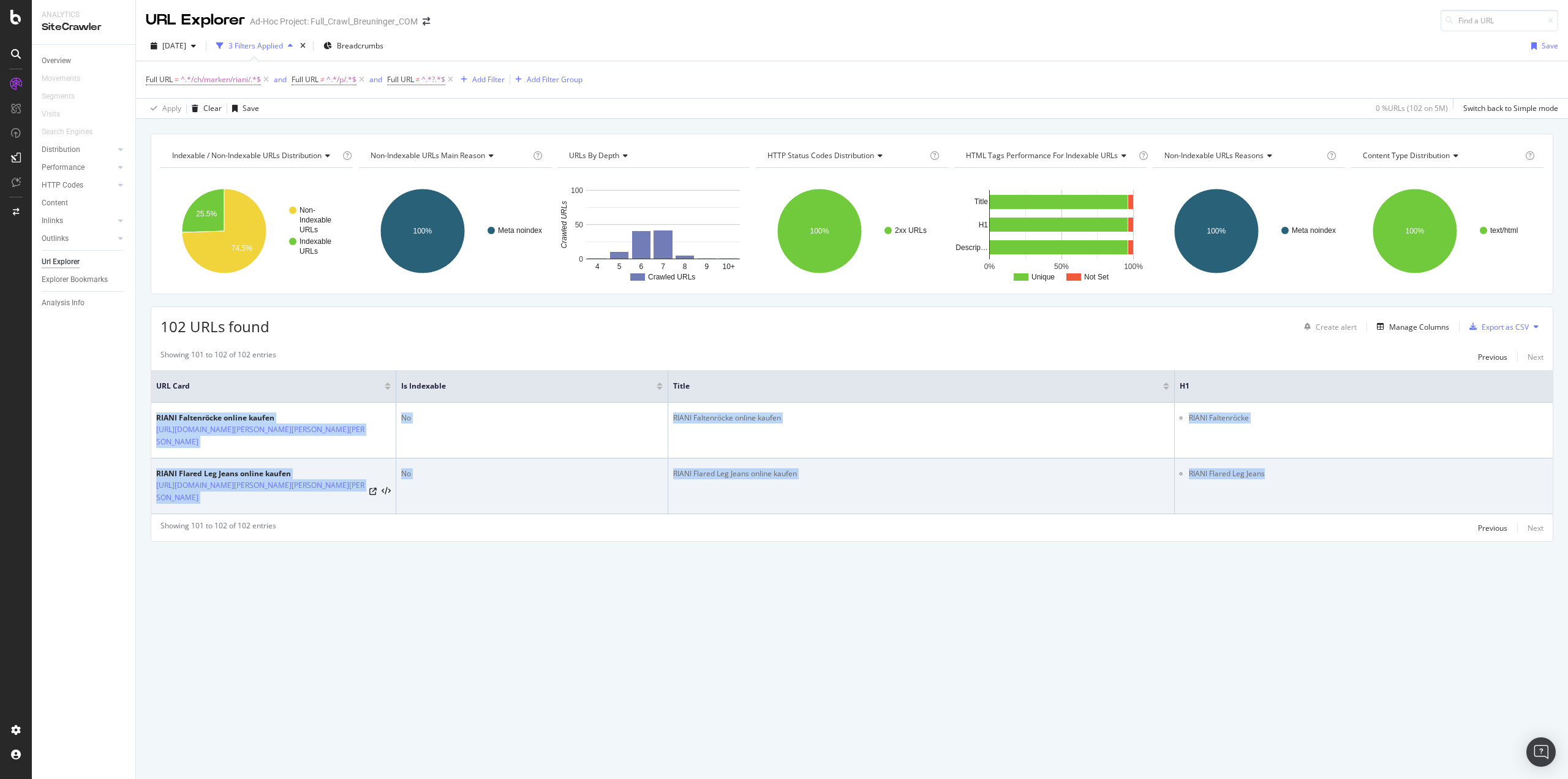
drag, startPoint x: 155, startPoint y: 414, endPoint x: 1290, endPoint y: 488, distance: 1137.4
click at [1290, 488] on tbody "RIANI Faltenröcke online kaufen https://www.breuninger.com/ch/marken/riani/bekl…" at bounding box center [852, 458] width 1401 height 112
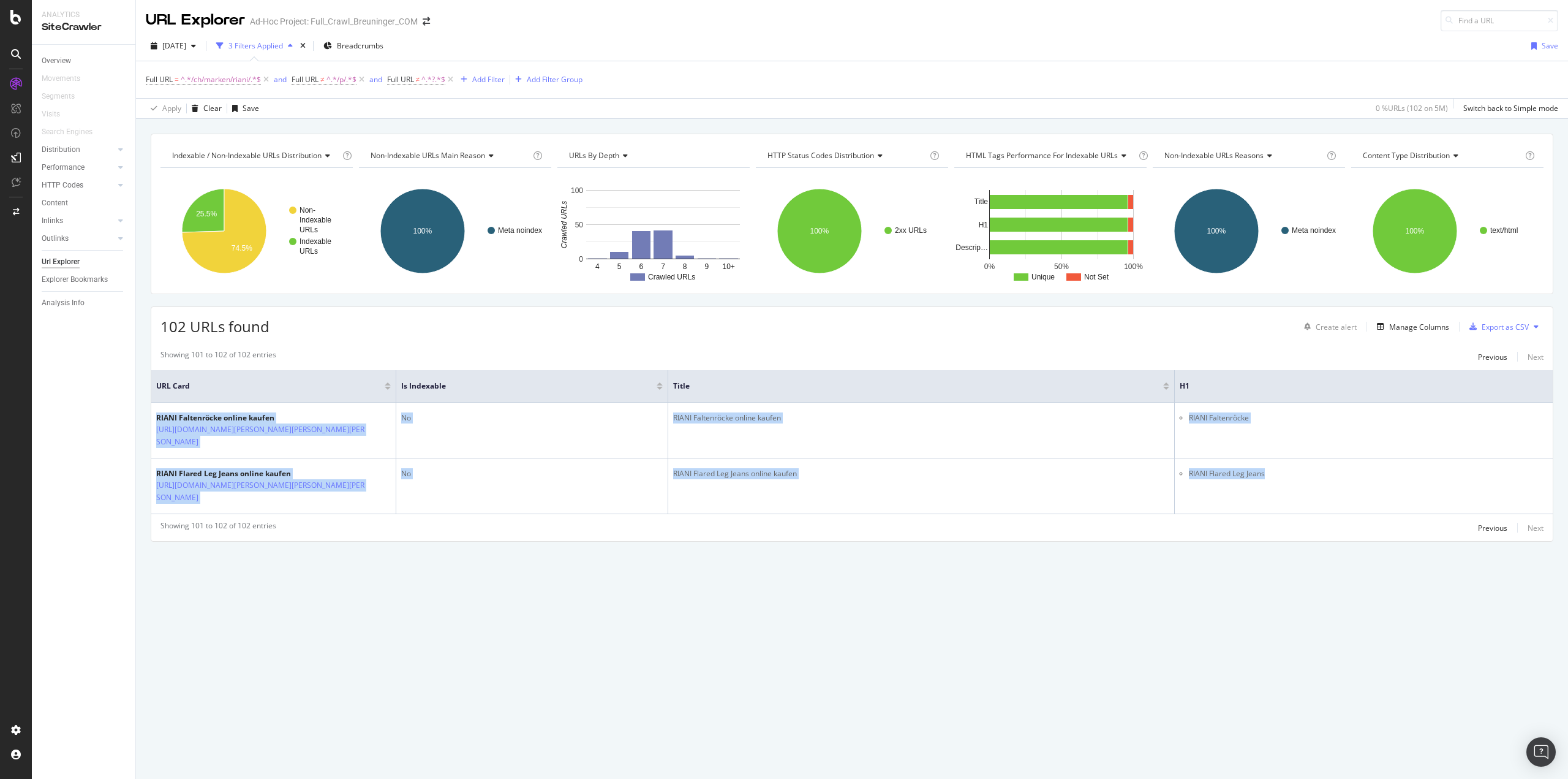
copy tbody "RIANI Faltenröcke online kaufen https://www.breuninger.com/ch/marken/riani/bekl…"
